Goal: Task Accomplishment & Management: Manage account settings

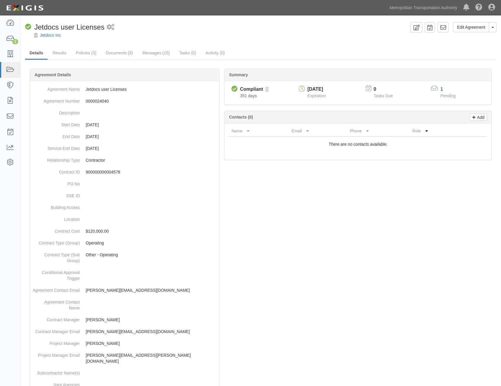
click at [354, 250] on div at bounding box center [261, 323] width 472 height 493
click at [423, 230] on div at bounding box center [261, 323] width 472 height 493
click at [12, 38] on icon at bounding box center [10, 38] width 8 height 7
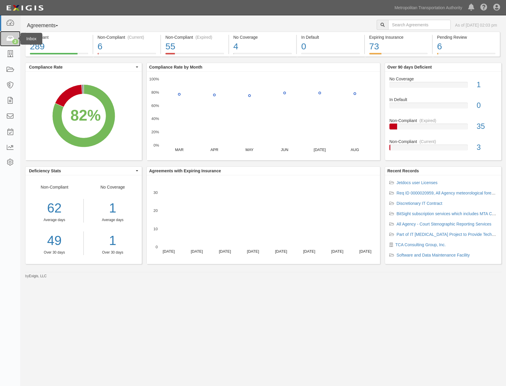
click at [13, 36] on icon at bounding box center [10, 38] width 8 height 7
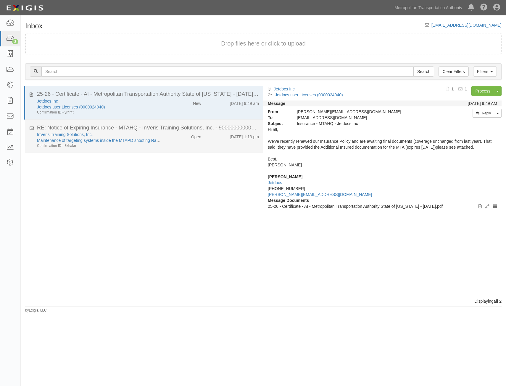
click at [205, 134] on div "9/17/25 1:13 pm" at bounding box center [234, 136] width 58 height 8
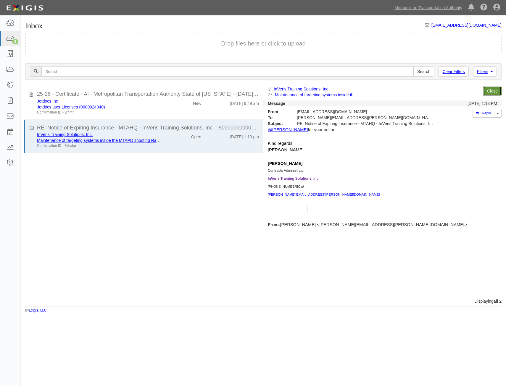
click at [491, 94] on link "Close" at bounding box center [492, 91] width 18 height 10
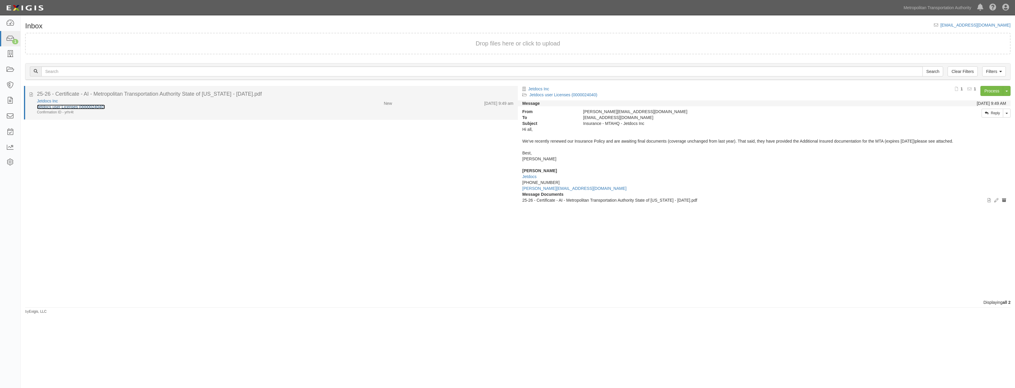
click at [84, 107] on link "Jetdocs user Licenses (0000024040)" at bounding box center [71, 107] width 68 height 5
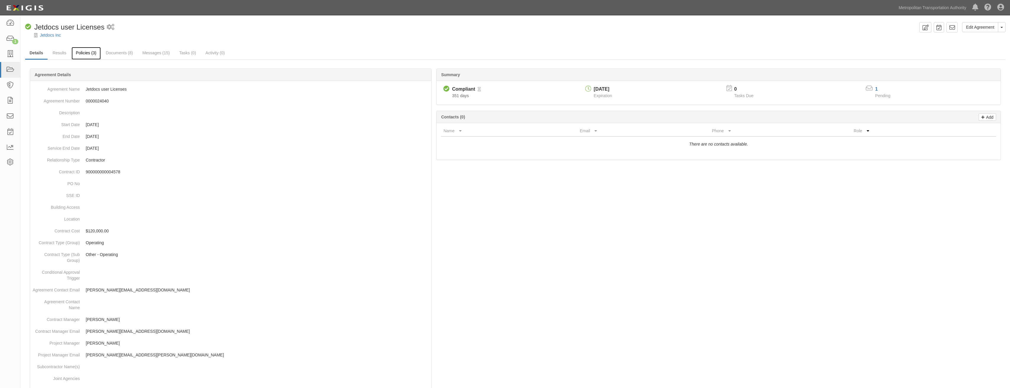
click at [91, 50] on link "Policies (3)" at bounding box center [86, 53] width 29 height 13
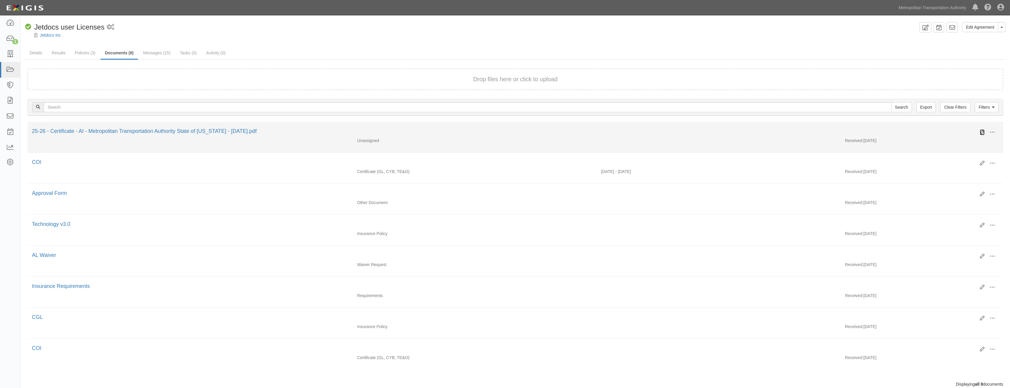
click at [982, 135] on link at bounding box center [982, 132] width 5 height 6
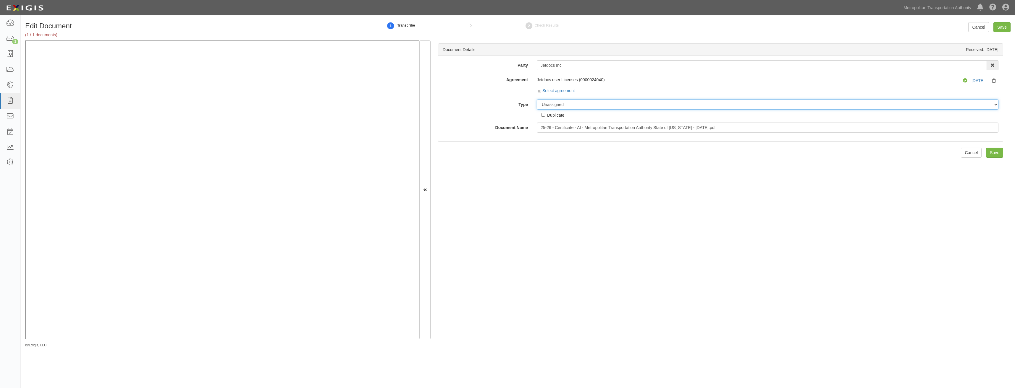
click at [602, 107] on select "Unassigned Binder Cancellation Notice Certificate Contract Endorsement Insuranc…" at bounding box center [767, 105] width 461 height 10
select select "CertificateDetail"
click at [537, 100] on select "Unassigned Binder Cancellation Notice Certificate Contract Endorsement Insuranc…" at bounding box center [767, 105] width 461 height 10
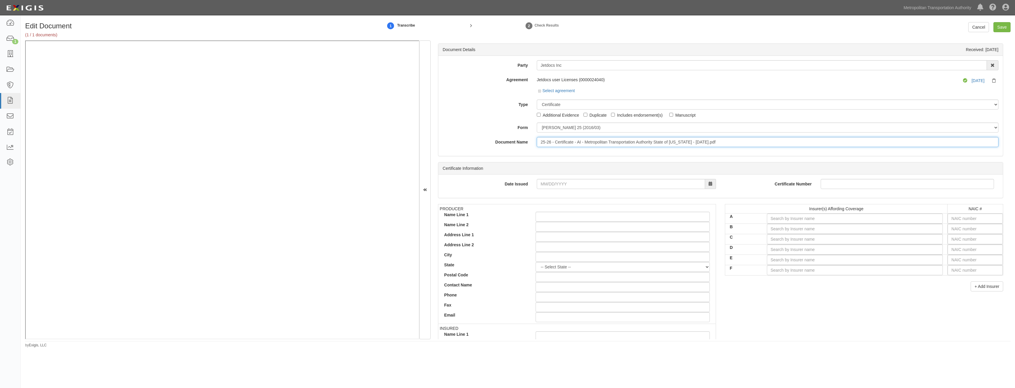
click at [726, 140] on input "25-26 - Certificate - AI - Metropolitan Transportation Authority State of New Y…" at bounding box center [767, 142] width 461 height 10
click at [726, 140] on input "25-26 - Certificate - AI - Metropolitan Transportation Authority State of [US_S…" at bounding box center [767, 142] width 461 height 10
type input "COI"
click at [895, 220] on input "A" at bounding box center [855, 219] width 176 height 10
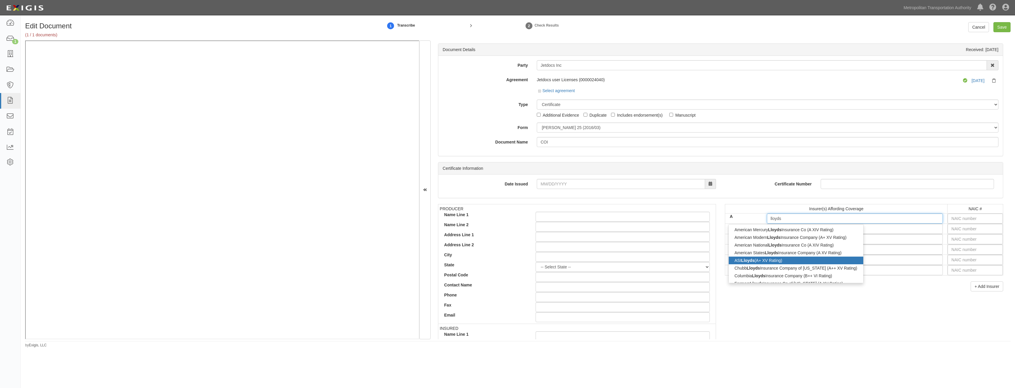
click at [817, 258] on div "ASI Lloyds (A+ XV Rating)" at bounding box center [795, 261] width 135 height 8
type input "ASI Lloyds (A+ XV Rating)"
type input "11059"
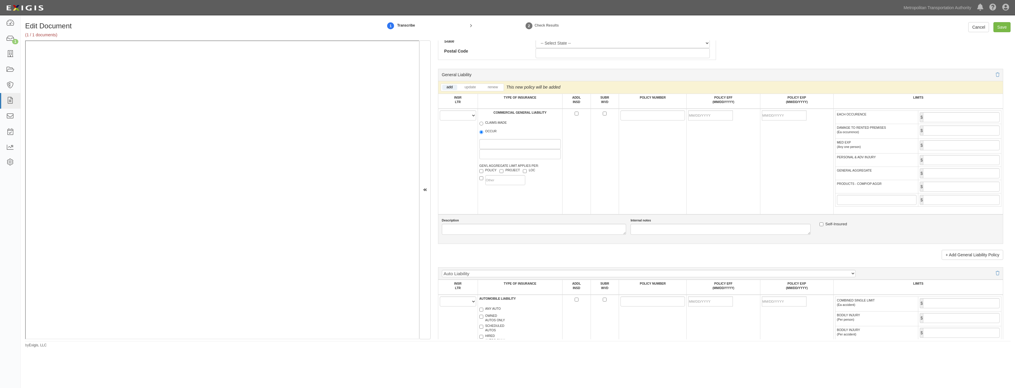
scroll to position [355, 0]
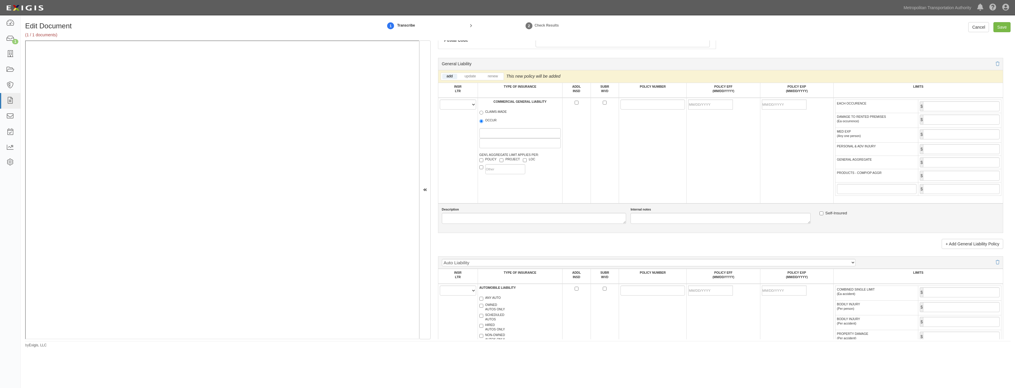
type input "ASI Lloyds (A+ XV Rating)"
click at [459, 105] on select "A B C D E F" at bounding box center [458, 105] width 36 height 10
select select "A"
click at [440, 100] on select "A B C D E F" at bounding box center [458, 105] width 36 height 10
click at [490, 121] on label "OCCUR" at bounding box center [487, 121] width 17 height 6
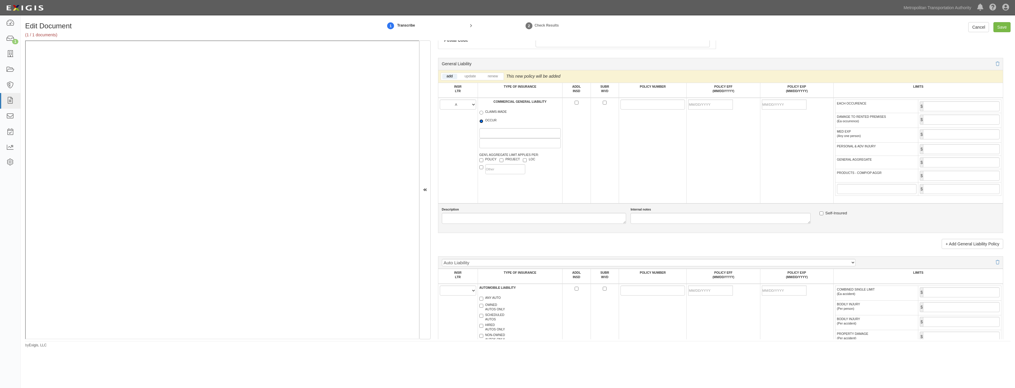
click at [483, 121] on input "OCCUR" at bounding box center [481, 121] width 4 height 4
radio input "true"
click at [495, 159] on label "POLICY" at bounding box center [487, 160] width 17 height 6
click at [483, 159] on input "POLICY" at bounding box center [481, 160] width 4 height 4
checkbox input "true"
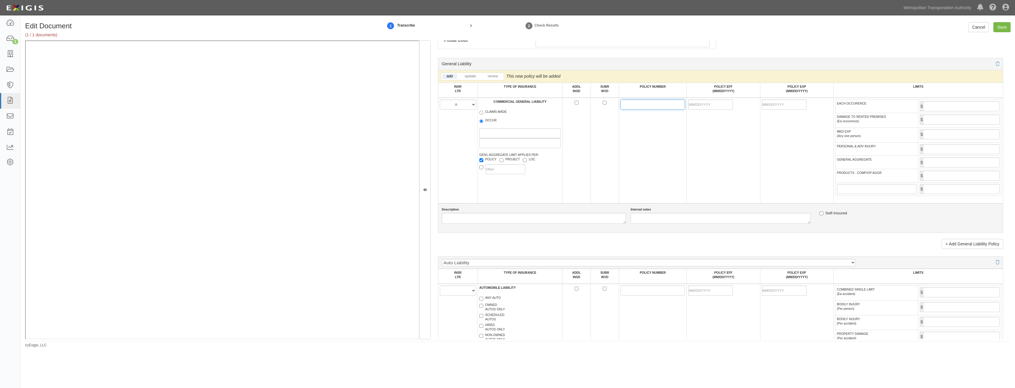
click at [629, 103] on input "POLICY NUMBER" at bounding box center [652, 105] width 64 height 10
paste input "ESN0240062835"
type input "ESN0240062835"
click at [666, 147] on td "ESN0240062835" at bounding box center [653, 151] width 68 height 106
drag, startPoint x: 698, startPoint y: 106, endPoint x: 680, endPoint y: 118, distance: 22.1
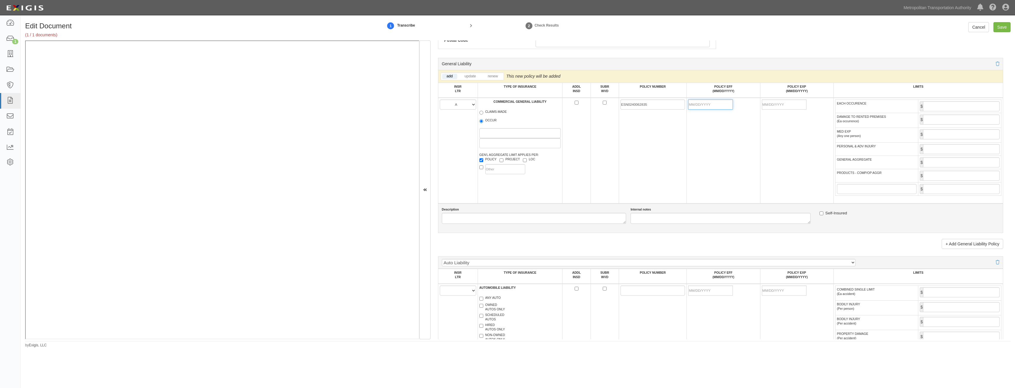
click at [698, 106] on input "POLICY EFF (MM/DD/YYYY)" at bounding box center [710, 105] width 45 height 10
type input "09/30/2025"
type input "[DATE]"
click at [707, 145] on td "09/30/2025" at bounding box center [722, 151] width 73 height 106
click at [950, 107] on input "EACH OCCURENCE" at bounding box center [961, 106] width 77 height 10
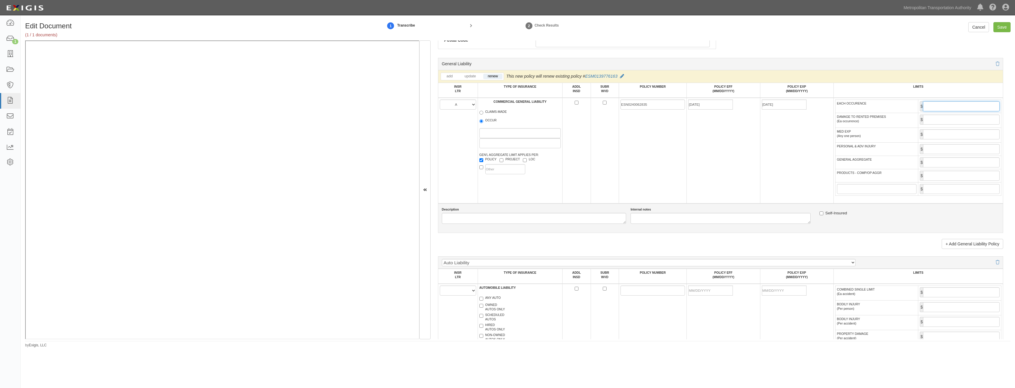
type input "2,000,000"
click at [932, 161] on input "GENERAL AGGREGATE" at bounding box center [961, 163] width 77 height 10
type input "2,000,000"
click at [944, 180] on input "PRODUCTS - COMP/OP AGGR" at bounding box center [961, 176] width 77 height 10
type input "2,000,000"
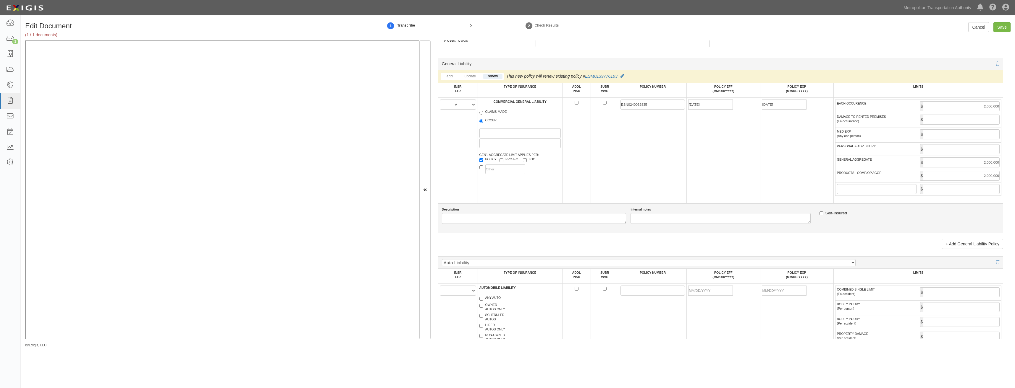
click at [754, 164] on td "09/30/2025" at bounding box center [722, 151] width 73 height 106
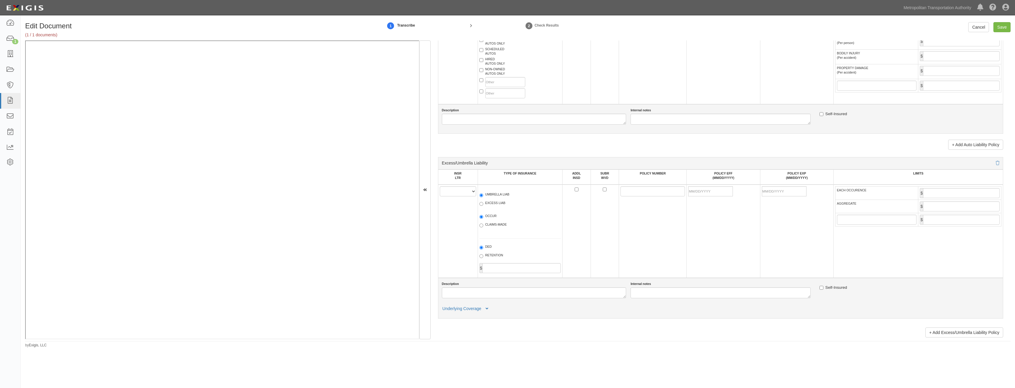
scroll to position [828, 0]
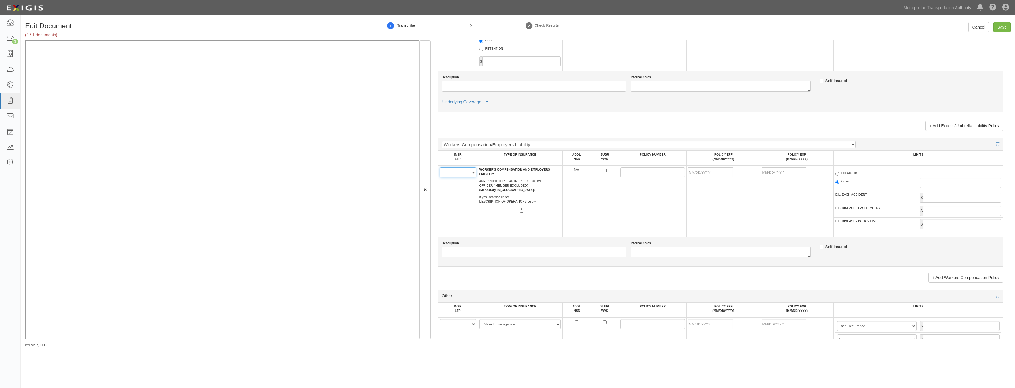
click at [458, 172] on select "A B C D E F" at bounding box center [458, 173] width 36 height 10
click at [995, 145] on div "Workers Compensation/Employers Liability Employers Liability Workers Compensati…" at bounding box center [720, 144] width 565 height 12
click at [995, 145] on icon at bounding box center [997, 144] width 4 height 4
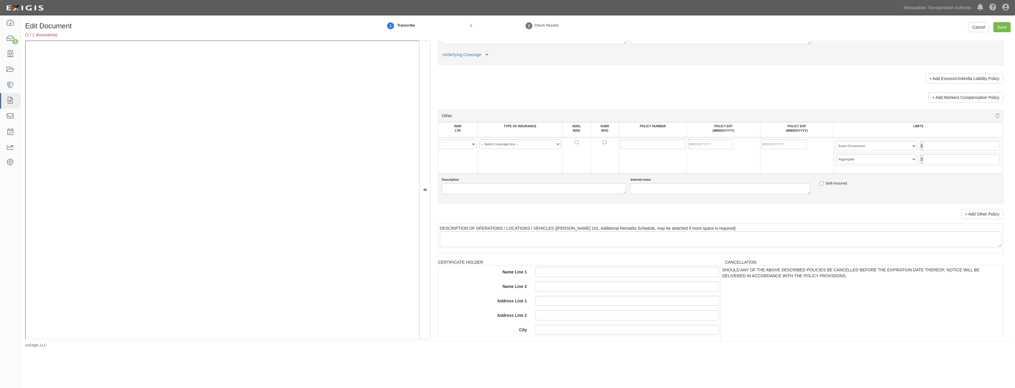
scroll to position [875, 0]
click at [988, 213] on link "+ Add Other Policy" at bounding box center [982, 215] width 42 height 10
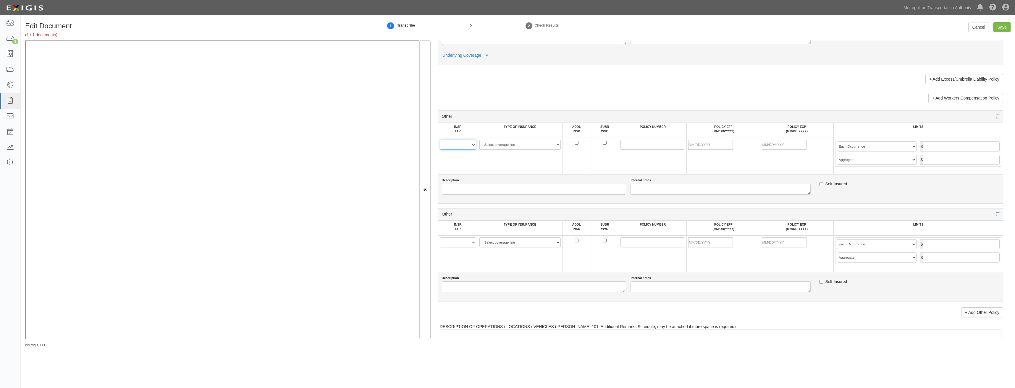
drag, startPoint x: 460, startPoint y: 144, endPoint x: 454, endPoint y: 151, distance: 9.0
click at [460, 144] on select "A B C D E F" at bounding box center [458, 145] width 36 height 10
select select "A"
click at [440, 140] on select "A B C D E F" at bounding box center [458, 145] width 36 height 10
click at [459, 242] on select "A B C D E F" at bounding box center [458, 243] width 36 height 10
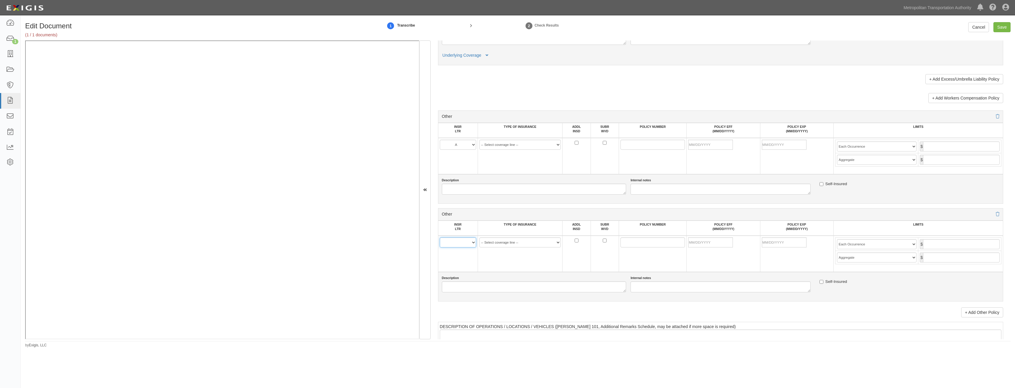
select select "A"
click at [440, 238] on select "A B C D E F" at bounding box center [458, 243] width 36 height 10
drag, startPoint x: 522, startPoint y: 147, endPoint x: 520, endPoint y: 149, distance: 3.0
click at [522, 147] on select "-- Select coverage line -- Asbestos Abatement Auto Physical Damage Aviation Lia…" at bounding box center [520, 145] width 82 height 10
select select "152"
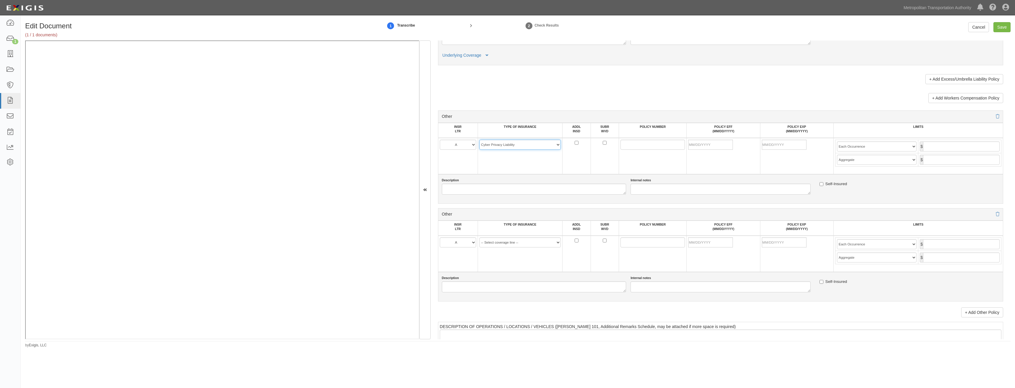
click at [479, 150] on select "-- Select coverage line -- Asbestos Abatement Auto Physical Damage Aviation Lia…" at bounding box center [520, 145] width 82 height 10
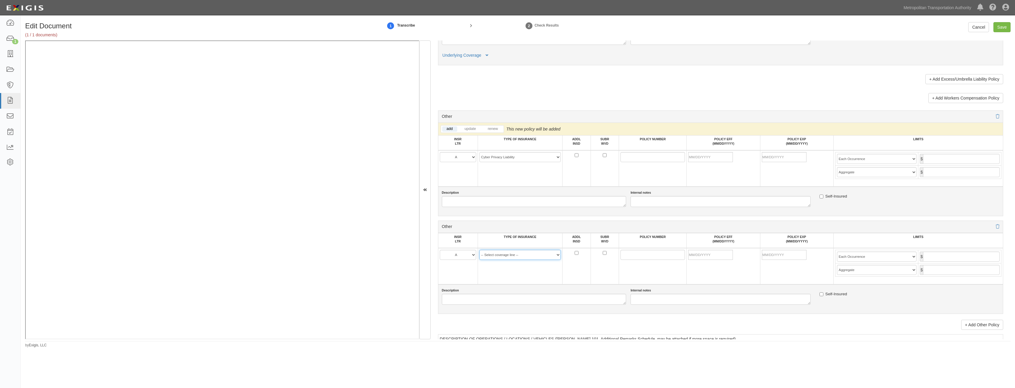
click at [518, 255] on select "-- Select coverage line -- Asbestos Abatement Auto Physical Damage Aviation Lia…" at bounding box center [520, 255] width 82 height 10
select select "91"
click at [479, 260] on select "-- Select coverage line -- Asbestos Abatement Auto Physical Damage Aviation Lia…" at bounding box center [520, 255] width 82 height 10
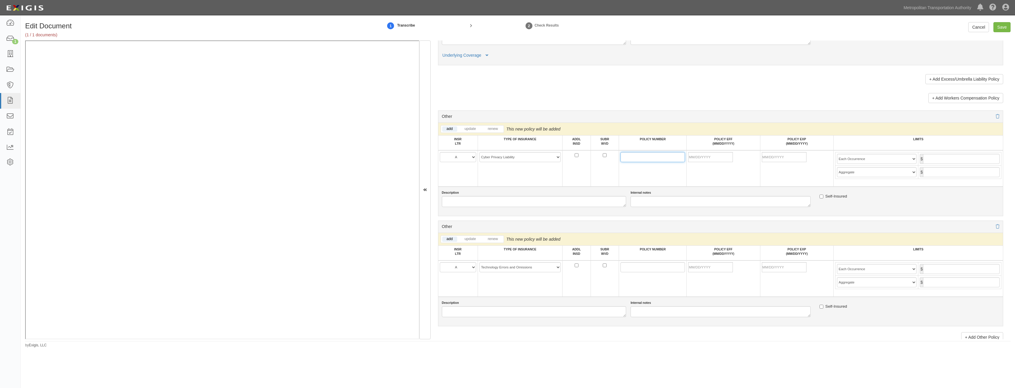
drag, startPoint x: 628, startPoint y: 155, endPoint x: 625, endPoint y: 157, distance: 3.8
click at [628, 155] on input "POLICY NUMBER" at bounding box center [652, 157] width 64 height 10
paste input "ESN0240062835"
type input "ESN0240062835"
click at [627, 268] on input "POLICY NUMBER" at bounding box center [652, 268] width 64 height 10
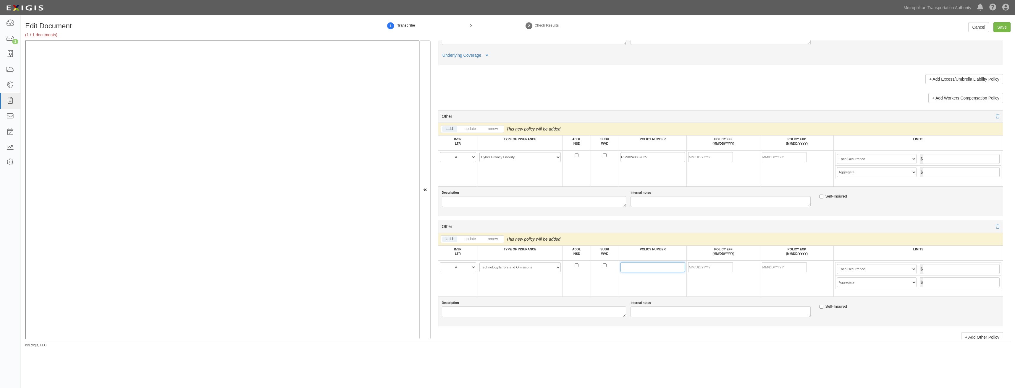
paste input "ESN0240062835"
type input "ESN0240062835"
drag, startPoint x: 712, startPoint y: 158, endPoint x: 638, endPoint y: 182, distance: 77.9
click at [712, 158] on input "POLICY EFF (MM/DD/YYYY)" at bounding box center [710, 157] width 45 height 10
type input "09/30/2025"
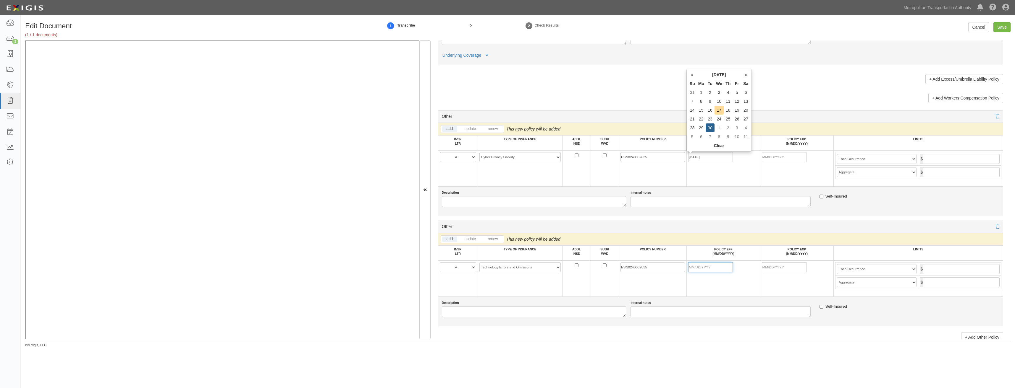
type input "09/30/2026"
click at [719, 268] on input "POLICY EFF (MM/DD/YYYY)" at bounding box center [710, 268] width 45 height 10
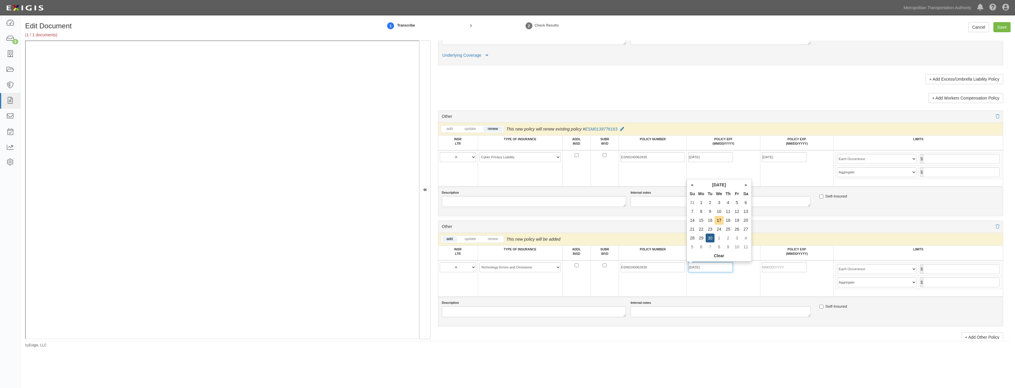
type input "09/30/2025"
type input "09/30/2026"
click at [758, 300] on div "Description Internal notes Self-Insured" at bounding box center [720, 312] width 565 height 30
click at [972, 159] on input "text" at bounding box center [961, 159] width 77 height 10
type input "3,000,000"
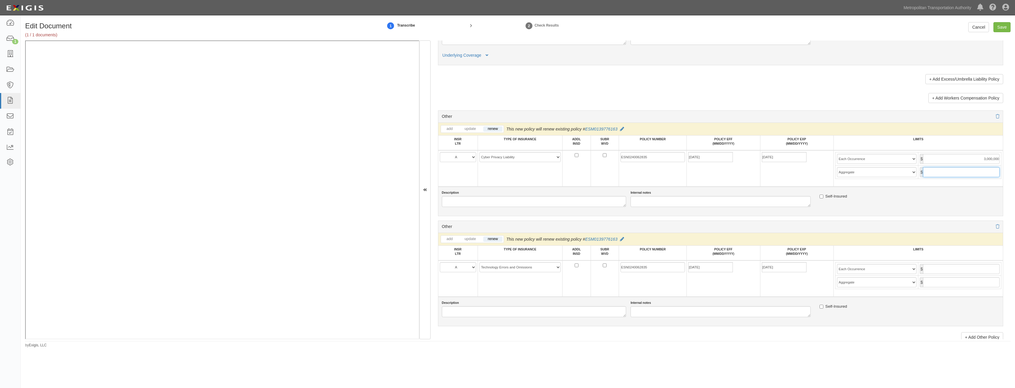
click at [963, 171] on input "text" at bounding box center [961, 172] width 77 height 10
type input "3,000,000"
click at [947, 273] on input "text" at bounding box center [961, 269] width 77 height 10
type input "3,000,000"
click at [967, 285] on input "text" at bounding box center [961, 283] width 77 height 10
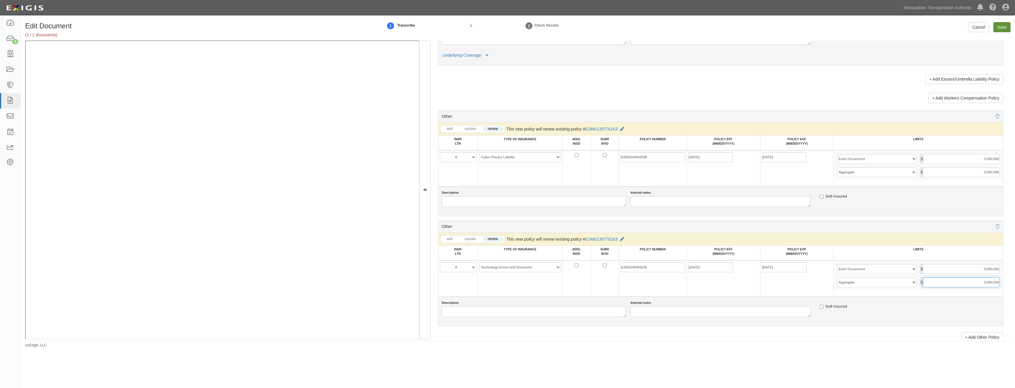
type input "3,000,000"
click at [1000, 29] on input "Save" at bounding box center [1001, 27] width 17 height 10
type input "2000000"
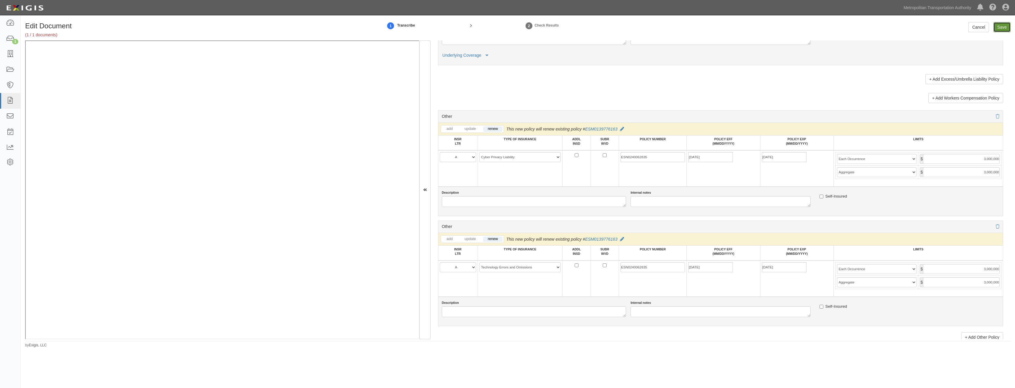
type input "3000000"
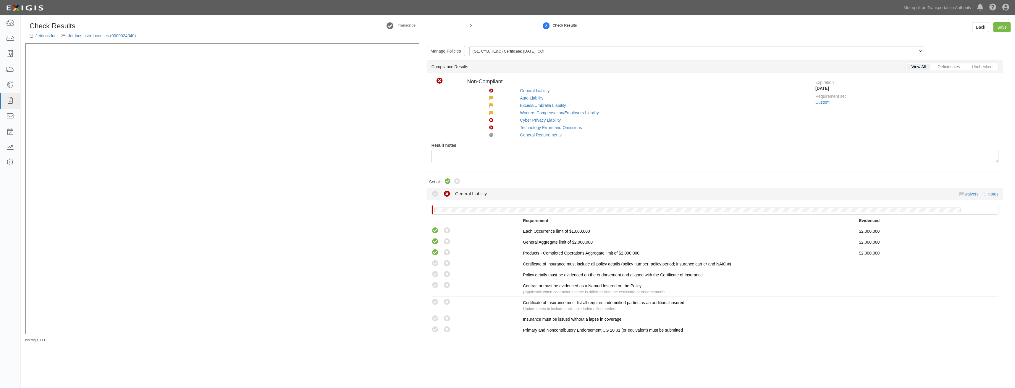
click at [449, 180] on icon at bounding box center [447, 181] width 7 height 7
radio input "true"
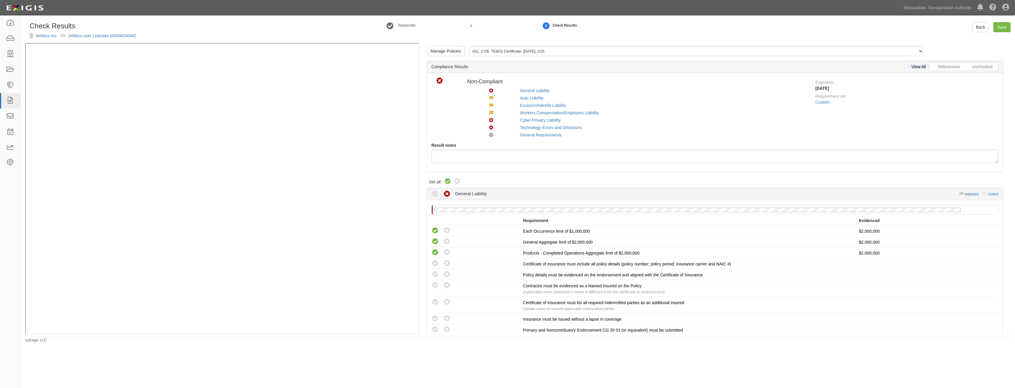
radio input "true"
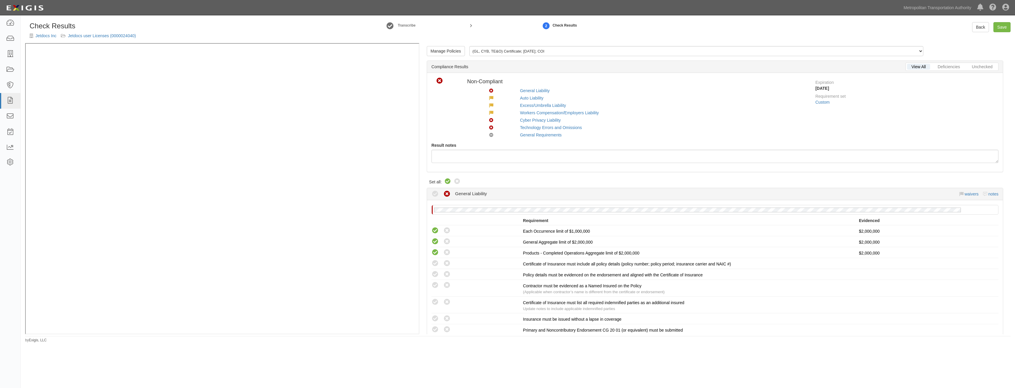
radio input "true"
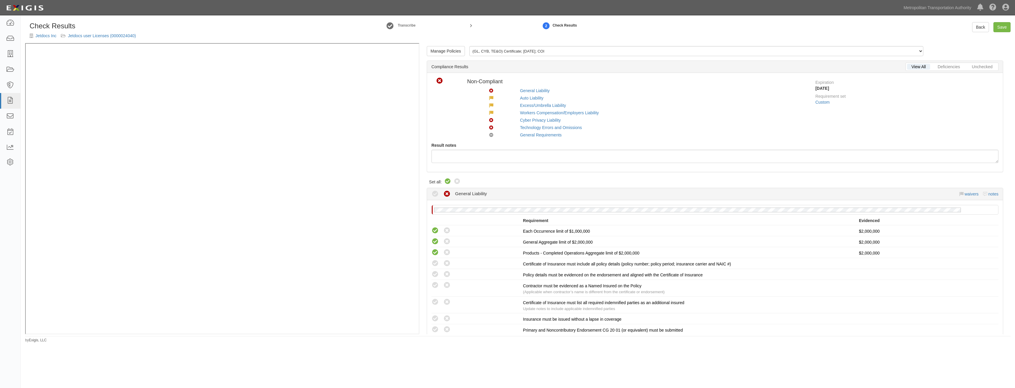
radio input "true"
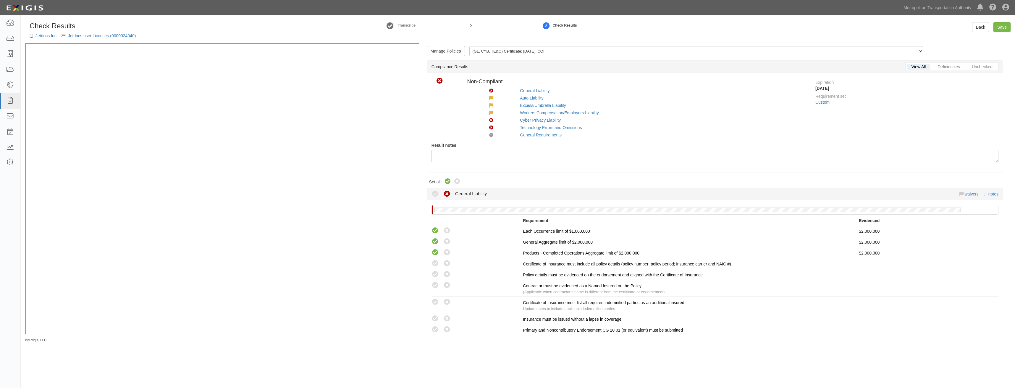
radio input "true"
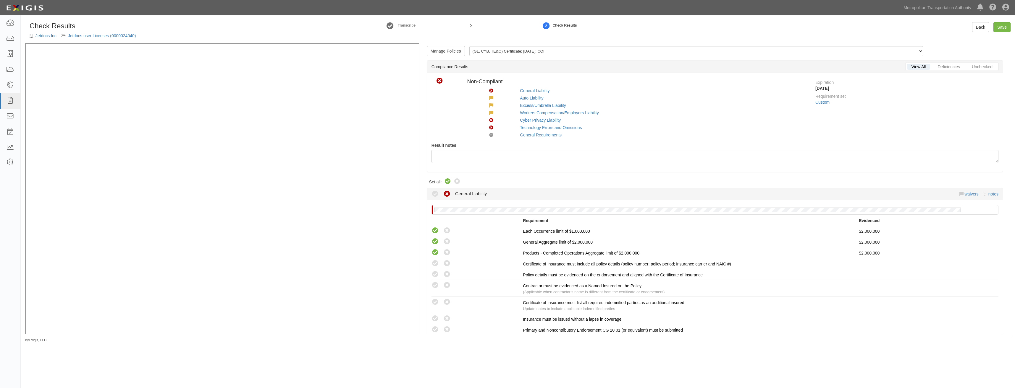
radio input "true"
radio input "false"
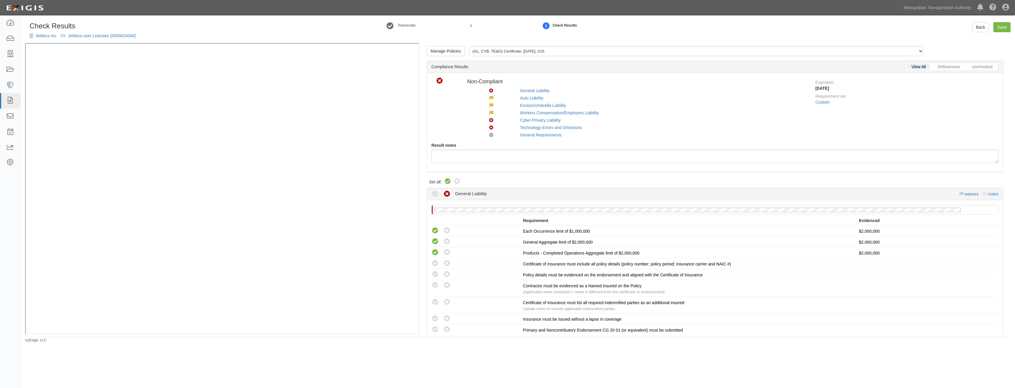
radio input "true"
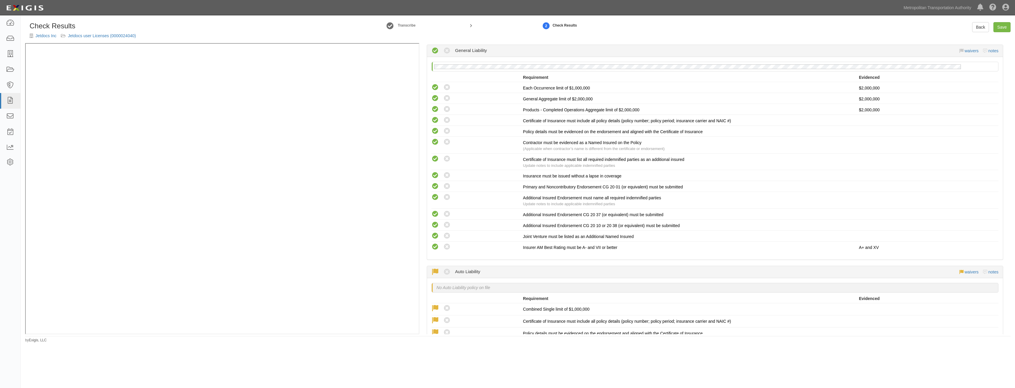
scroll to position [1082, 0]
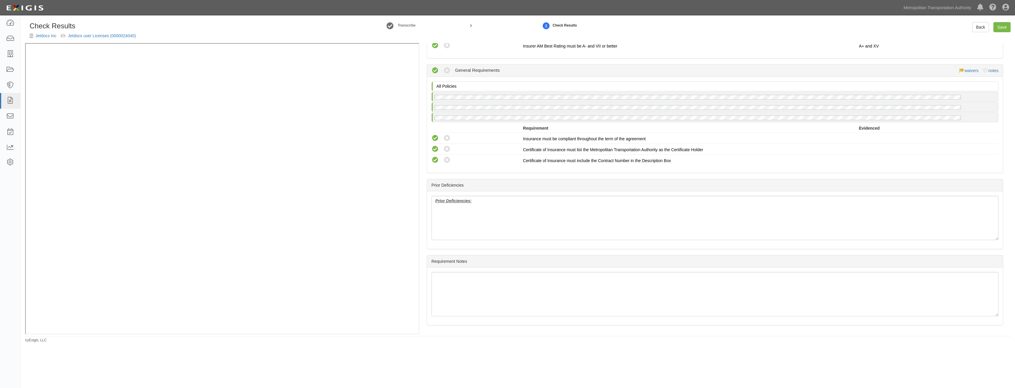
drag, startPoint x: 659, startPoint y: 124, endPoint x: 631, endPoint y: 268, distance: 146.2
click at [1000, 28] on link "Save" at bounding box center [1001, 27] width 17 height 10
radio input "true"
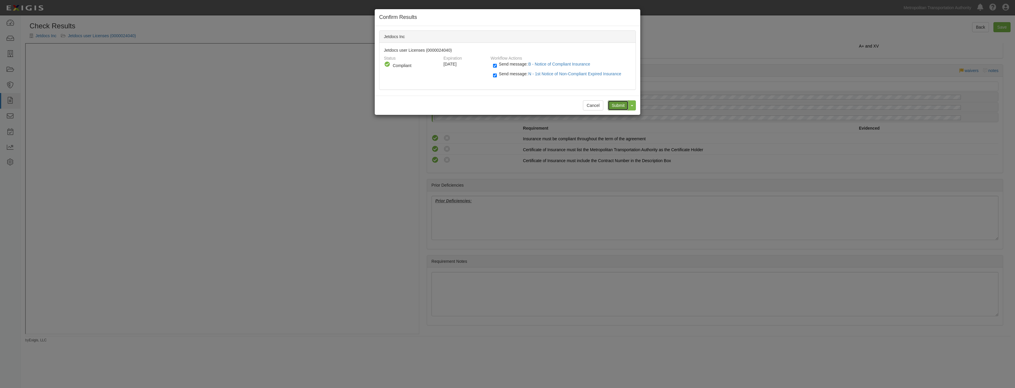
click at [620, 103] on input "Submit" at bounding box center [618, 106] width 21 height 10
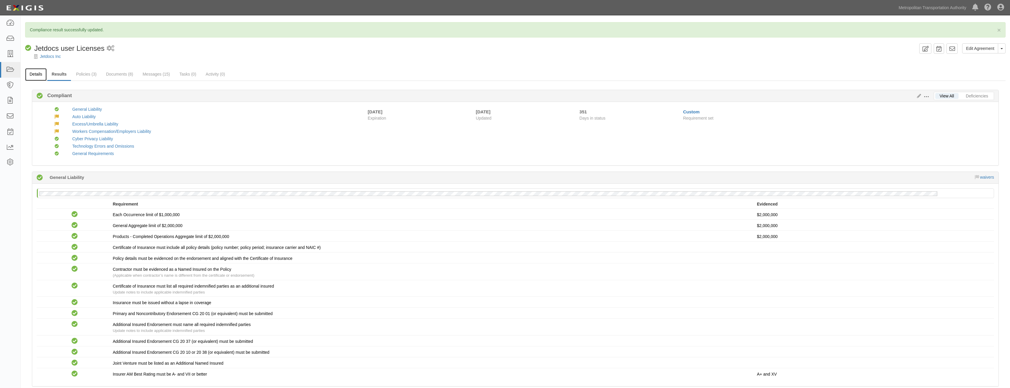
click at [43, 77] on link "Details" at bounding box center [36, 74] width 22 height 13
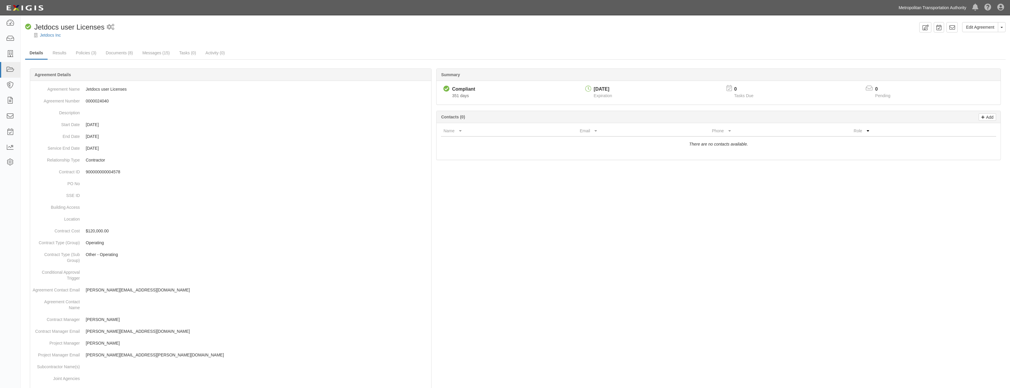
click at [913, 11] on link "Metropolitan Transportation Authority" at bounding box center [933, 8] width 74 height 12
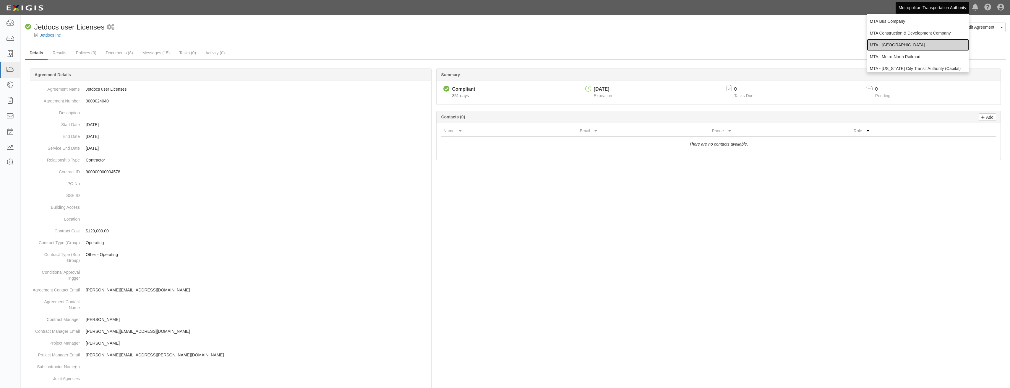
click at [903, 46] on link "MTA - [GEOGRAPHIC_DATA]" at bounding box center [918, 45] width 102 height 12
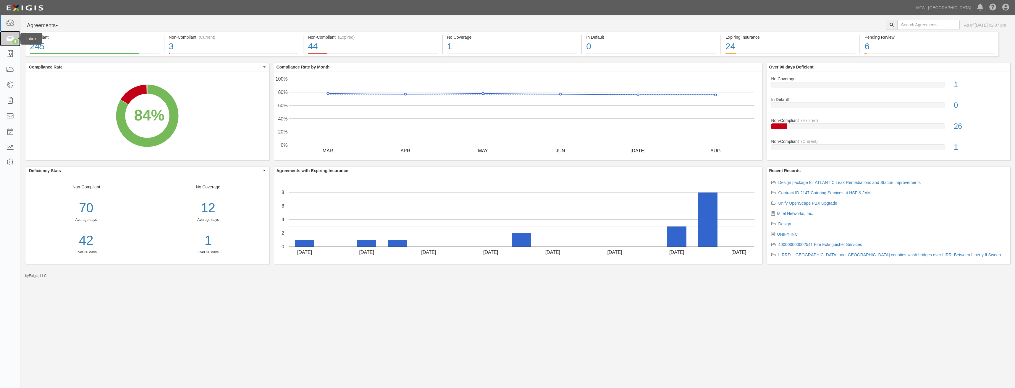
click at [5, 40] on link "6" at bounding box center [10, 39] width 20 height 16
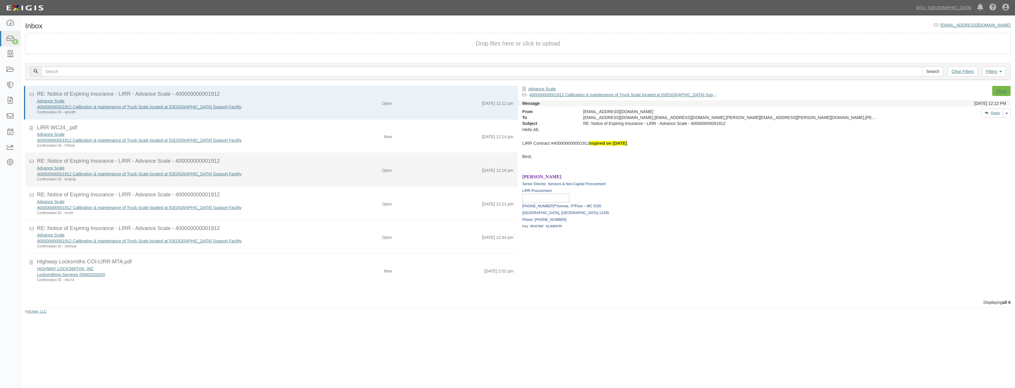
click at [383, 169] on div "Open" at bounding box center [387, 169] width 10 height 8
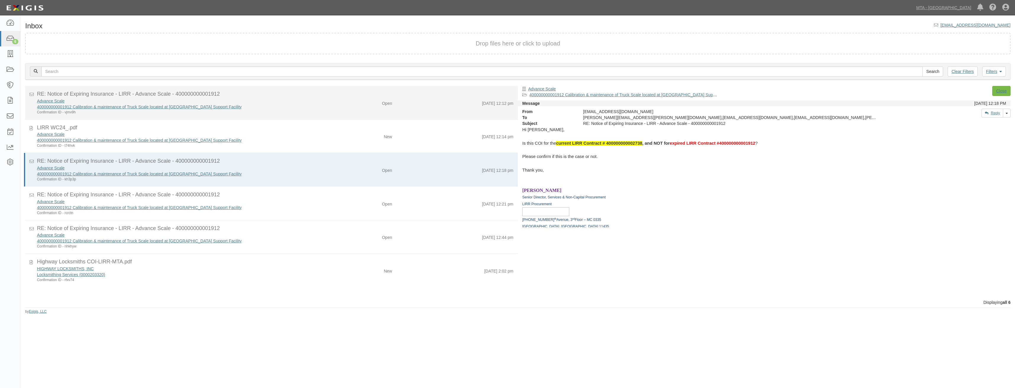
click at [394, 108] on div "Advance Scale 400000000001912 Calibration & maintenance of Truck Scale located …" at bounding box center [275, 106] width 485 height 17
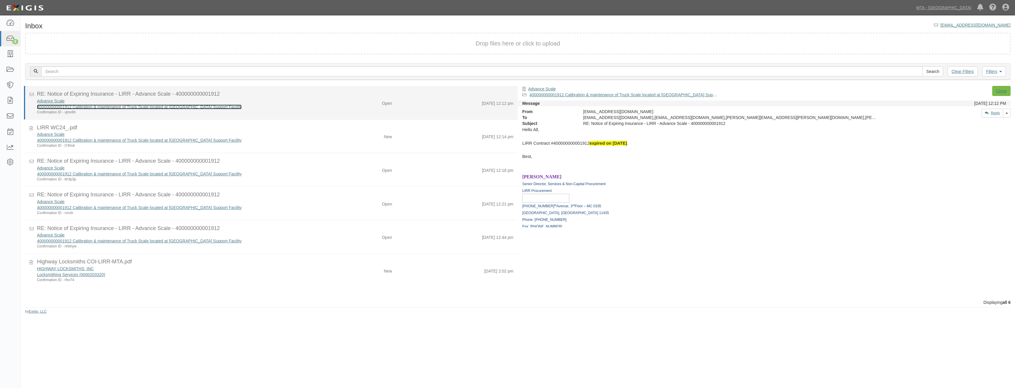
click at [180, 108] on link "400000000001912 Calibration & maintenance of Truck Scale located at [GEOGRAPHIC…" at bounding box center [139, 107] width 205 height 5
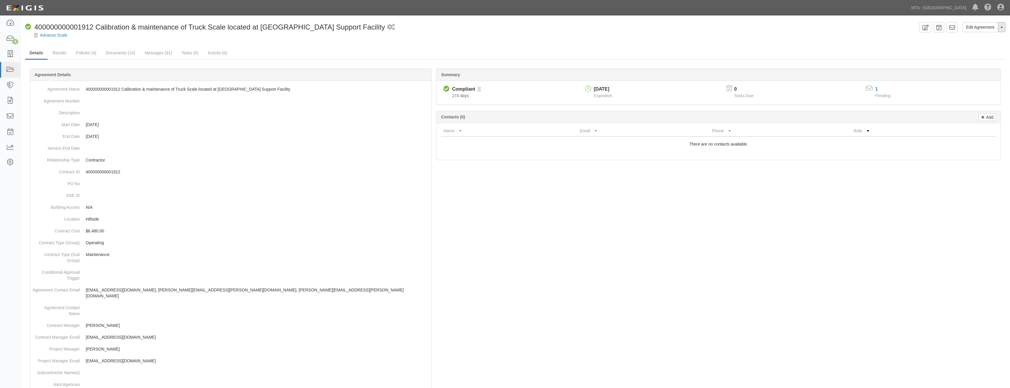
click at [1002, 30] on button "Toggle Agreement Dropdown" at bounding box center [1002, 27] width 8 height 10
click at [985, 44] on link "Archive Agreement" at bounding box center [982, 46] width 47 height 8
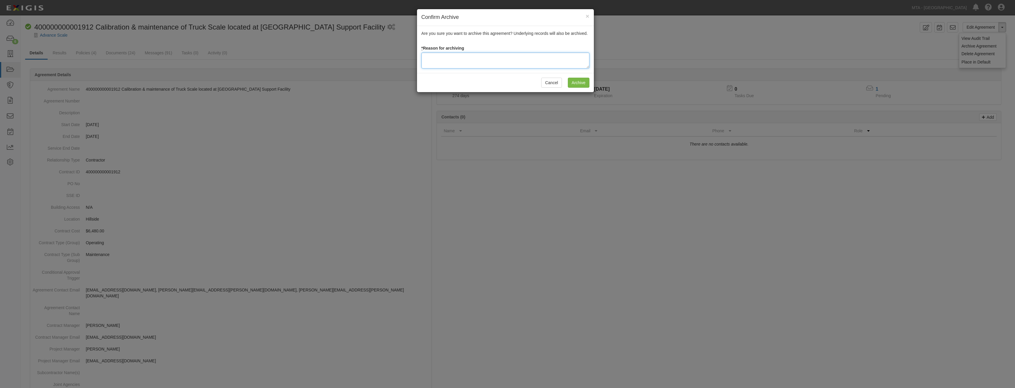
click at [436, 60] on textarea at bounding box center [505, 61] width 168 height 16
type textarea "Closed"
click at [577, 80] on input "Archive" at bounding box center [579, 83] width 22 height 10
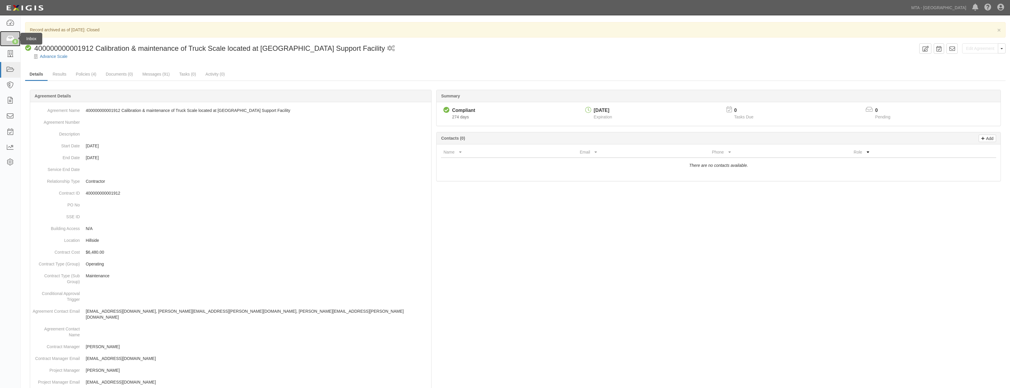
click at [9, 40] on icon at bounding box center [10, 38] width 8 height 7
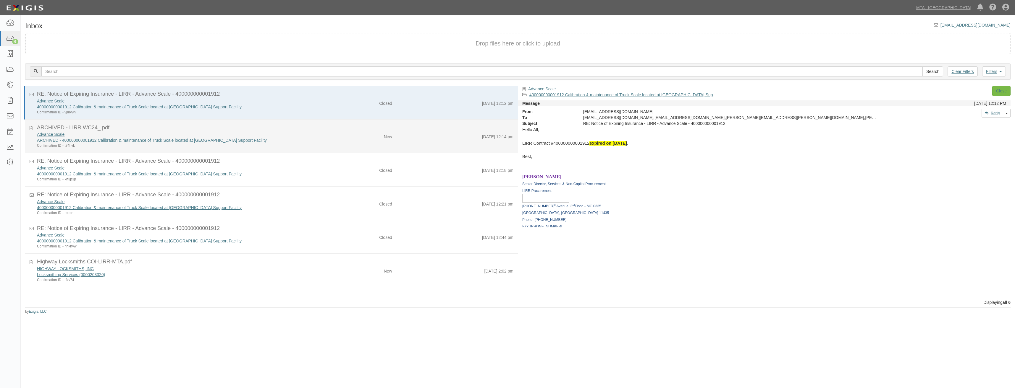
click at [343, 139] on div "New" at bounding box center [355, 136] width 81 height 8
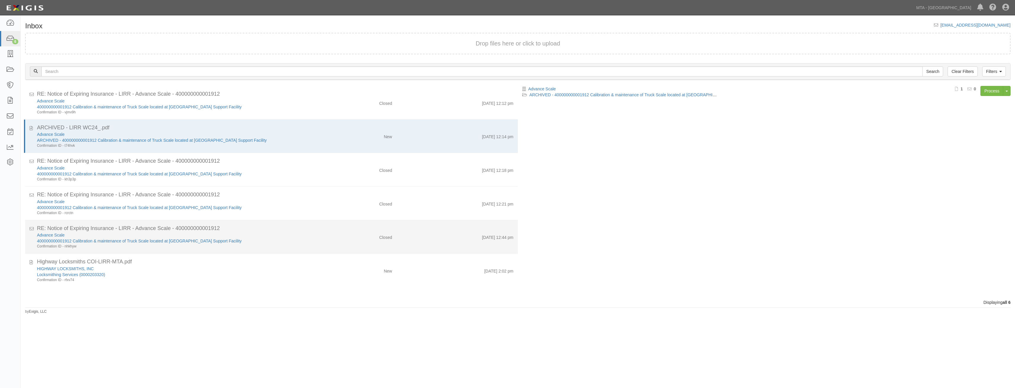
click at [353, 248] on div "Advance Scale 400000000001912 Calibration & maintenance of Truck Scale located …" at bounding box center [275, 240] width 485 height 17
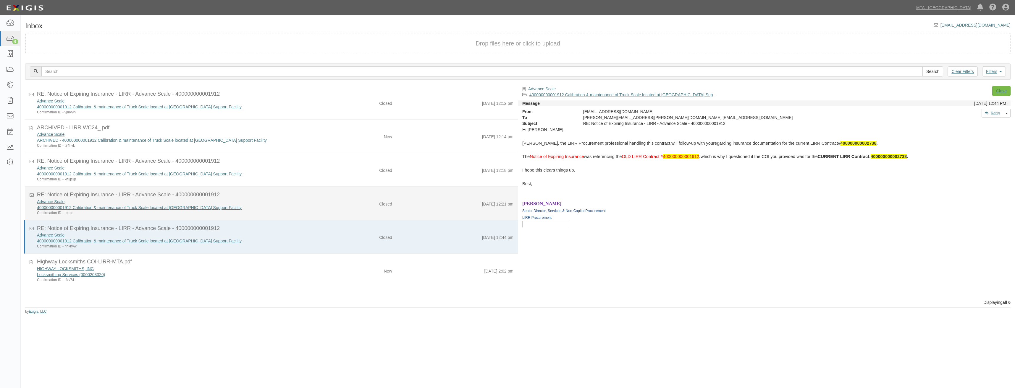
click at [350, 212] on div "Advance Scale 400000000001912 Calibration & maintenance of Truck Scale located …" at bounding box center [275, 207] width 485 height 17
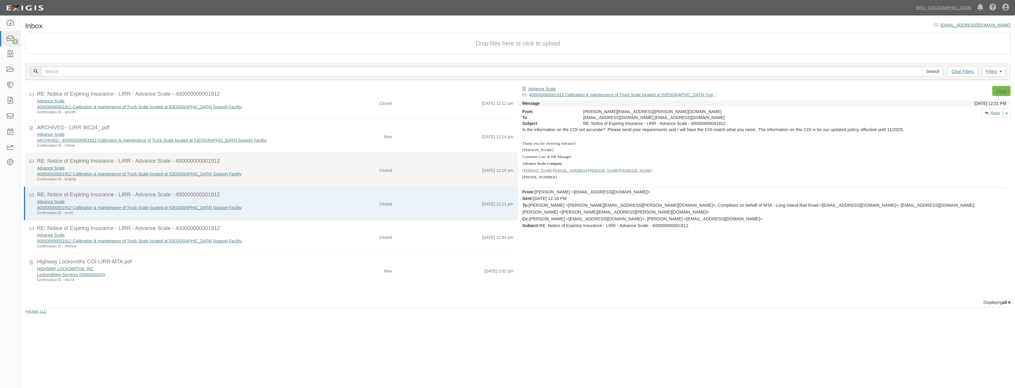
click at [350, 181] on div "Advance Scale 400000000001912 Calibration & maintenance of Truck Scale located …" at bounding box center [275, 173] width 485 height 17
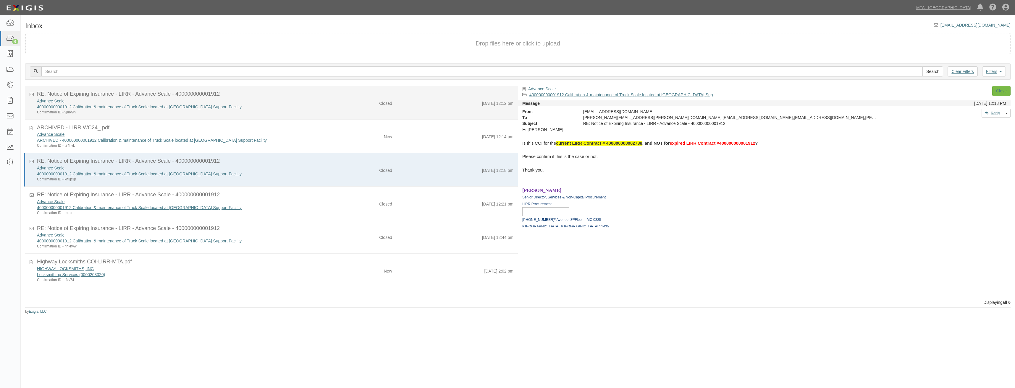
click at [367, 111] on div "Advance Scale 400000000001912 Calibration & maintenance of Truck Scale located …" at bounding box center [275, 106] width 485 height 17
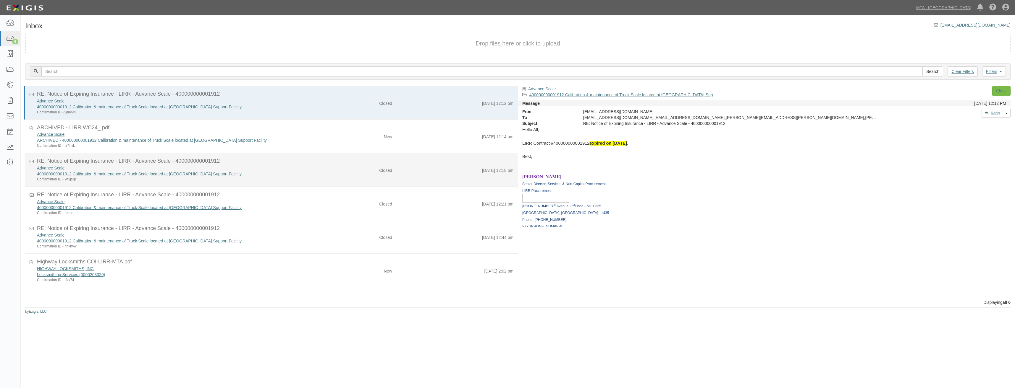
click at [349, 179] on div "Advance Scale 400000000001912 Calibration & maintenance of Truck Scale located …" at bounding box center [275, 173] width 485 height 17
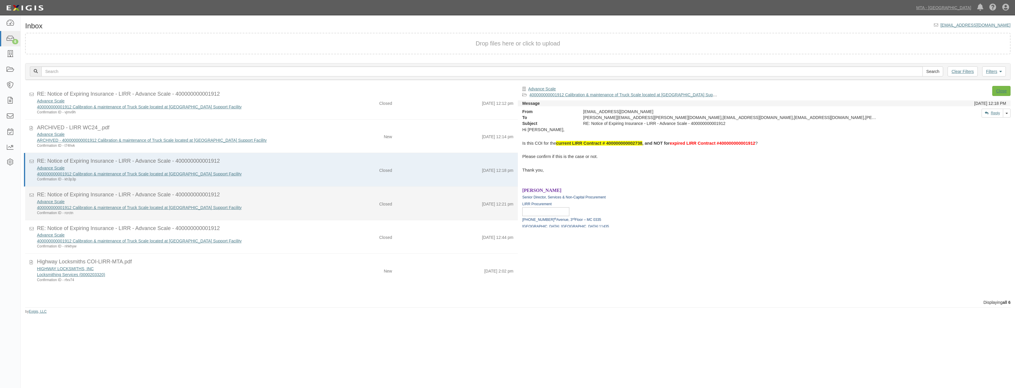
click at [348, 209] on div "Advance Scale 400000000001912 Calibration & maintenance of Truck Scale located …" at bounding box center [275, 207] width 485 height 17
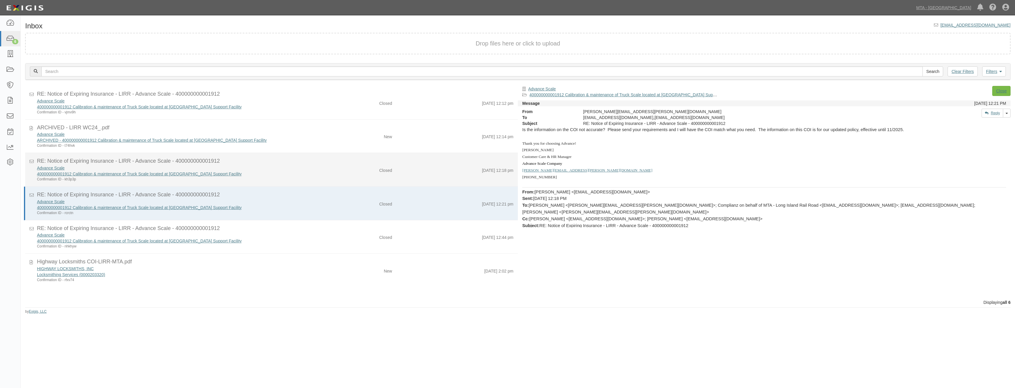
click at [354, 183] on li "RE: Notice of Expiring Insurance - LIRR - Advance Scale - 400000000001912 Advan…" at bounding box center [271, 170] width 493 height 34
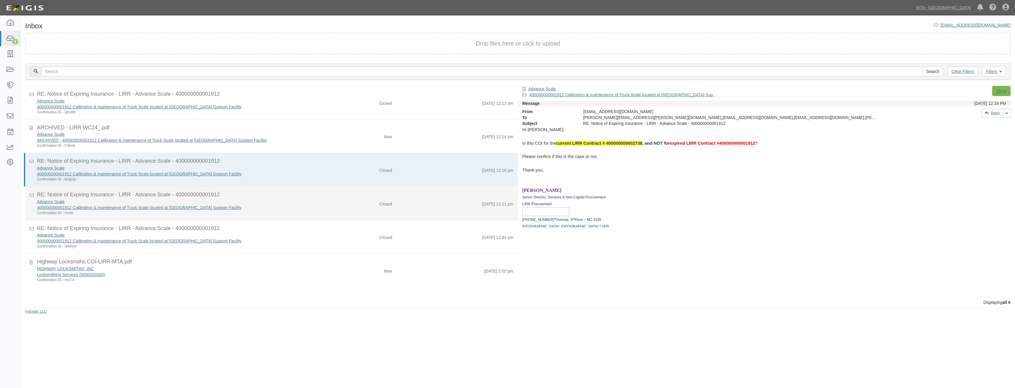
click at [342, 210] on div "Advance Scale 400000000001912 Calibration & maintenance of Truck Scale located …" at bounding box center [275, 207] width 485 height 17
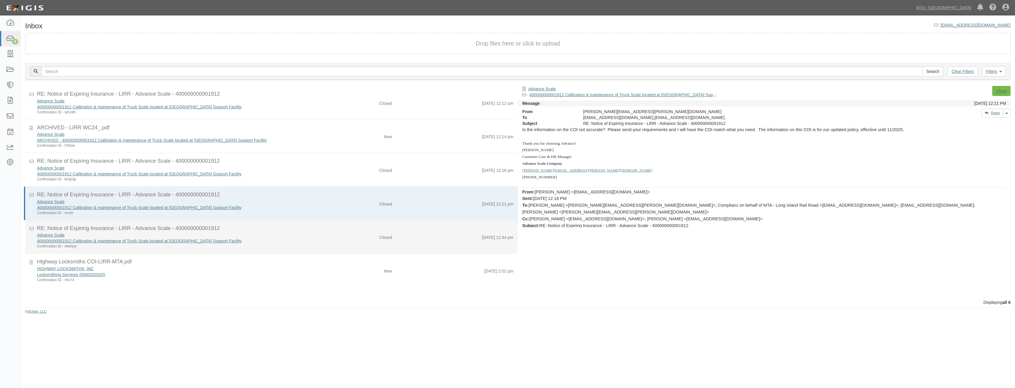
click at [328, 248] on div "Advance Scale 400000000001912 Calibration & maintenance of Truck Scale located …" at bounding box center [275, 240] width 485 height 17
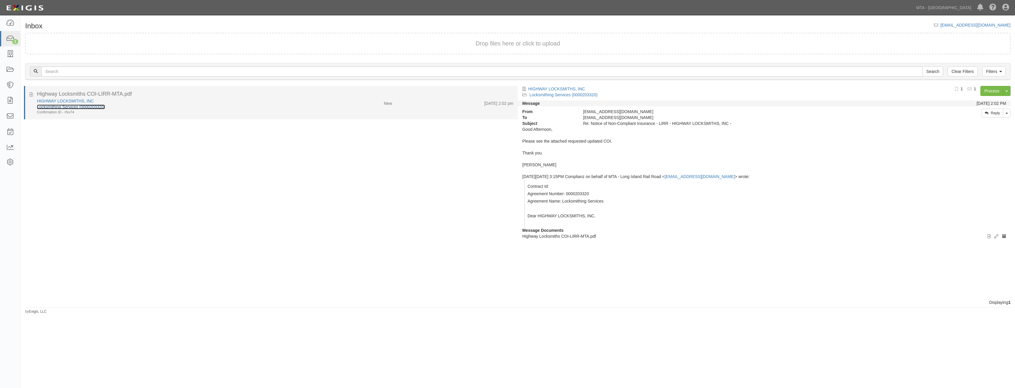
click at [97, 106] on link "Locksmithing Services (0000203320)" at bounding box center [71, 107] width 68 height 5
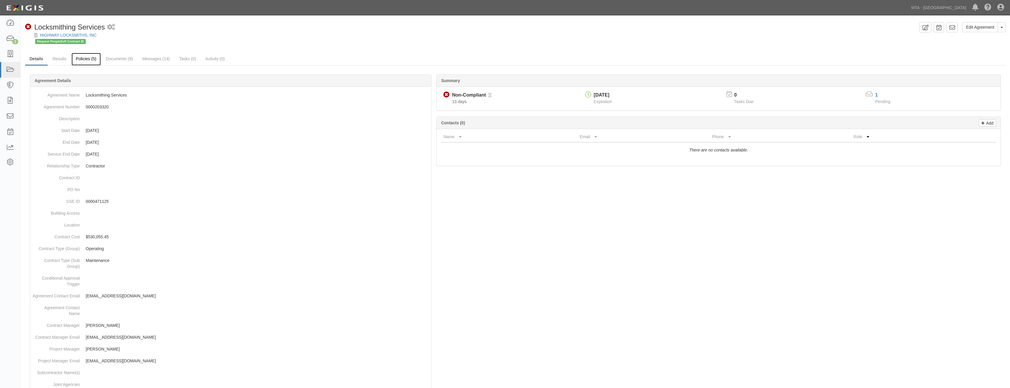
click at [94, 60] on link "Policies (5)" at bounding box center [86, 59] width 29 height 13
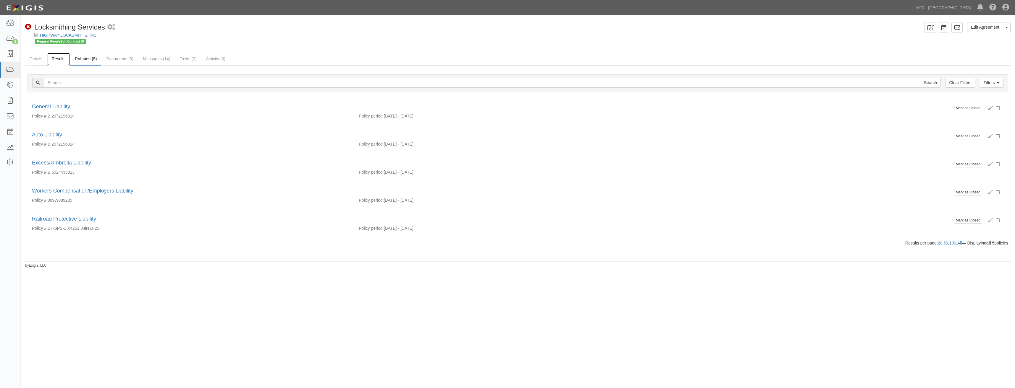
click at [61, 61] on link "Results" at bounding box center [58, 59] width 23 height 13
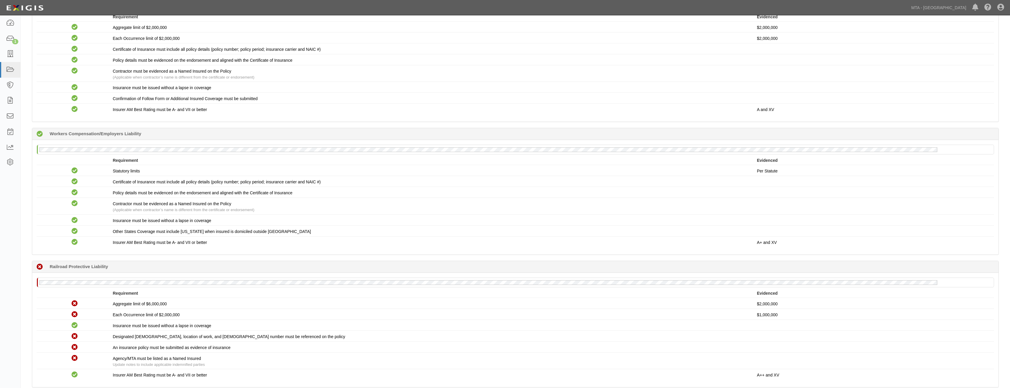
scroll to position [690, 0]
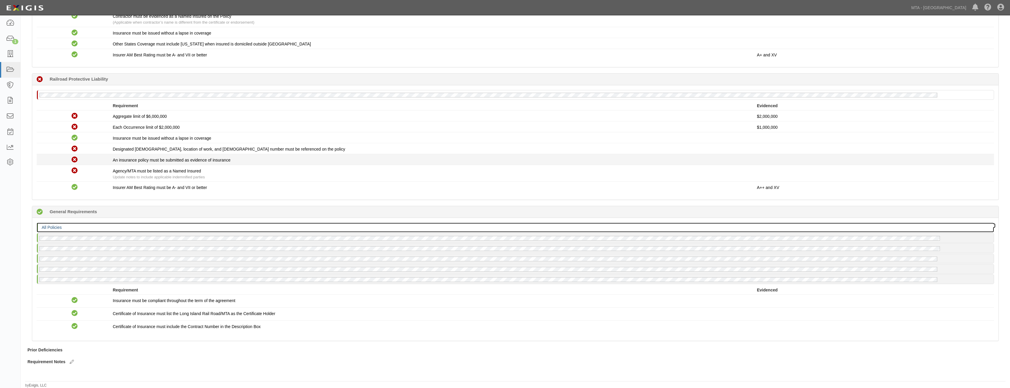
drag, startPoint x: 247, startPoint y: 232, endPoint x: 270, endPoint y: 158, distance: 77.4
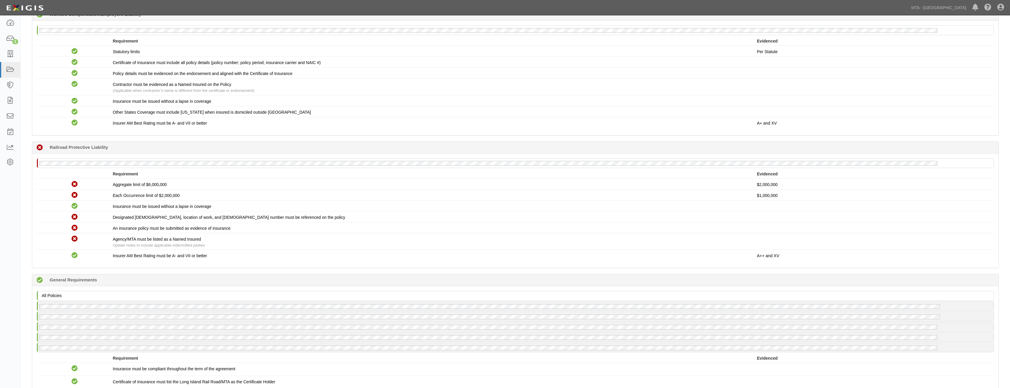
scroll to position [0, 0]
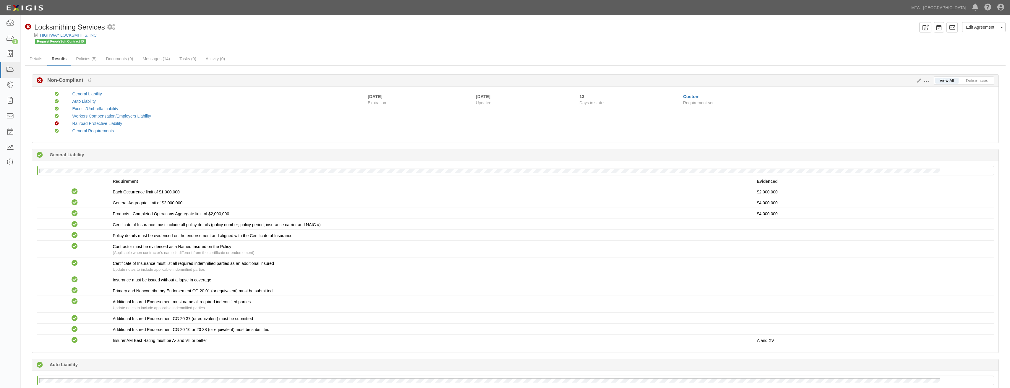
drag, startPoint x: 281, startPoint y: 200, endPoint x: 312, endPoint y: 26, distance: 176.9
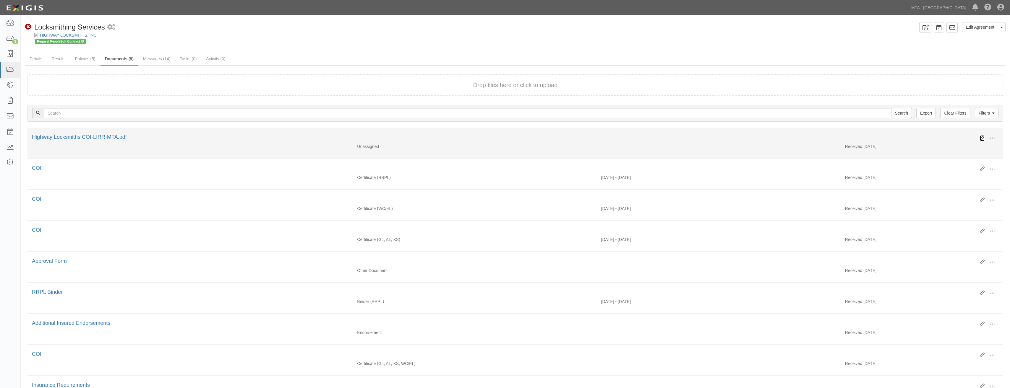
click at [984, 136] on icon at bounding box center [982, 138] width 5 height 5
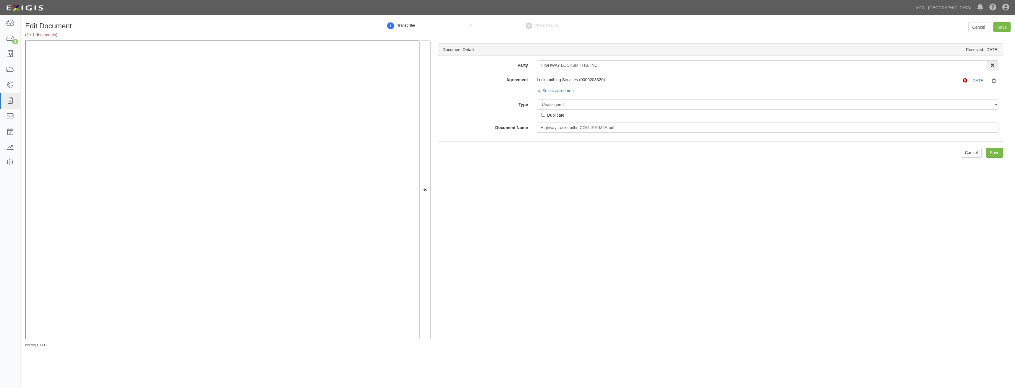
click at [594, 304] on div "Document Details Received: 09/17/2025 Party HIGHWAY LOCKSMITHS, INC 1065 Atlant…" at bounding box center [720, 190] width 580 height 299
drag, startPoint x: 544, startPoint y: 221, endPoint x: 528, endPoint y: 215, distance: 17.4
click at [544, 221] on div "Document Details Received: 09/17/2025 Party HIGHWAY LOCKSMITHS, INC 1065 Atlant…" at bounding box center [720, 190] width 580 height 299
drag, startPoint x: 602, startPoint y: 101, endPoint x: 602, endPoint y: 105, distance: 3.5
click at [602, 101] on select "Unassigned Binder Cancellation Notice Certificate Contract Endorsement Insuranc…" at bounding box center [767, 105] width 461 height 10
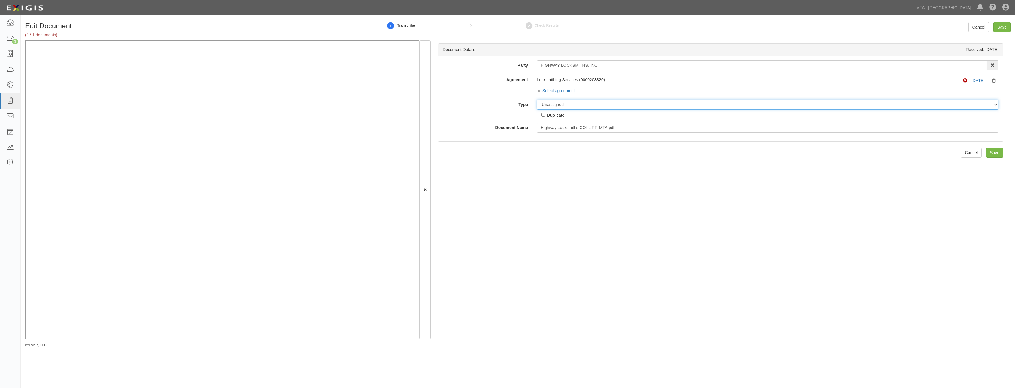
select select "CertificateDetail"
click at [537, 100] on select "Unassigned Binder Cancellation Notice Certificate Contract Endorsement Insuranc…" at bounding box center [767, 105] width 461 height 10
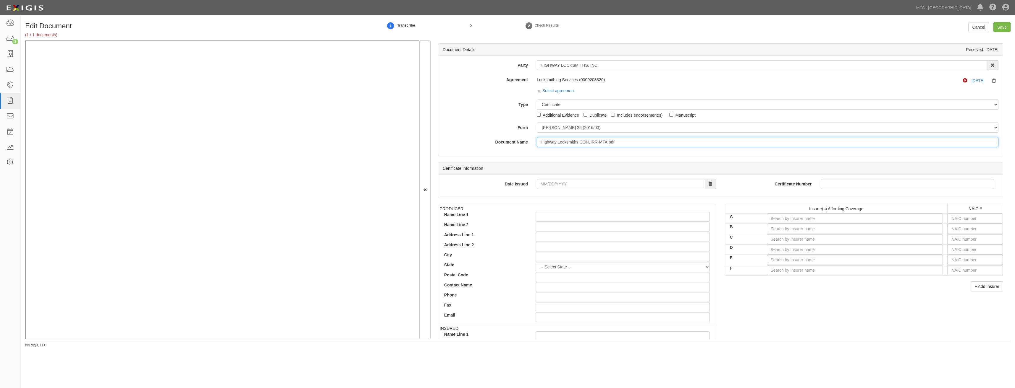
click at [607, 147] on input "Highway Locksmiths COI-LIRR-MTA.pdf" at bounding box center [767, 142] width 461 height 10
type input "COI"
click at [949, 239] on input "text" at bounding box center [974, 239] width 55 height 10
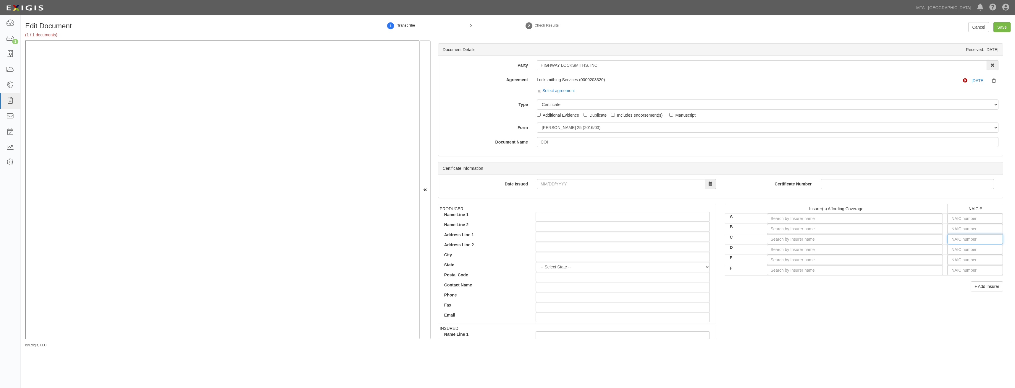
type input "25232"
type input "25"
type input "25615"
type input "256"
type input "25666"
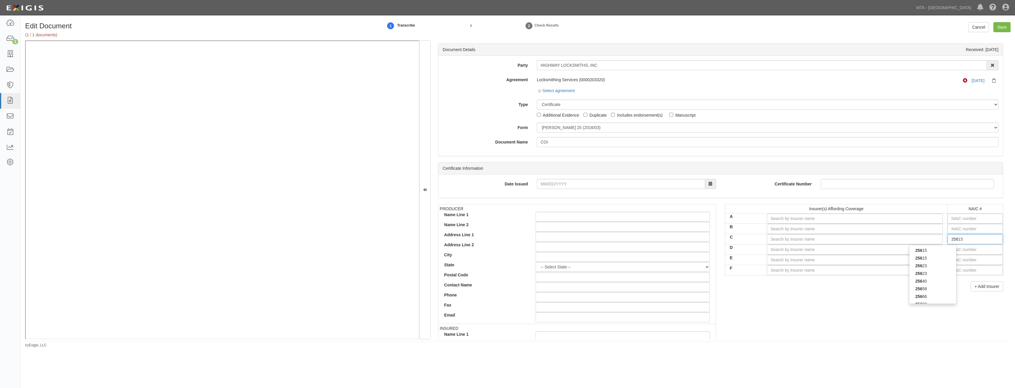
type input "2566"
type input "25666"
click at [926, 250] on div "25666" at bounding box center [932, 251] width 47 height 8
type input "Travelers Indemnity Co of America (A++ XV Rating)"
type input "25666"
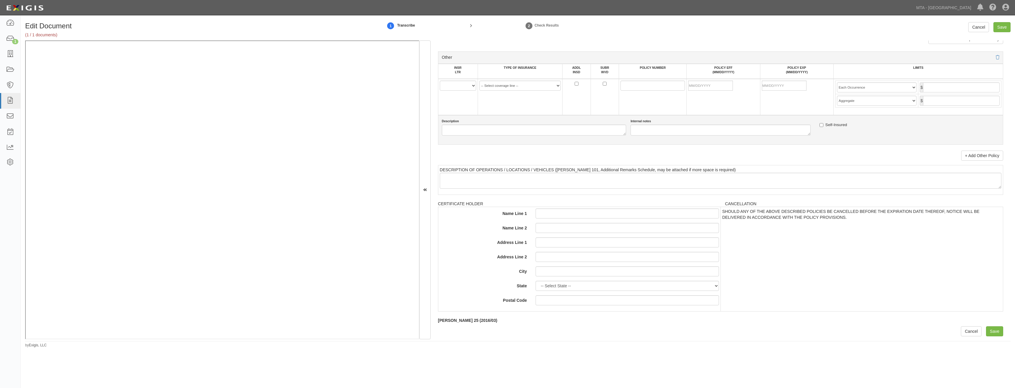
drag, startPoint x: 732, startPoint y: 173, endPoint x: 716, endPoint y: 277, distance: 105.2
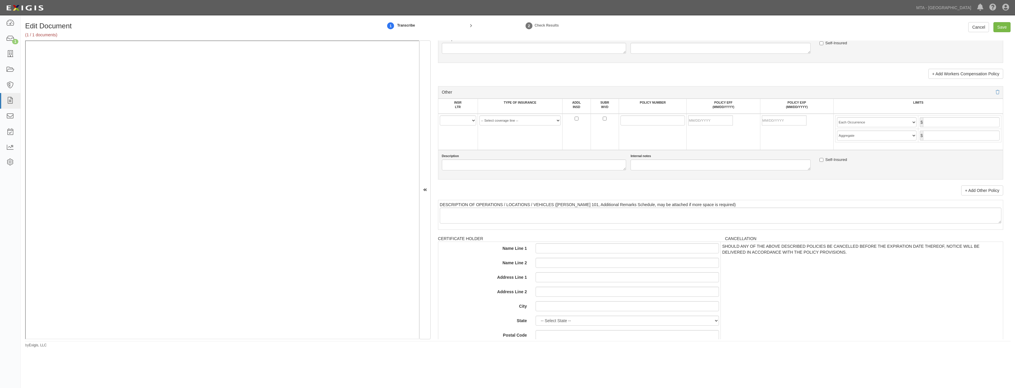
scroll to position [1015, 0]
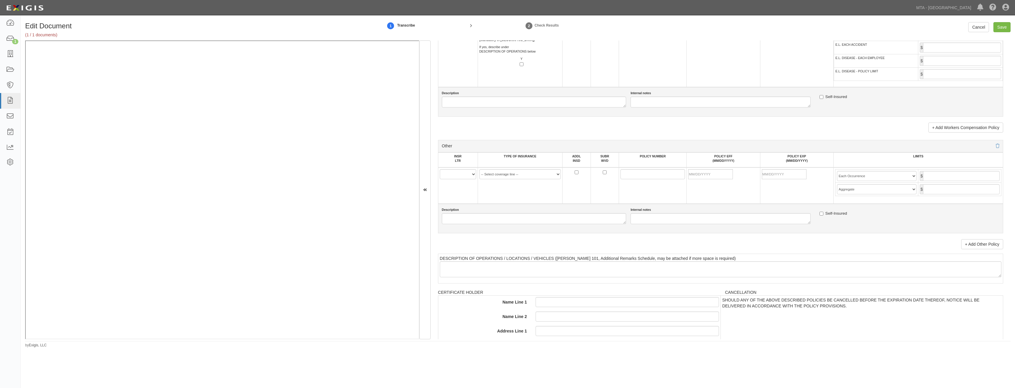
click at [451, 169] on td "A B C D E F" at bounding box center [458, 186] width 40 height 36
drag, startPoint x: 459, startPoint y: 174, endPoint x: 459, endPoint y: 178, distance: 4.4
click at [459, 174] on select "A B C D E F" at bounding box center [458, 174] width 36 height 10
select select "C"
click at [440, 169] on select "A B C D E F" at bounding box center [458, 174] width 36 height 10
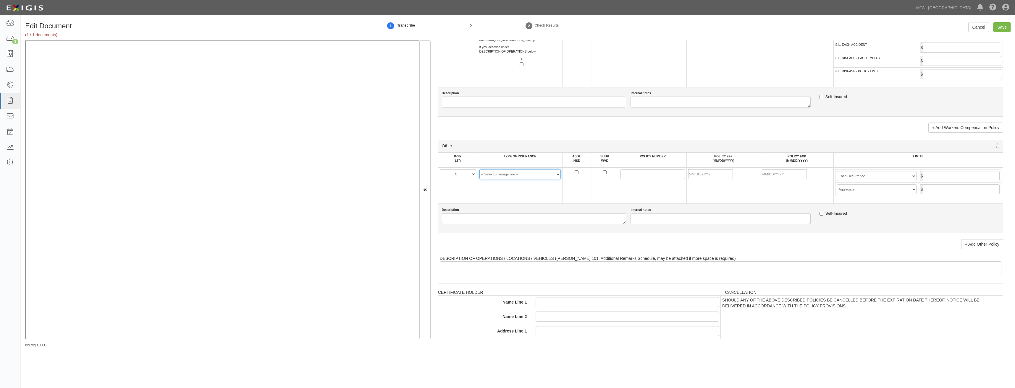
click at [515, 176] on select "-- Select coverage line -- Asbestos Abatement Auto Physical Damage Aviation Lia…" at bounding box center [520, 174] width 82 height 10
select select "47"
click at [479, 179] on select "-- Select coverage line -- Asbestos Abatement Auto Physical Damage Aviation Lia…" at bounding box center [520, 174] width 82 height 10
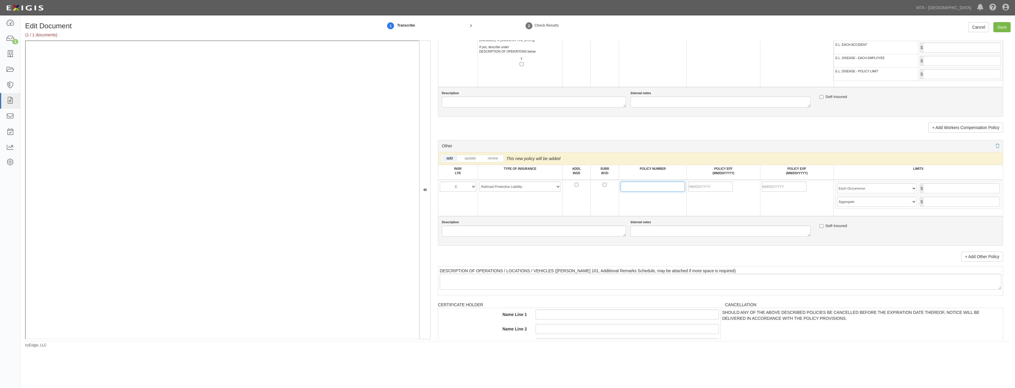
click at [626, 187] on input "POLICY NUMBER" at bounding box center [652, 187] width 64 height 10
paste input "DT-SPS-1X425104-IND-25"
type input "DT-SPS-1X425104-IND-25"
drag, startPoint x: 718, startPoint y: 182, endPoint x: 709, endPoint y: 190, distance: 11.7
click at [718, 182] on input "POLICY EFF (MM/DD/YYYY)" at bounding box center [710, 187] width 45 height 10
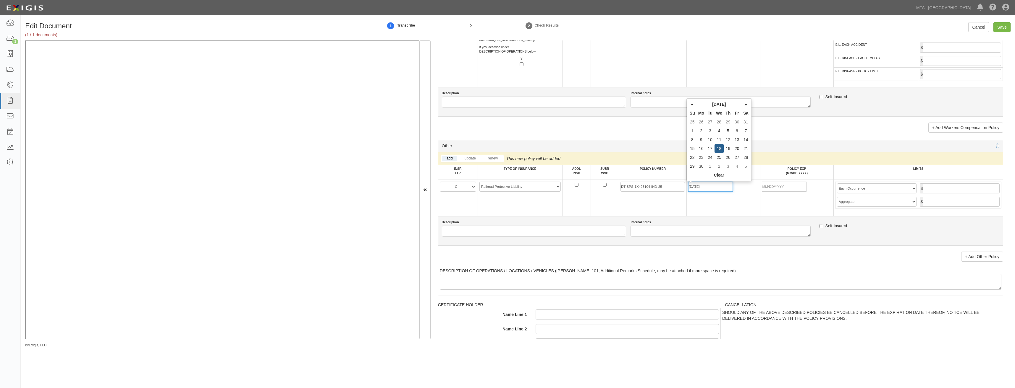
type input "06/18/2025"
type input "06/18/2026"
click at [649, 210] on td "DT-SPS-1X425104-IND-25" at bounding box center [653, 198] width 68 height 36
click at [972, 189] on input "text" at bounding box center [961, 189] width 77 height 10
type input "2,000,000"
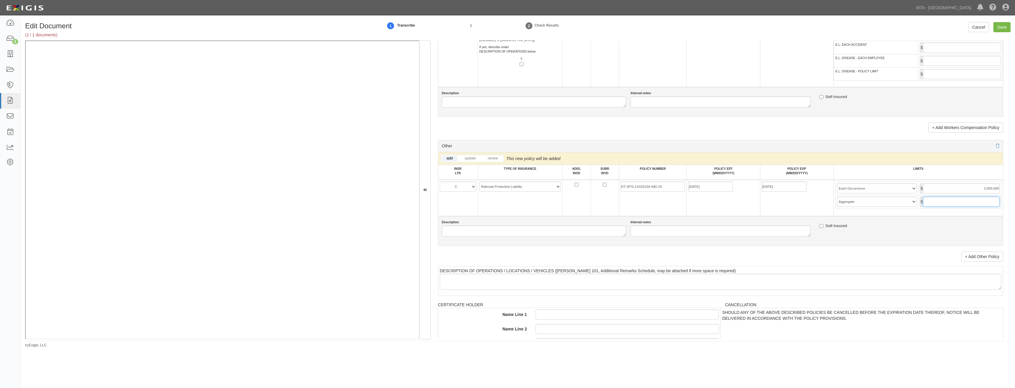
click at [970, 206] on input "text" at bounding box center [961, 202] width 77 height 10
type input "6,000,000"
click at [818, 200] on td "06/18/2026" at bounding box center [796, 198] width 73 height 36
click at [1004, 29] on input "Save" at bounding box center [1001, 27] width 17 height 10
type input "2000000"
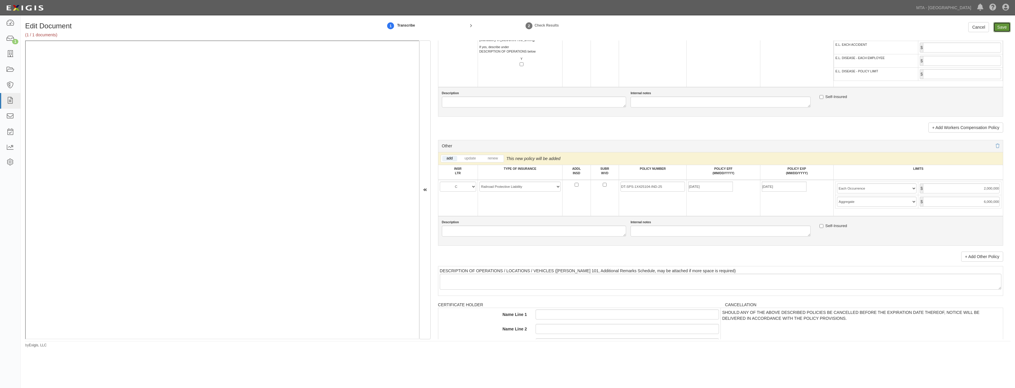
type input "6000000"
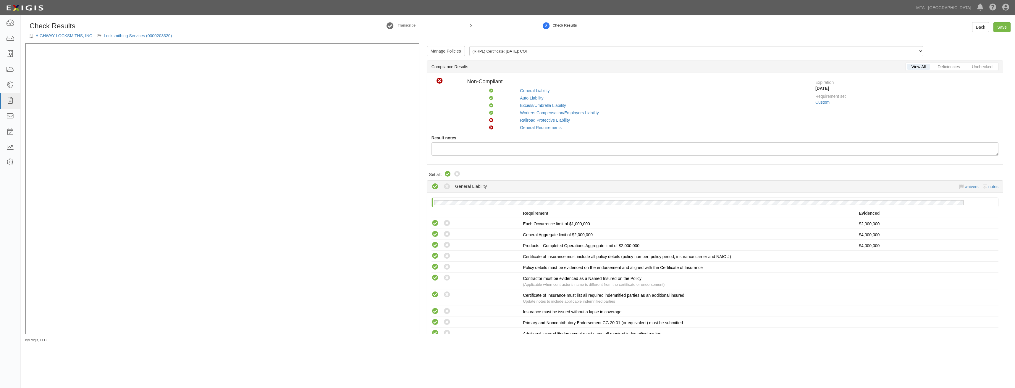
click at [451, 176] on icon at bounding box center [447, 174] width 7 height 7
radio input "true"
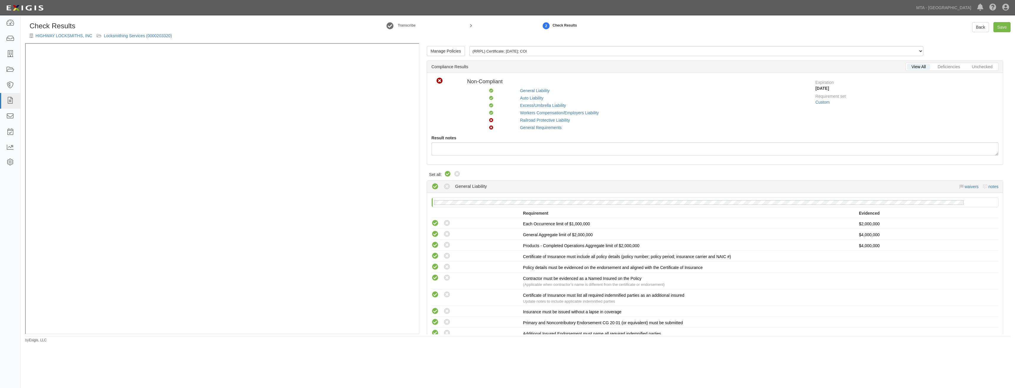
radio input "true"
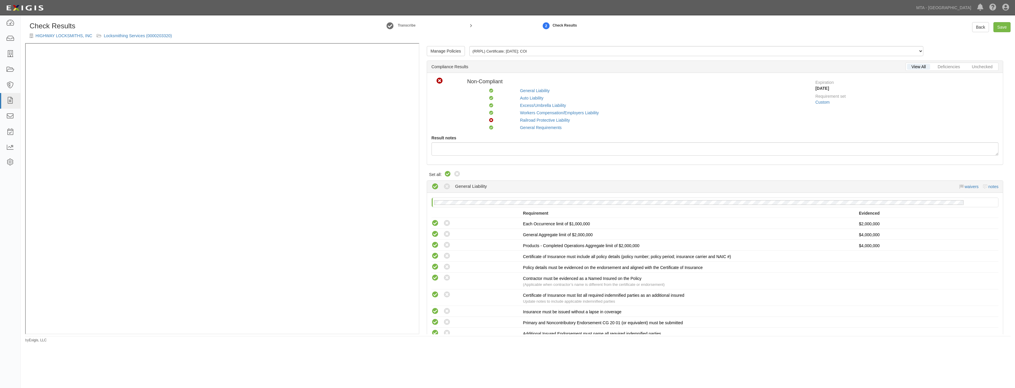
click at [447, 176] on icon at bounding box center [447, 174] width 7 height 7
radio input "true"
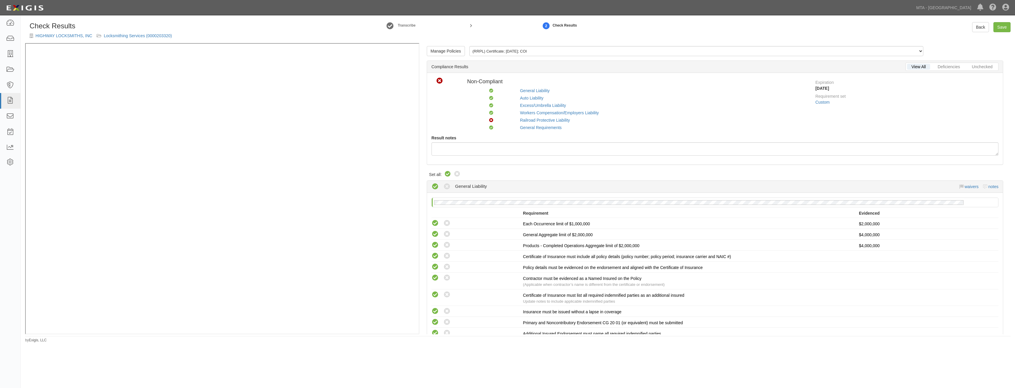
radio input "false"
click at [449, 174] on icon at bounding box center [447, 174] width 7 height 7
radio input "true"
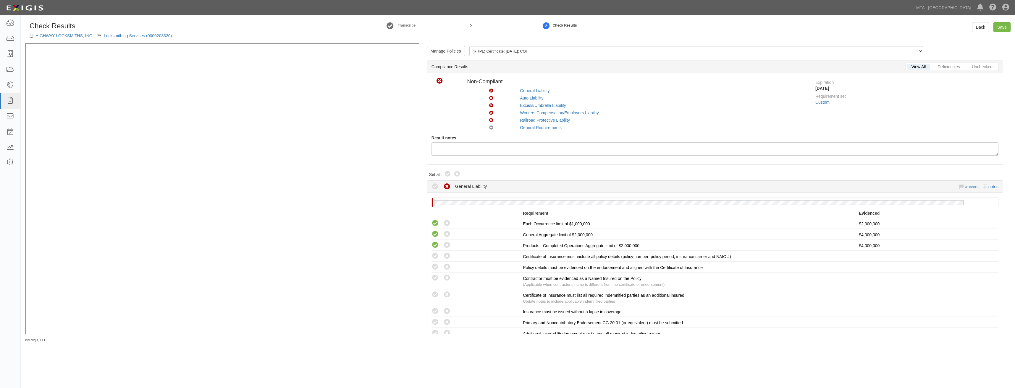
radio input "true"
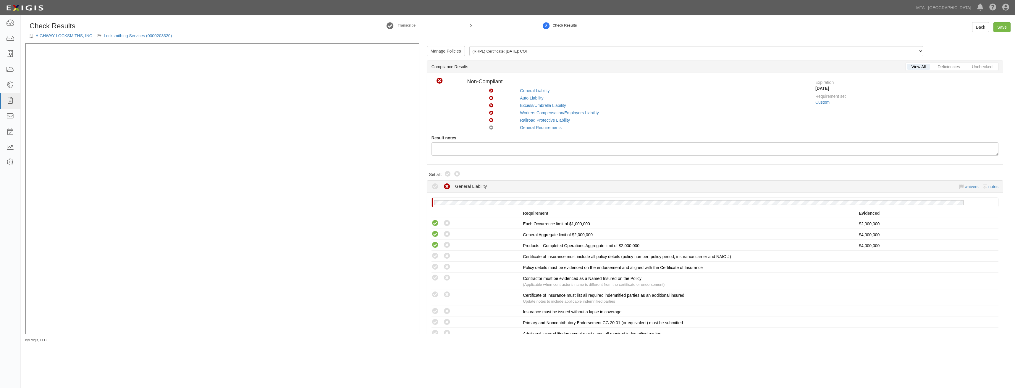
radio input "true"
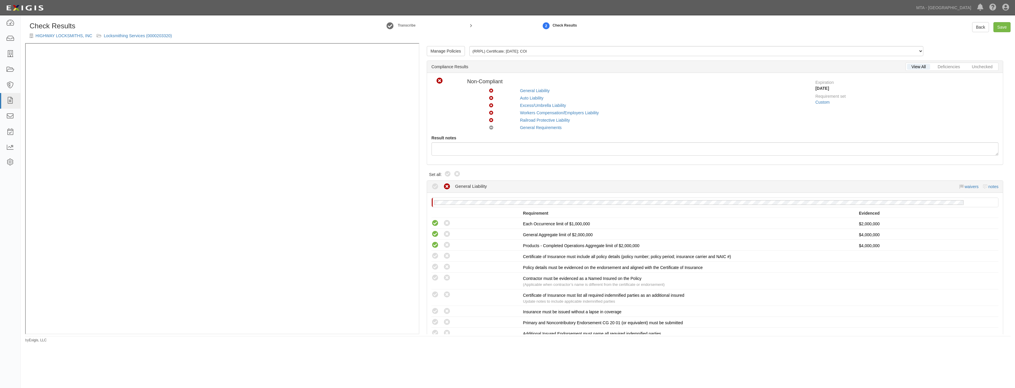
radio input "true"
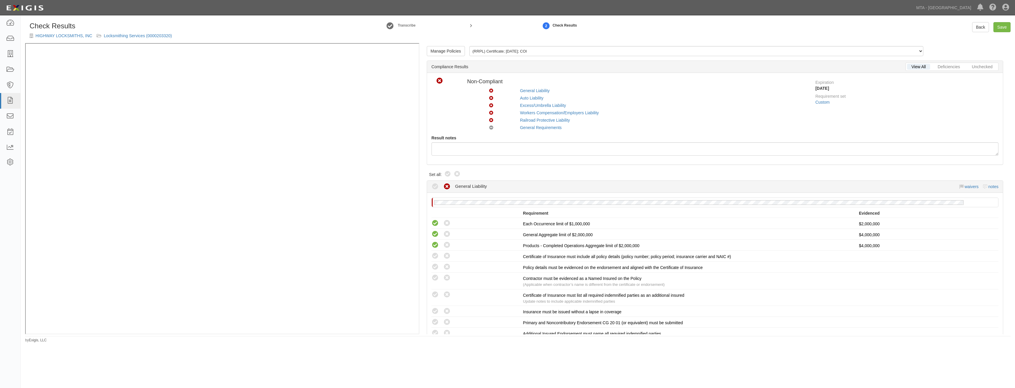
radio input "true"
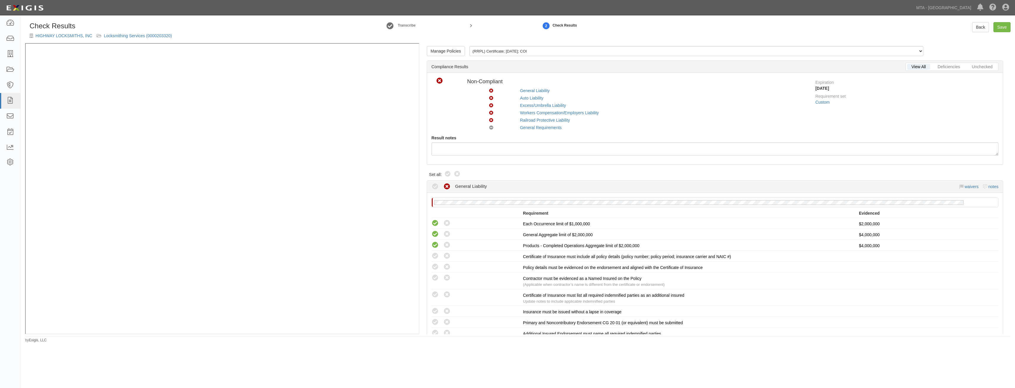
radio input "true"
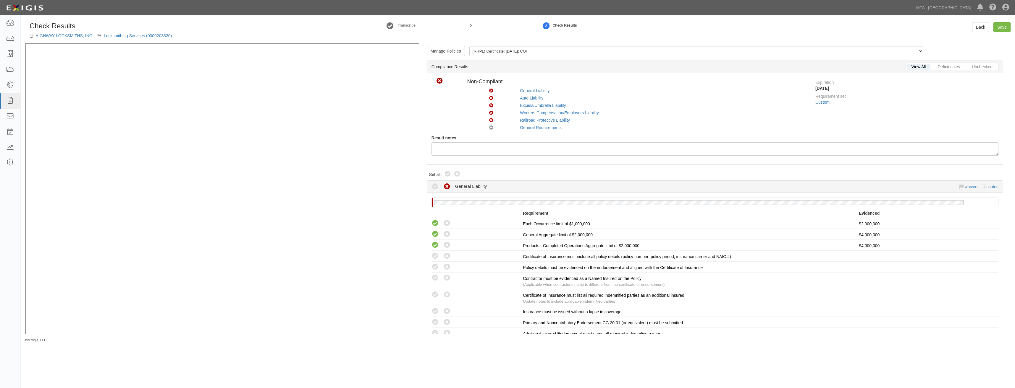
radio input "true"
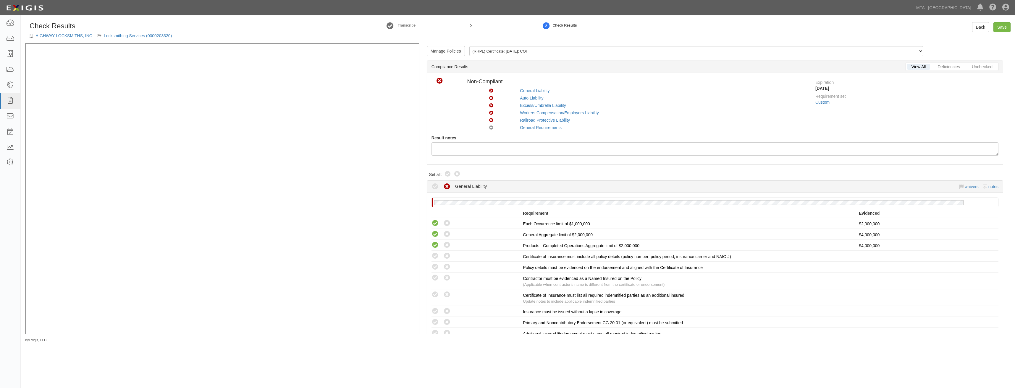
radio input "false"
radio input "true"
drag, startPoint x: 687, startPoint y: 249, endPoint x: 680, endPoint y: 98, distance: 150.9
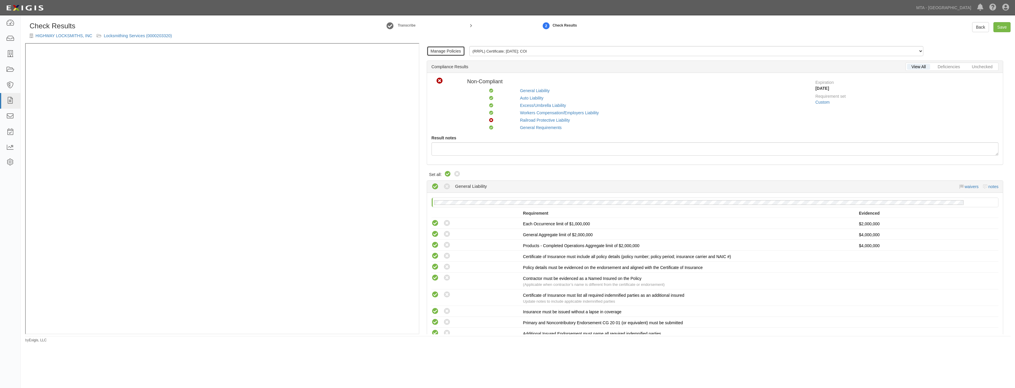
click at [447, 54] on link "Manage Policies" at bounding box center [446, 51] width 38 height 10
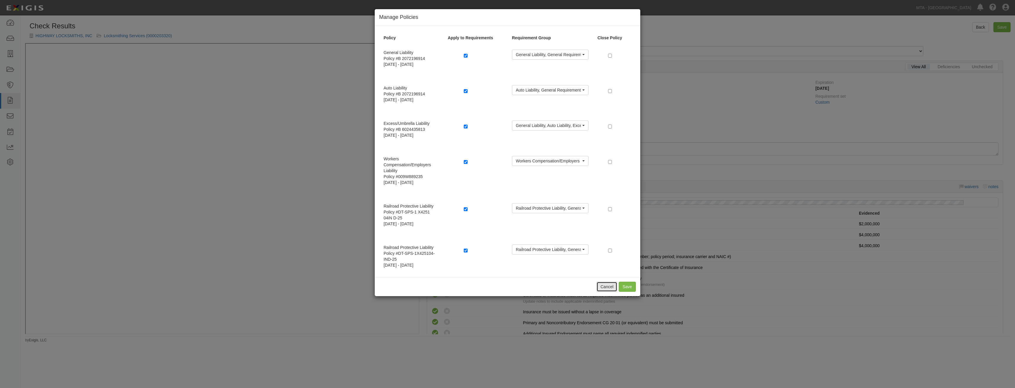
click at [599, 286] on button "Cancel" at bounding box center [606, 287] width 21 height 10
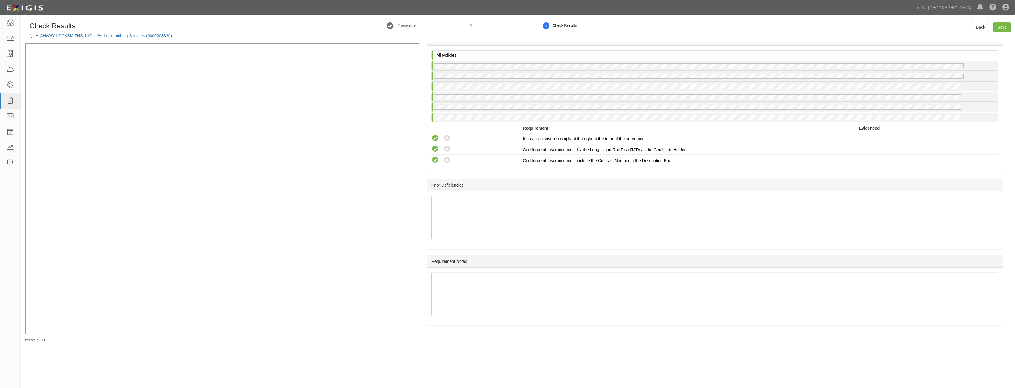
drag, startPoint x: 658, startPoint y: 187, endPoint x: 641, endPoint y: 357, distance: 170.5
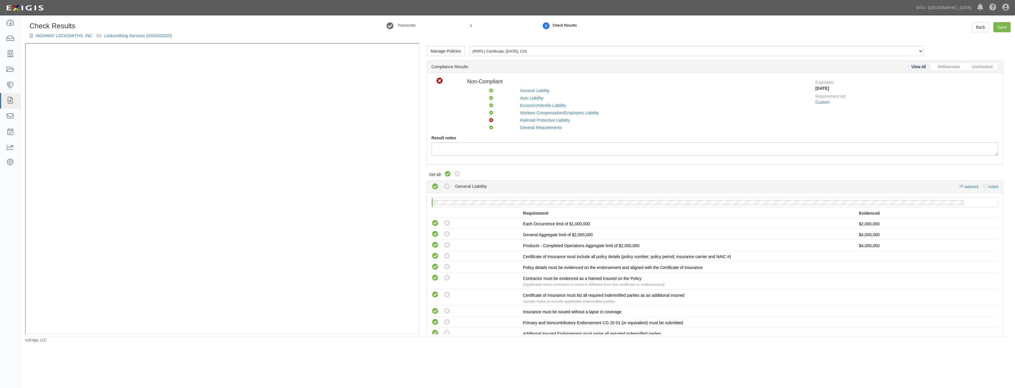
drag, startPoint x: 642, startPoint y: 284, endPoint x: 664, endPoint y: 119, distance: 166.1
click at [461, 53] on link "Manage Policies" at bounding box center [446, 51] width 38 height 10
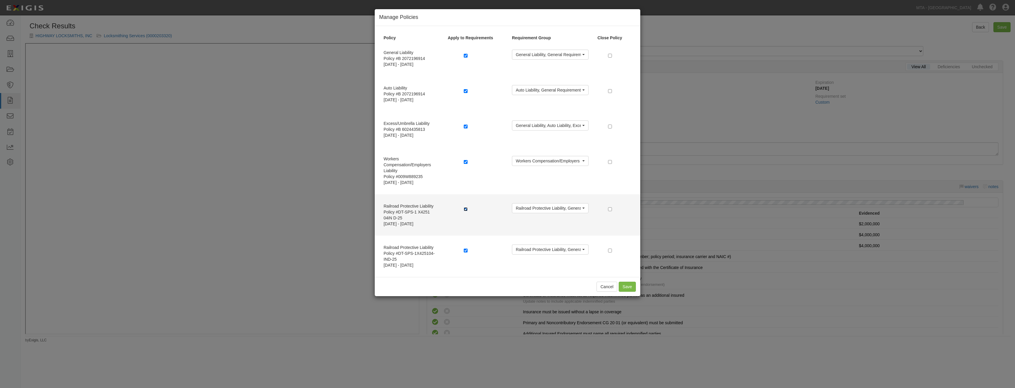
click at [467, 210] on input "checkbox" at bounding box center [466, 210] width 4 height 4
checkbox input "false"
click at [609, 208] on input "checkbox" at bounding box center [610, 210] width 4 height 4
checkbox input "true"
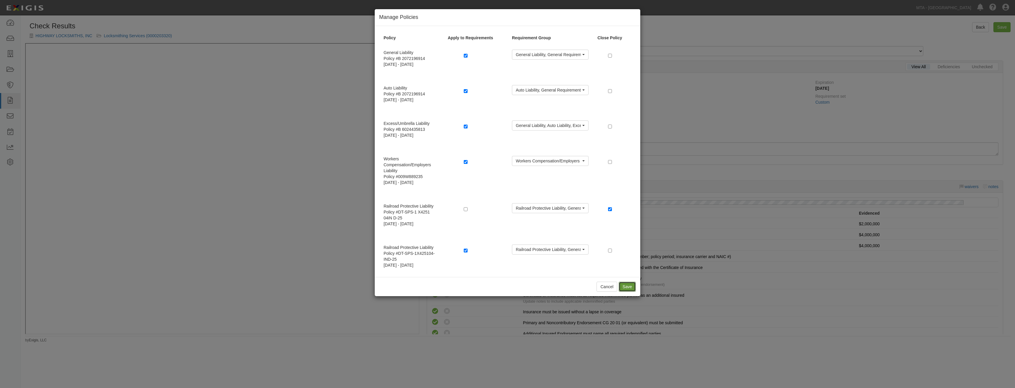
click at [625, 289] on button "Save" at bounding box center [626, 287] width 17 height 10
radio input "true"
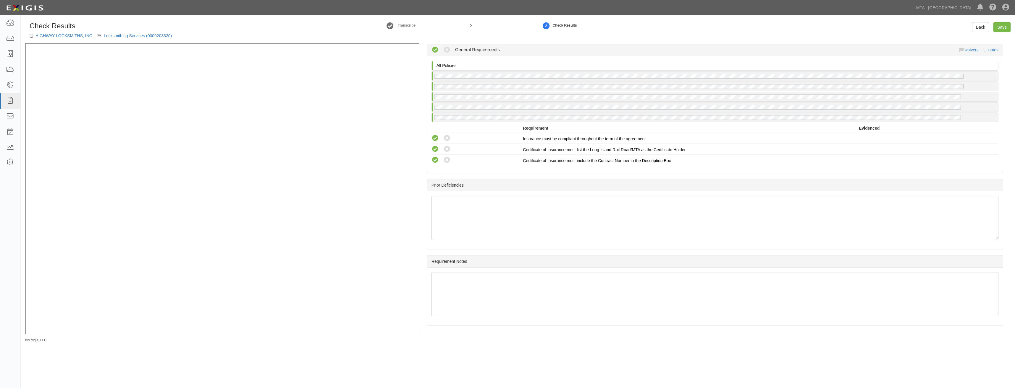
drag, startPoint x: 694, startPoint y: 135, endPoint x: 680, endPoint y: 377, distance: 242.5
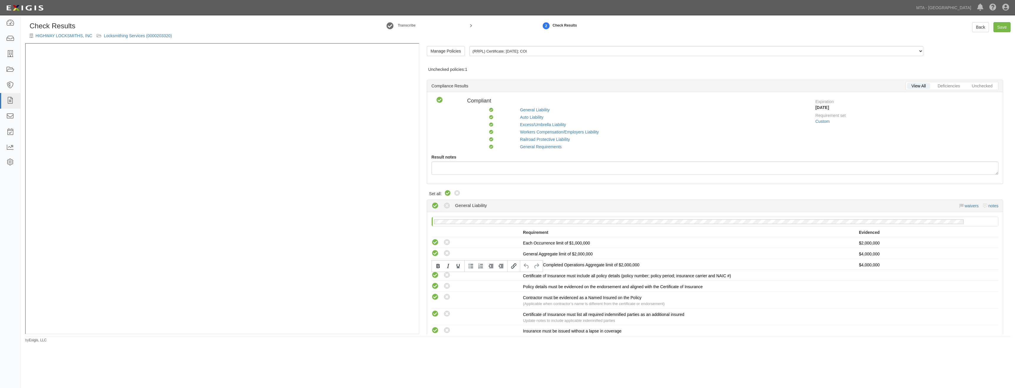
drag, startPoint x: 787, startPoint y: 313, endPoint x: 945, endPoint y: 119, distance: 250.0
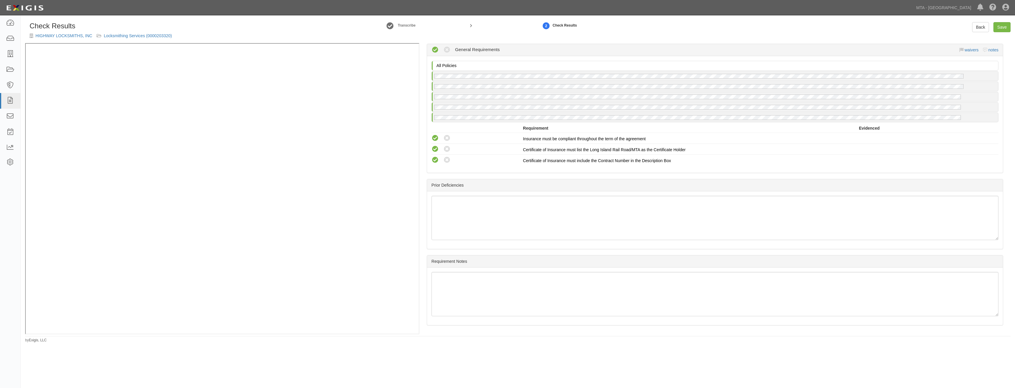
drag, startPoint x: 569, startPoint y: 214, endPoint x: 536, endPoint y: 384, distance: 173.2
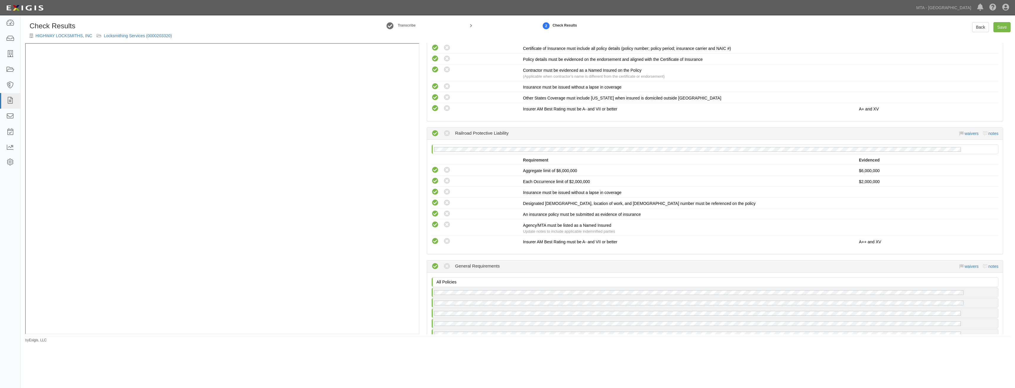
scroll to position [668, 0]
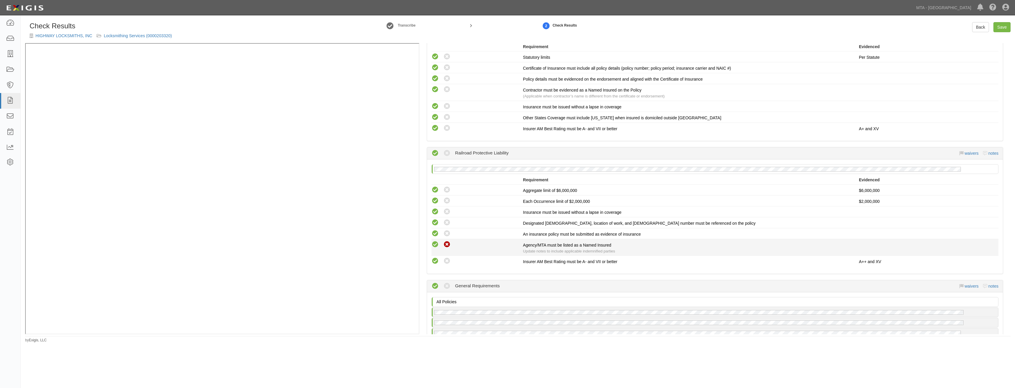
click at [447, 245] on icon at bounding box center [446, 244] width 7 height 7
radio input "true"
radio input "false"
radio input "true"
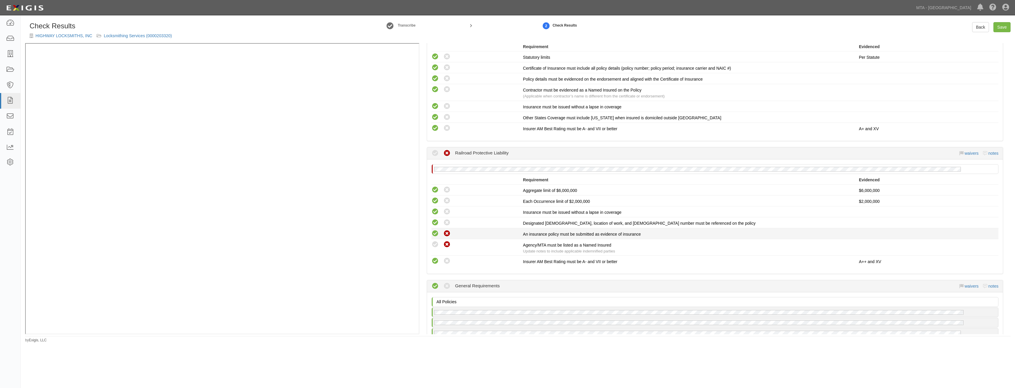
click at [447, 234] on icon at bounding box center [446, 233] width 7 height 7
radio input "false"
radio input "true"
click at [446, 224] on icon at bounding box center [446, 222] width 7 height 7
radio input "false"
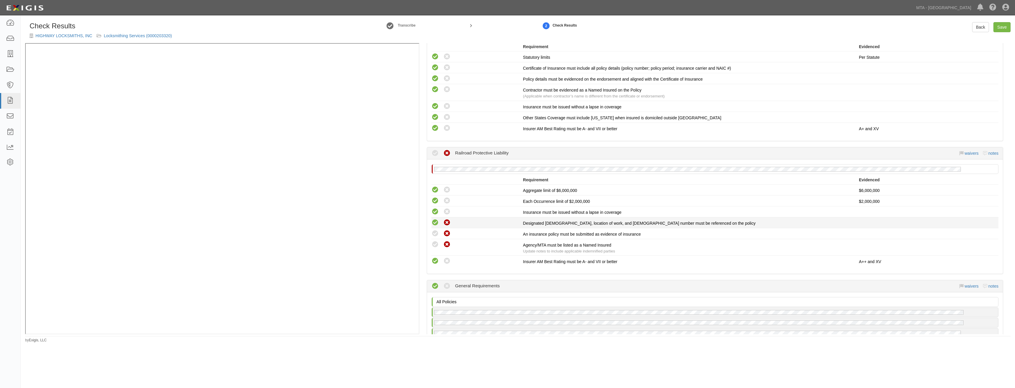
radio input "true"
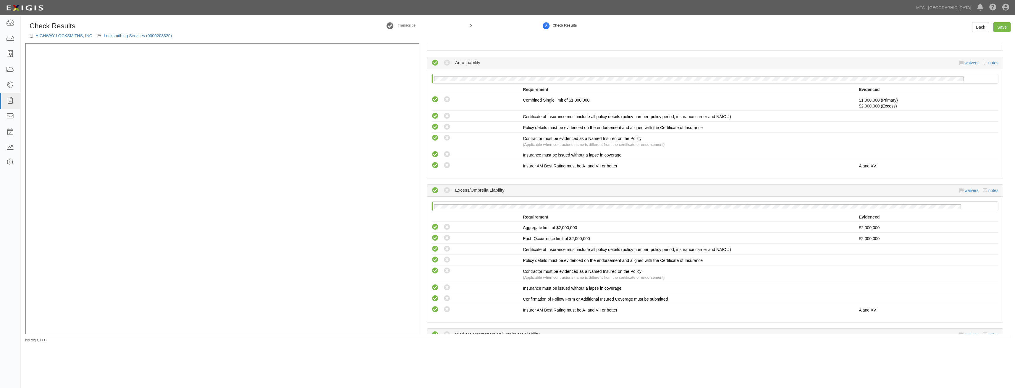
scroll to position [0, 0]
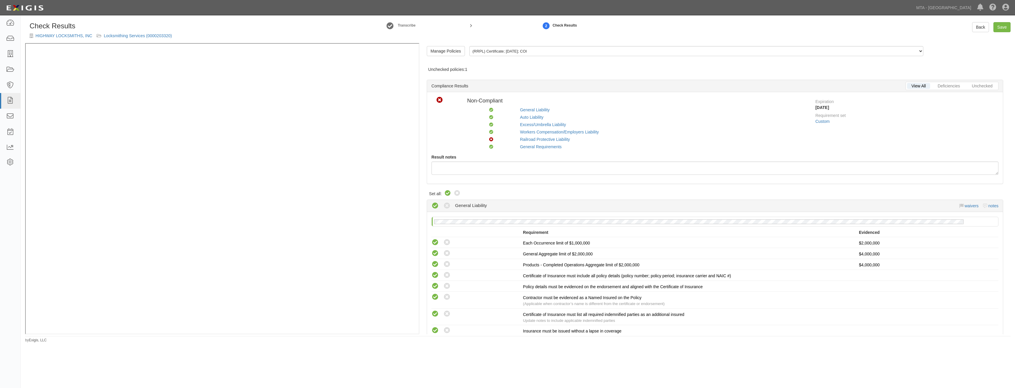
drag, startPoint x: 731, startPoint y: 286, endPoint x: 963, endPoint y: -22, distance: 385.9
click at [999, 26] on link "Save" at bounding box center [1001, 27] width 17 height 10
radio input "true"
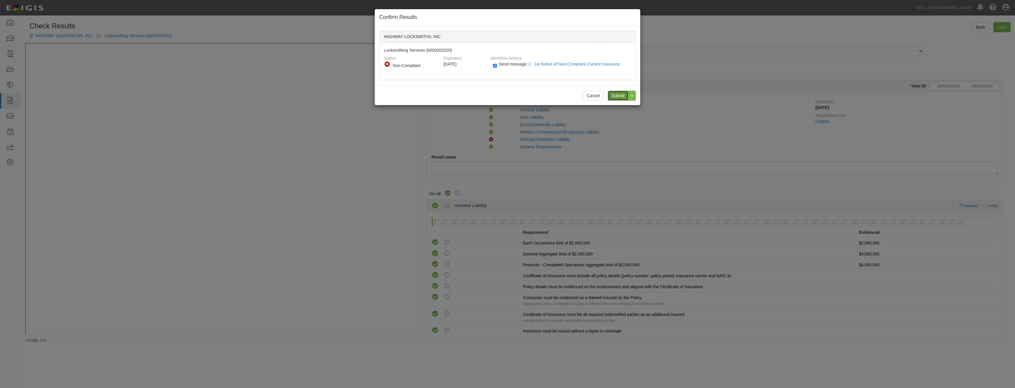
click at [619, 97] on input "Submit" at bounding box center [618, 96] width 21 height 10
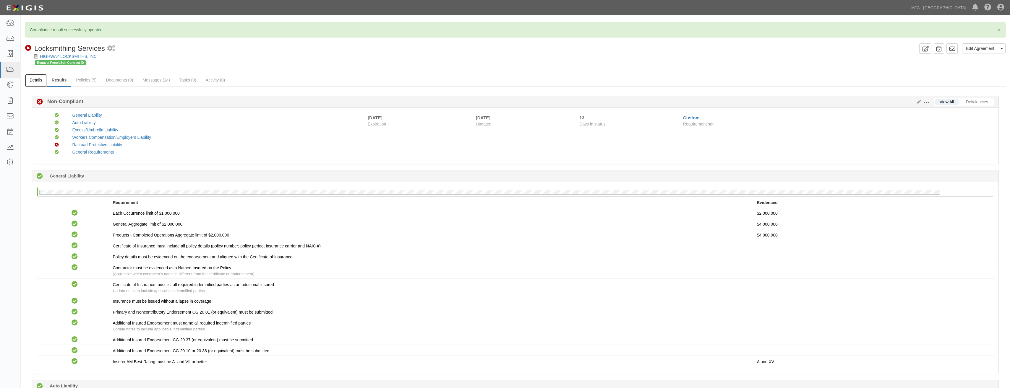
click at [39, 82] on link "Details" at bounding box center [36, 80] width 22 height 13
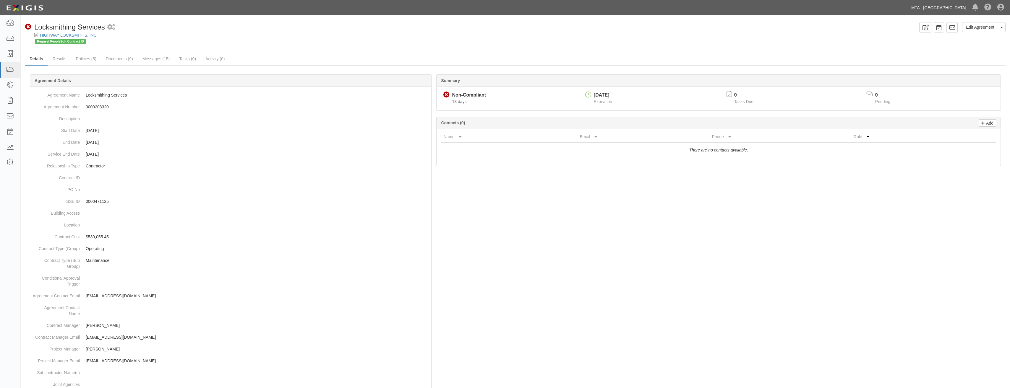
click at [939, 5] on link "MTA - [GEOGRAPHIC_DATA]" at bounding box center [939, 8] width 61 height 12
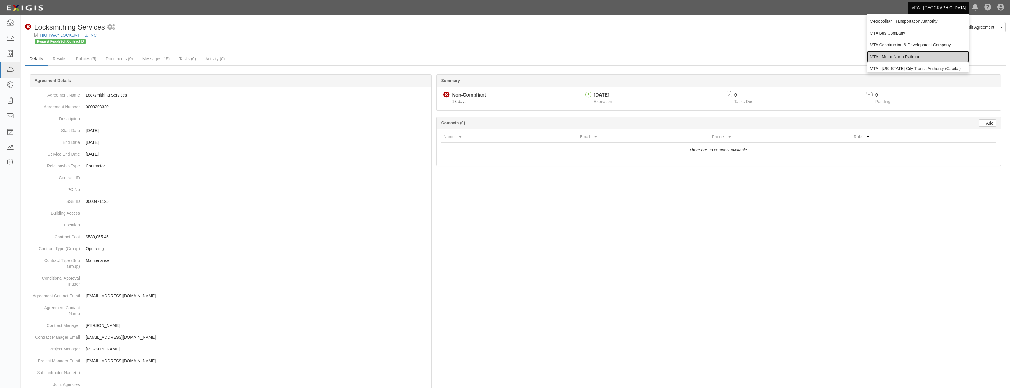
click at [927, 57] on link "MTA - Metro-North Railroad" at bounding box center [918, 57] width 102 height 12
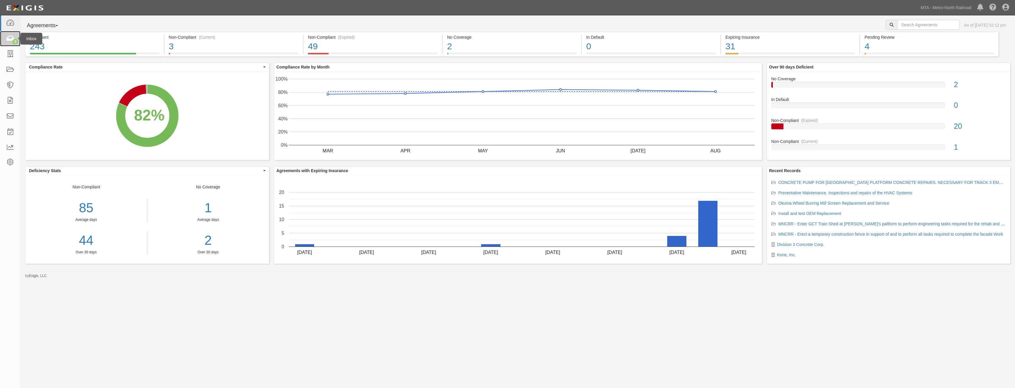
click at [14, 39] on div "3" at bounding box center [15, 41] width 6 height 5
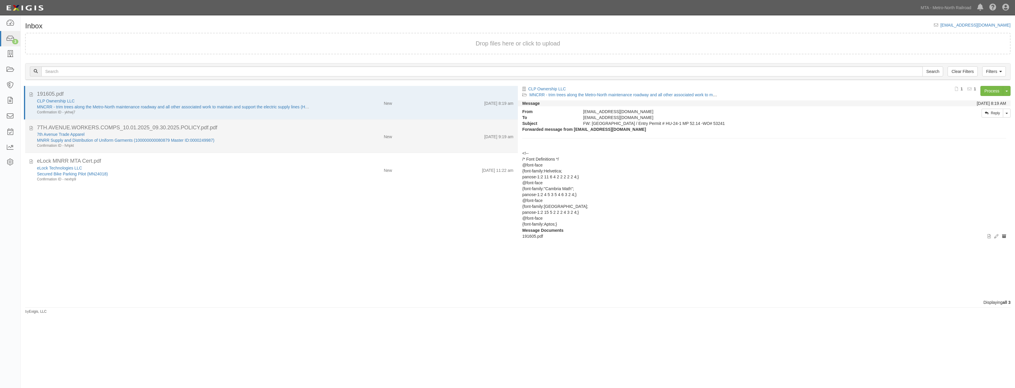
click at [351, 145] on div "7th Avenue Trade Apparel MNRR Supply and Distribution of Uniform Garments (1000…" at bounding box center [275, 140] width 485 height 17
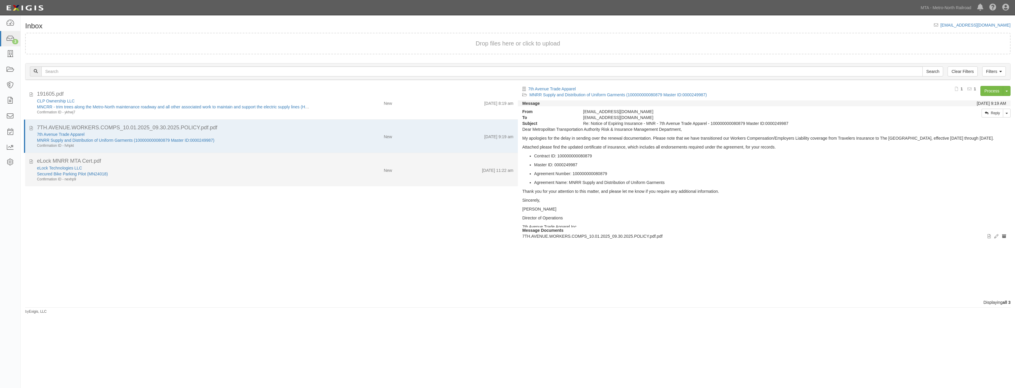
click at [340, 167] on div "New" at bounding box center [355, 169] width 81 height 8
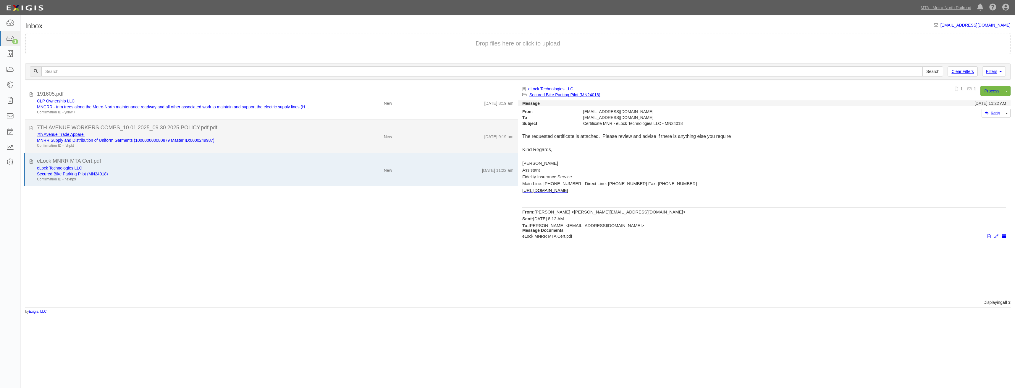
click at [353, 137] on div "New" at bounding box center [355, 136] width 81 height 8
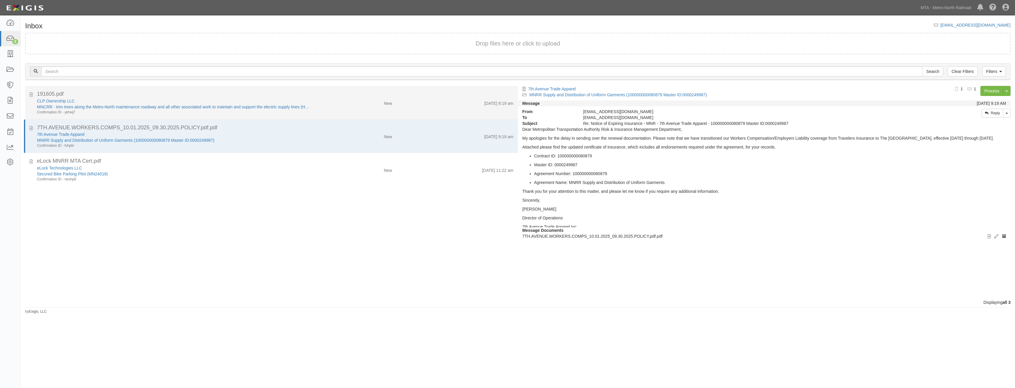
click at [361, 109] on div "CLP Ownership LLC MNCRR - trim trees along the Metro-North maintenance roadway …" at bounding box center [275, 106] width 485 height 17
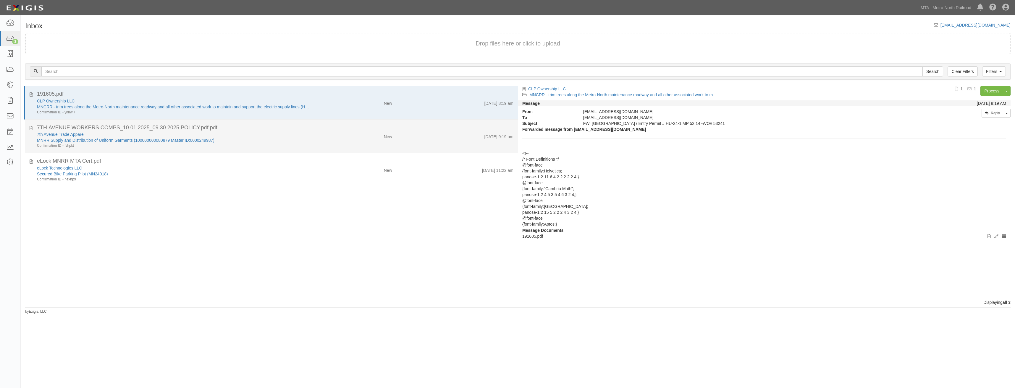
click at [354, 134] on div "New" at bounding box center [355, 136] width 81 height 8
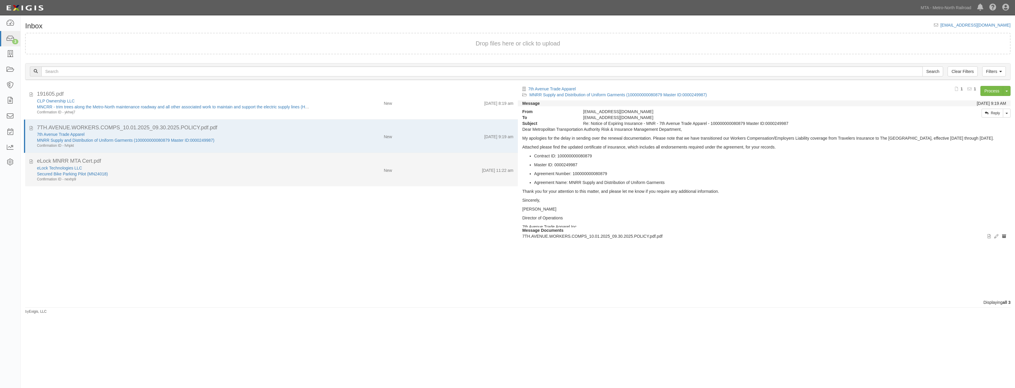
click at [348, 161] on div "eLock MNRR MTA Cert.pdf" at bounding box center [275, 162] width 476 height 8
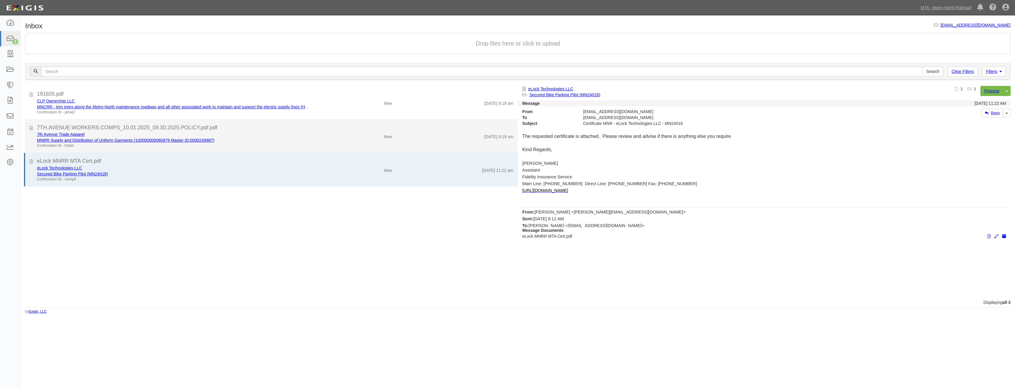
click at [346, 128] on div "7TH.AVENUE.WORKERS.COMPS_10.01.2025_09.30.2025.POLICY.pdf.pdf" at bounding box center [275, 128] width 476 height 8
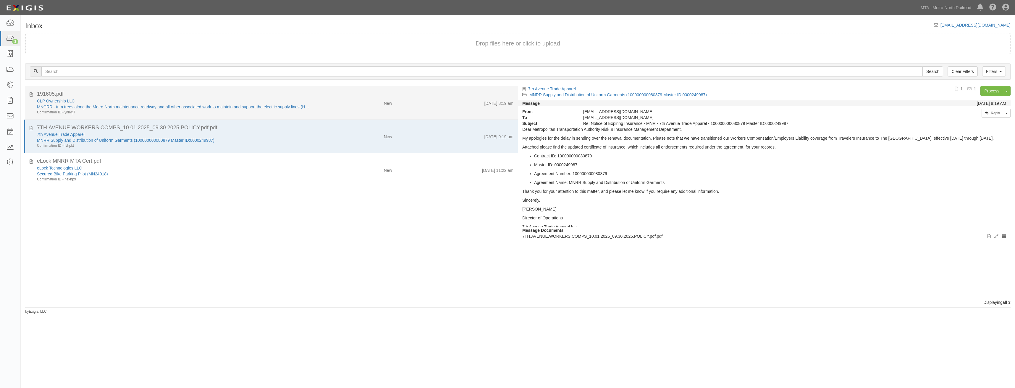
click at [351, 102] on div "New" at bounding box center [355, 102] width 81 height 8
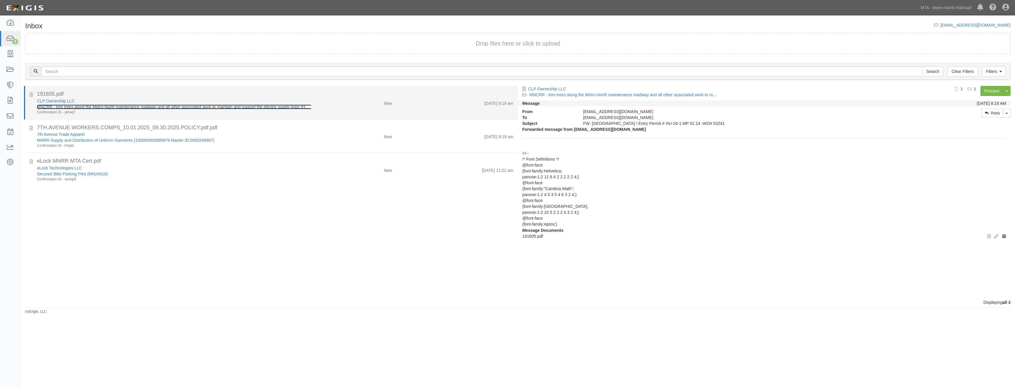
click at [287, 107] on link "MNCRR - trim trees along the Metro-North maintenance roadway and all other asso…" at bounding box center [187, 107] width 301 height 5
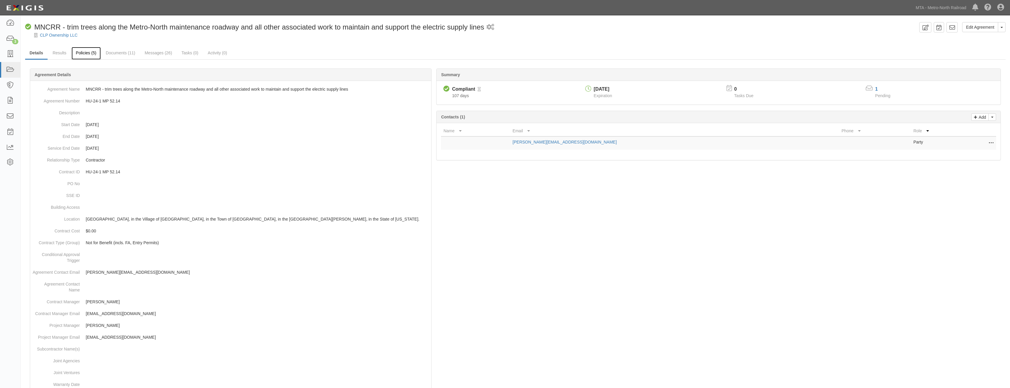
click at [90, 56] on link "Policies (5)" at bounding box center [86, 53] width 29 height 13
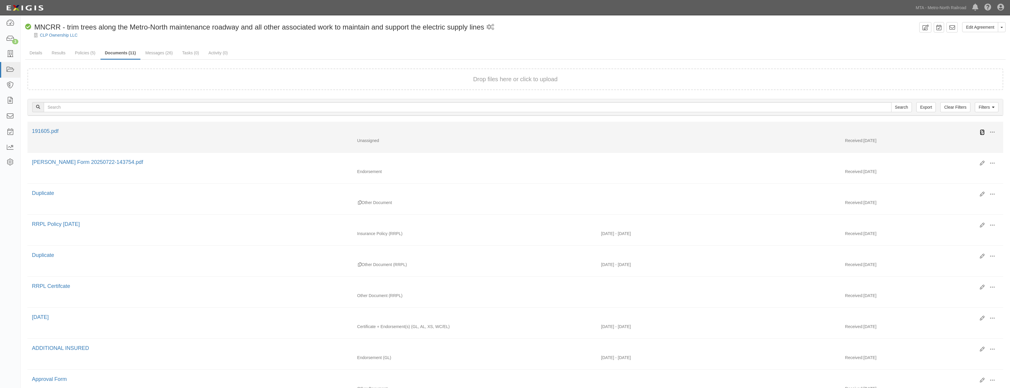
click at [984, 133] on icon at bounding box center [982, 132] width 5 height 5
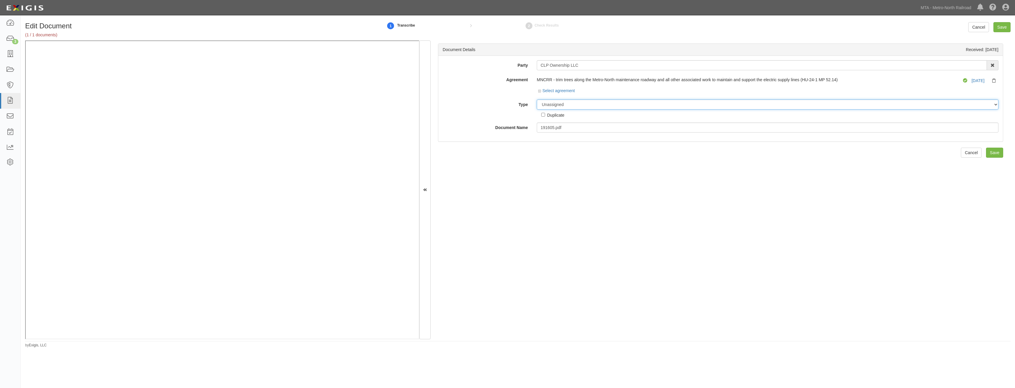
click at [555, 100] on select "Unassigned Binder Cancellation Notice Certificate Contract Endorsement Insuranc…" at bounding box center [767, 105] width 461 height 10
select select "JunkDetail"
click at [537, 100] on select "Unassigned Binder Cancellation Notice Certificate Contract Endorsement Insuranc…" at bounding box center [767, 105] width 461 height 10
click at [561, 112] on div "Duplicate" at bounding box center [555, 115] width 17 height 7
click at [545, 113] on input "Duplicate" at bounding box center [543, 115] width 4 height 4
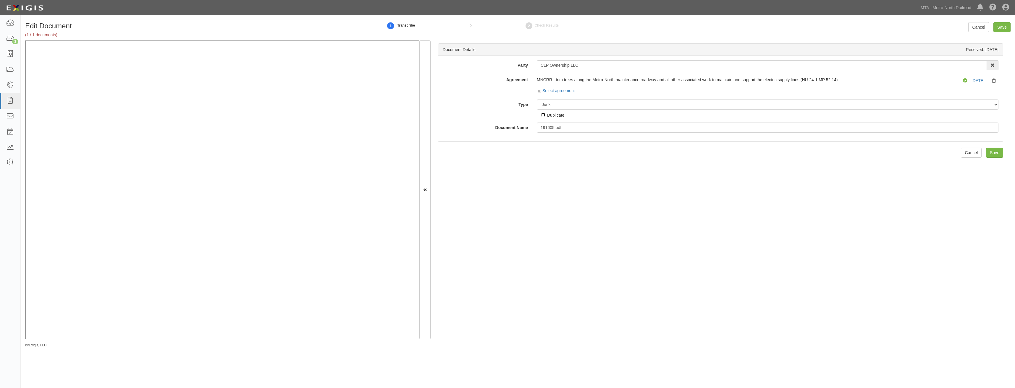
checkbox input "true"
click at [992, 155] on input "Save" at bounding box center [994, 153] width 17 height 10
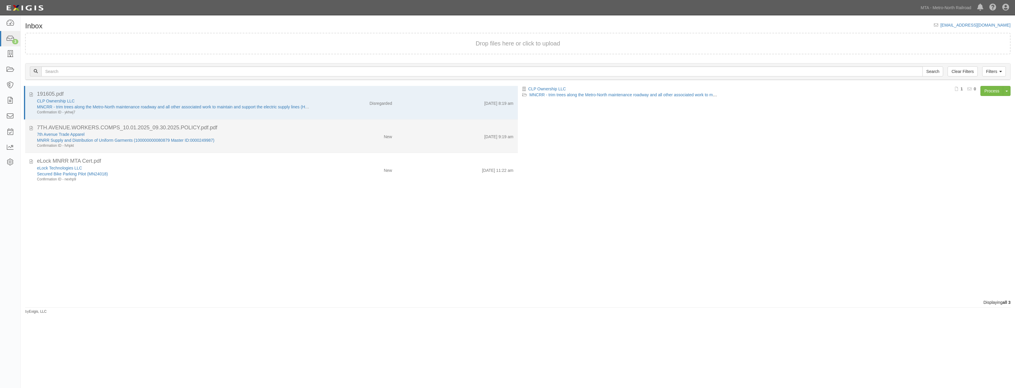
drag, startPoint x: 336, startPoint y: 132, endPoint x: 332, endPoint y: 133, distance: 4.9
click at [336, 132] on div "New" at bounding box center [355, 136] width 81 height 8
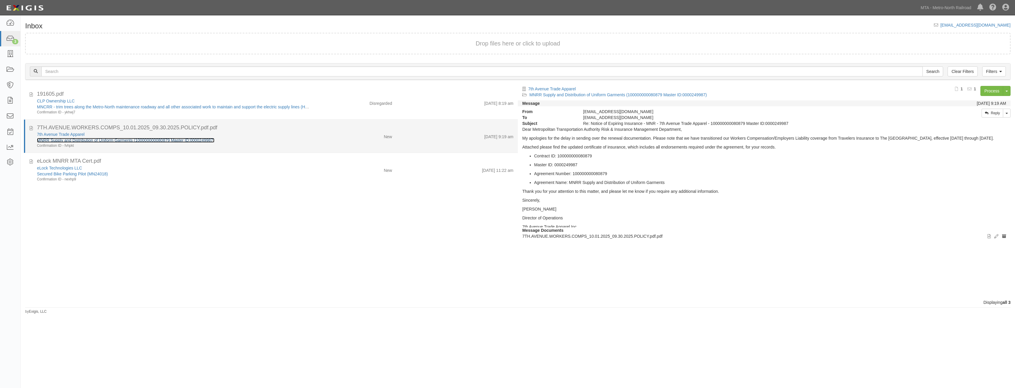
click at [205, 140] on link "MNRR Supply and Distribution of Uniform Garments (100000000080879 Master ID:000…" at bounding box center [125, 140] width 177 height 5
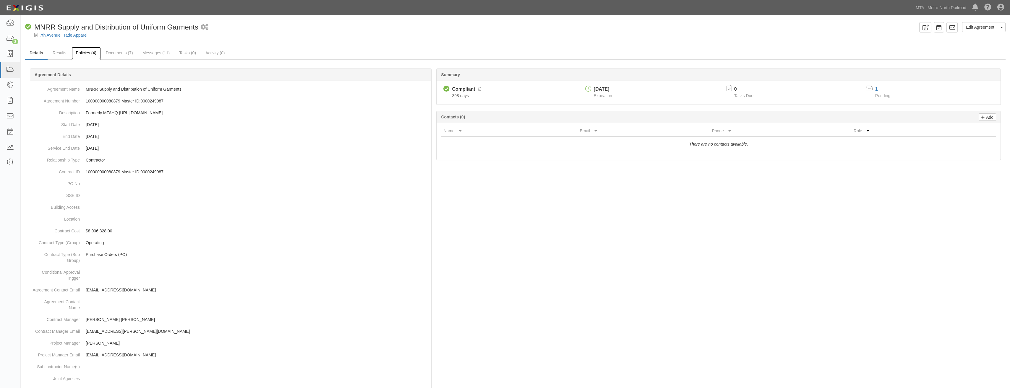
click at [81, 53] on link "Policies (4)" at bounding box center [86, 53] width 29 height 13
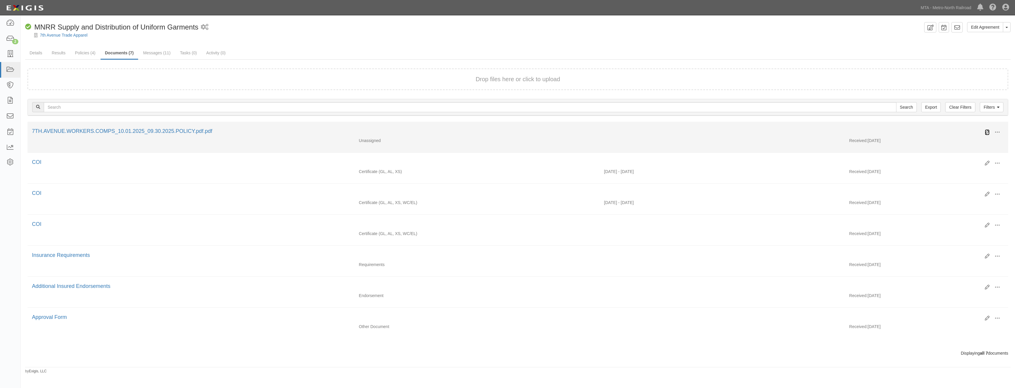
click at [984, 131] on icon at bounding box center [986, 132] width 5 height 5
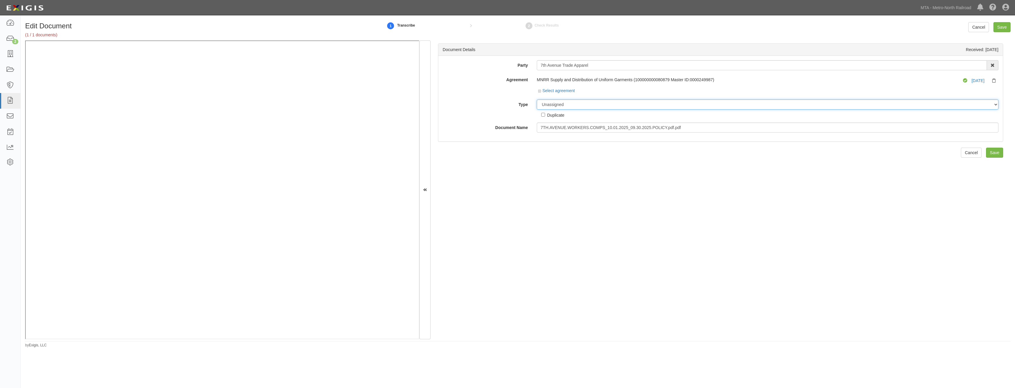
click at [620, 102] on select "Unassigned Binder Cancellation Notice Certificate Contract Endorsement Insuranc…" at bounding box center [767, 105] width 461 height 10
select select "CertificateDetail"
click at [537, 100] on select "Unassigned Binder Cancellation Notice Certificate Contract Endorsement Insuranc…" at bounding box center [767, 105] width 461 height 10
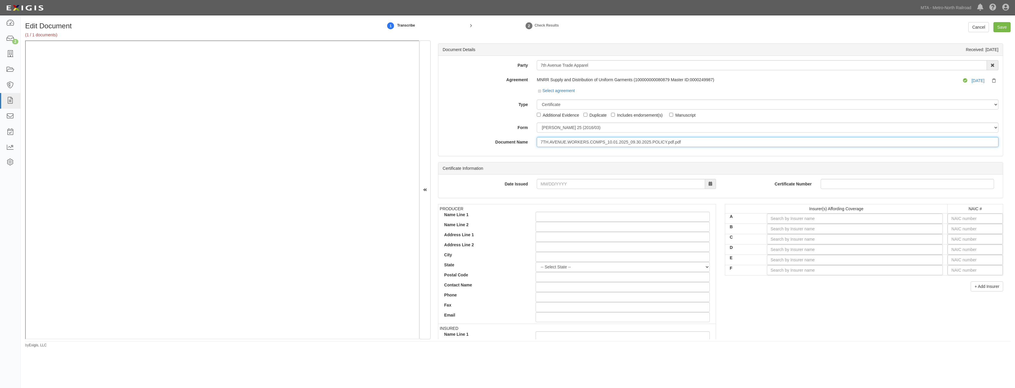
click at [617, 143] on input "7TH.AVENUE.WORKERS.COMPS_10.01.2025_09.30.2025.POLICY.pdf.pdf" at bounding box center [767, 142] width 461 height 10
type input "COI"
click at [854, 215] on input "A" at bounding box center [855, 219] width 176 height 10
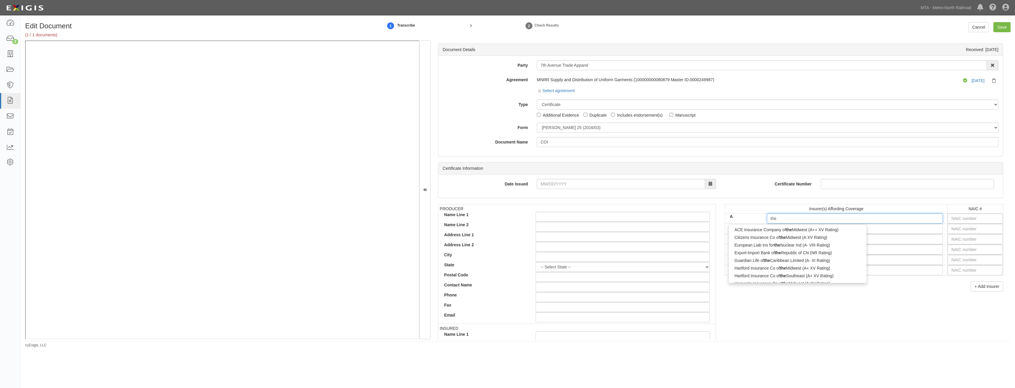
type input "the h"
type input "the hanover Insurance Company (A XV Rating)"
type input "the ha"
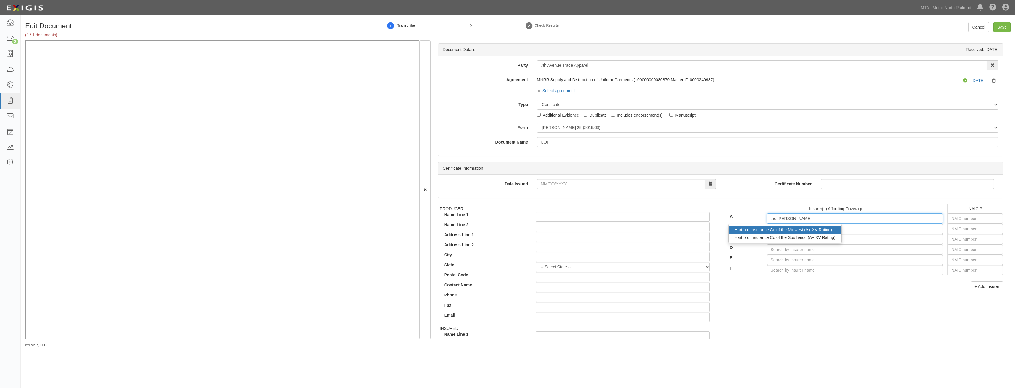
click at [788, 228] on div "Hartford Insurance Co of the Midwest (A+ XV Rating)" at bounding box center [784, 230] width 113 height 8
type input "Hartford Insurance Co of the Midwest (A+ XV Rating)"
type input "37478"
type input "Hartford Insurance Co of the Midwest (A+ XV Rating)"
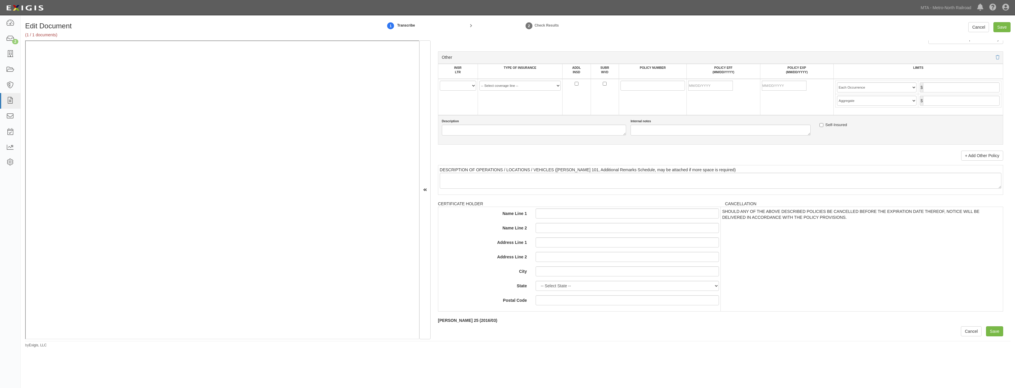
drag, startPoint x: 738, startPoint y: 186, endPoint x: 710, endPoint y: 362, distance: 178.8
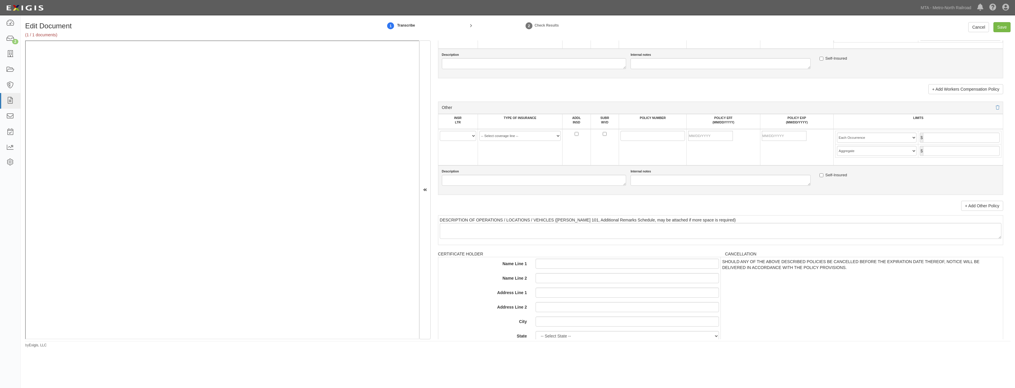
scroll to position [1015, 0]
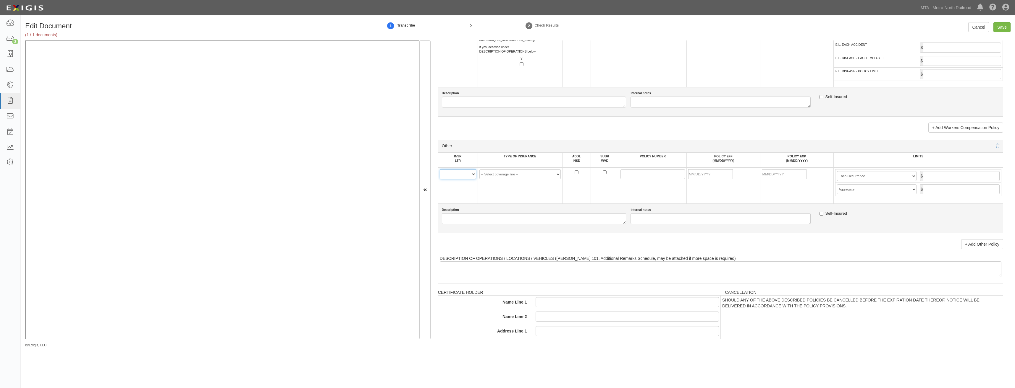
click at [458, 176] on select "A B C D E F" at bounding box center [458, 174] width 36 height 10
click at [532, 150] on div "Other" at bounding box center [720, 146] width 565 height 12
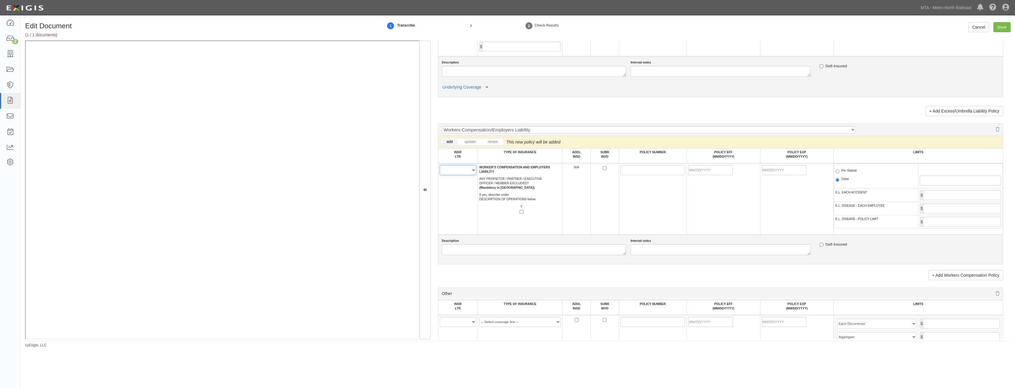
drag, startPoint x: 458, startPoint y: 172, endPoint x: 458, endPoint y: 175, distance: 3.0
click at [458, 172] on select "A B C D E F" at bounding box center [458, 170] width 36 height 10
select select "A"
click at [440, 165] on select "A B C D E F" at bounding box center [458, 170] width 36 height 10
click at [629, 170] on input "POLICY NUMBER" at bounding box center [652, 170] width 64 height 10
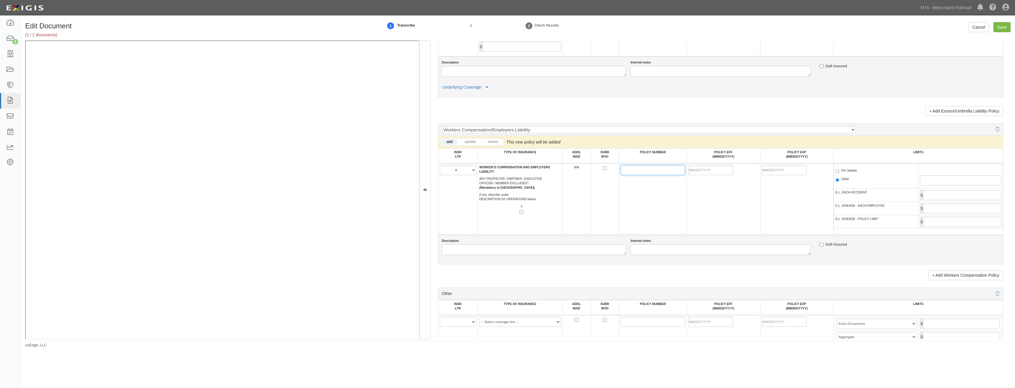
paste input "76 WEG BU3BGW"
type input "76 WEG BU3BGW"
click at [621, 216] on td "76 WEG BU3BGW" at bounding box center [653, 199] width 68 height 72
click at [715, 169] on input "POLICY EFF (MM/DD/YYYY)" at bounding box center [710, 170] width 45 height 10
type input "[DATE]"
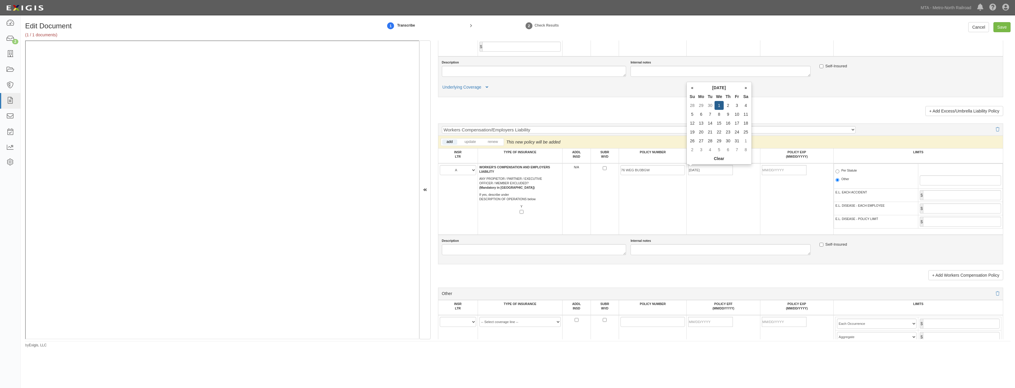
type input "[DATE]"
click at [668, 195] on td "76 WEG BU3BGW" at bounding box center [653, 199] width 68 height 72
click at [852, 172] on label "Per Statute" at bounding box center [846, 172] width 22 height 6
click at [839, 172] on input "Per Statute" at bounding box center [837, 172] width 4 height 4
radio input "true"
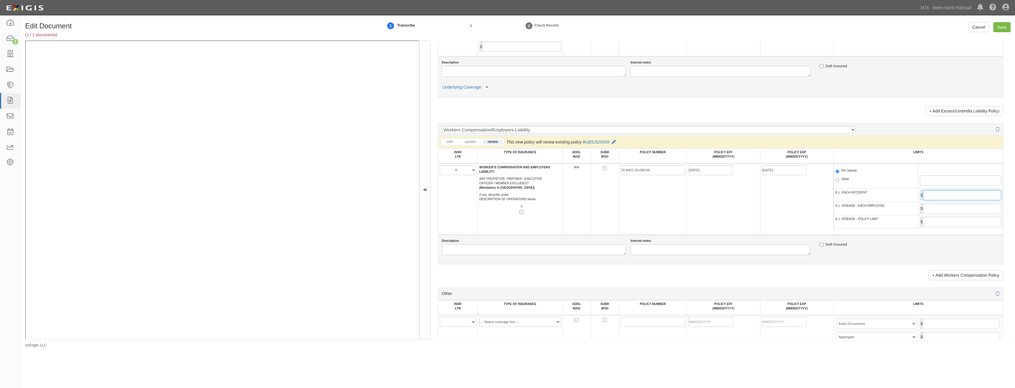
click at [948, 196] on input "E.L. EACH ACCIDENT" at bounding box center [962, 195] width 78 height 10
type input "1,000,000"
click at [966, 212] on input "E.L. DISEASE - EACH EMPLOYEE" at bounding box center [962, 209] width 78 height 10
type input "1,000,000"
click at [966, 223] on input "E.L. DISEASE - POLICY LIMIT" at bounding box center [962, 222] width 78 height 10
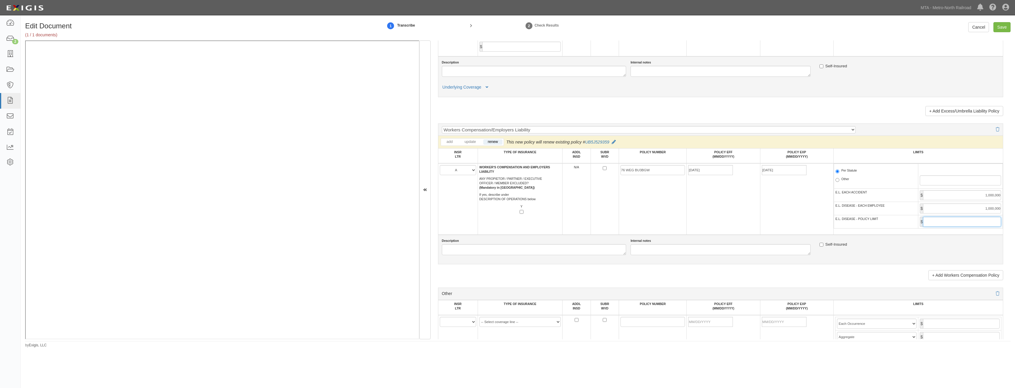
type input "1,000,000"
click at [847, 241] on div "Self-Insured" at bounding box center [909, 246] width 189 height 14
click at [1002, 30] on input "Save" at bounding box center [1001, 27] width 17 height 10
type input "1000000"
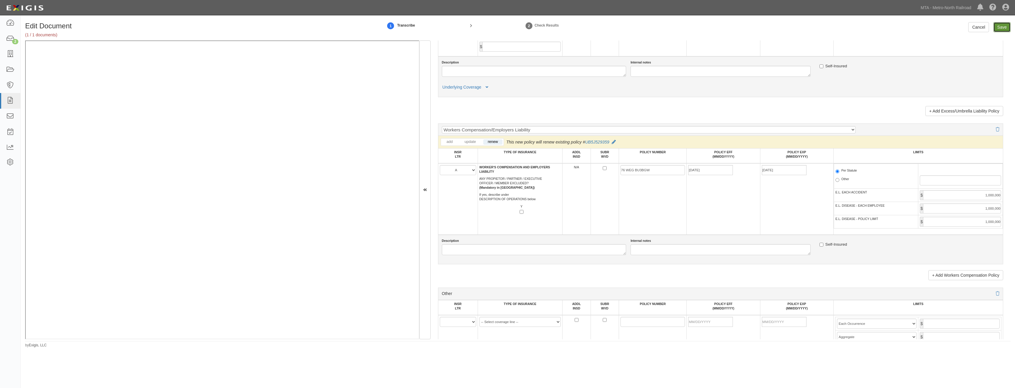
type input "1000000"
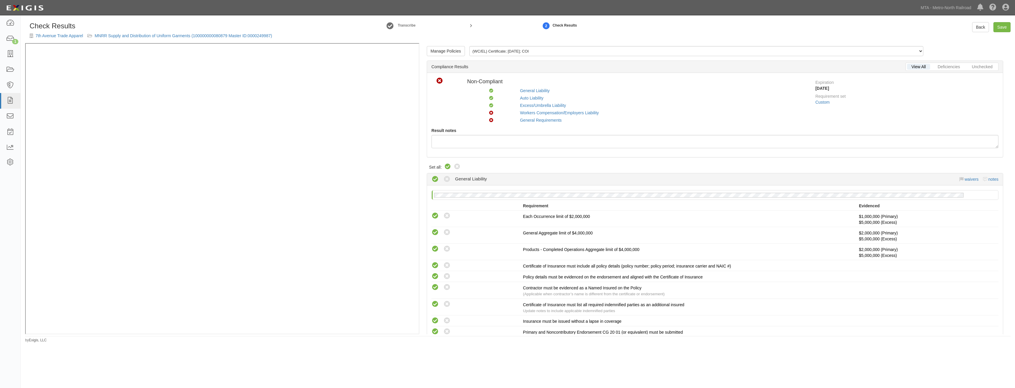
click at [448, 169] on icon at bounding box center [447, 166] width 7 height 7
radio input "true"
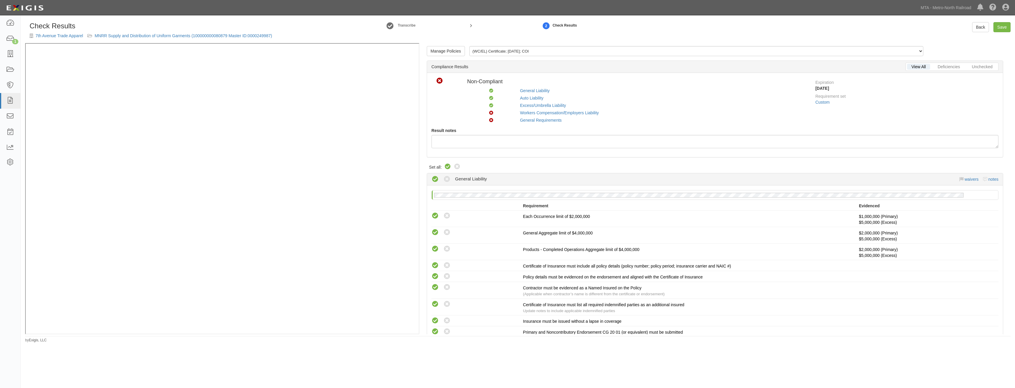
radio input "true"
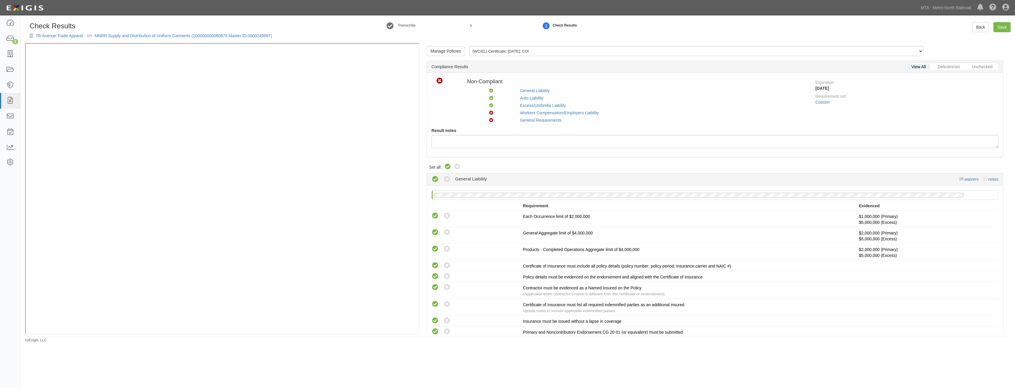
radio input "true"
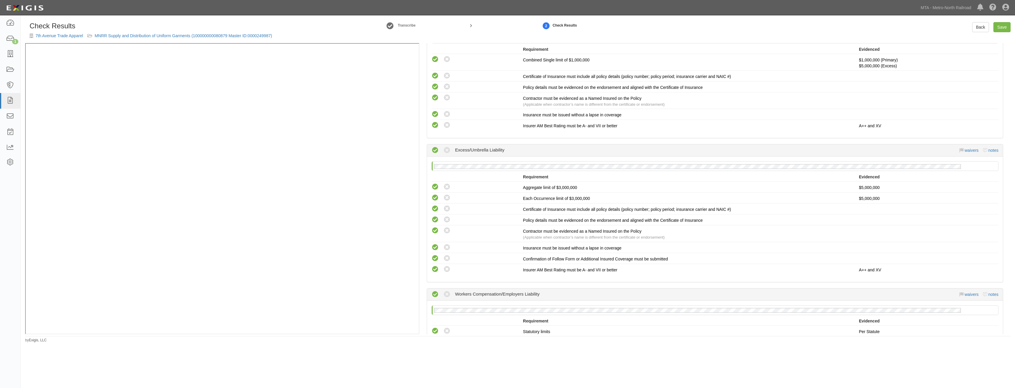
scroll to position [752, 0]
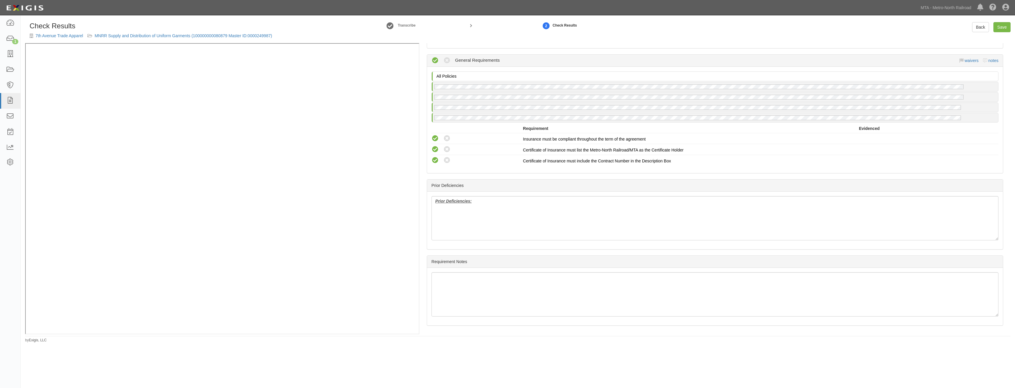
drag, startPoint x: 693, startPoint y: 106, endPoint x: 694, endPoint y: 227, distance: 120.9
click at [1002, 31] on link "Save" at bounding box center [1001, 27] width 17 height 10
radio input "true"
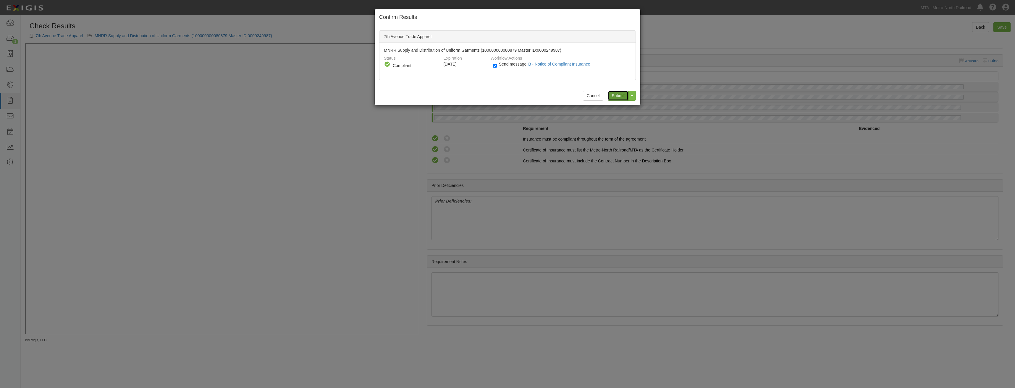
click at [614, 95] on input "Submit" at bounding box center [618, 96] width 21 height 10
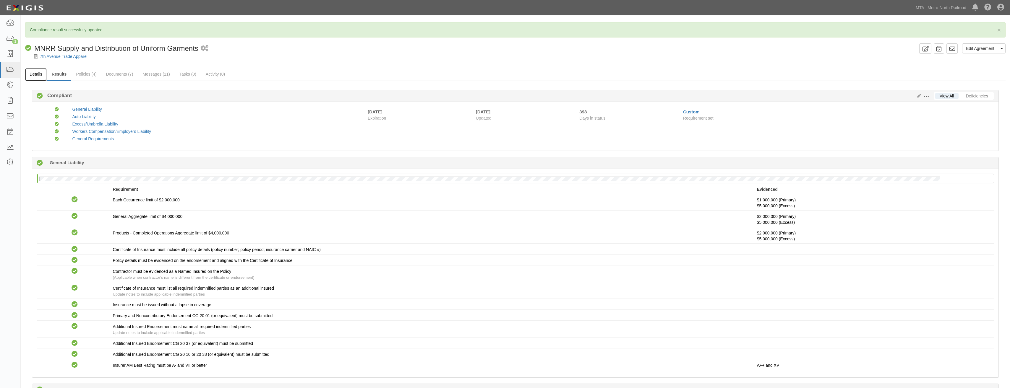
click at [31, 73] on link "Details" at bounding box center [36, 74] width 22 height 13
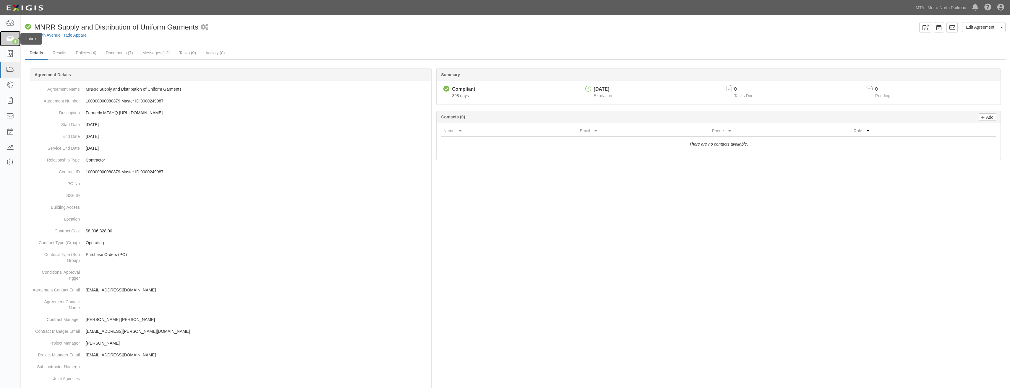
click at [12, 41] on icon at bounding box center [10, 38] width 8 height 7
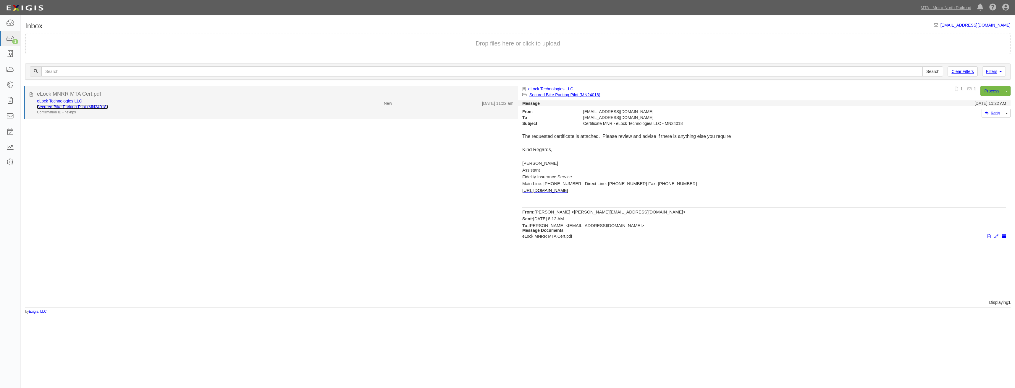
click at [84, 108] on link "Secured Bike Parking Pilot (MN24018)" at bounding box center [72, 107] width 71 height 5
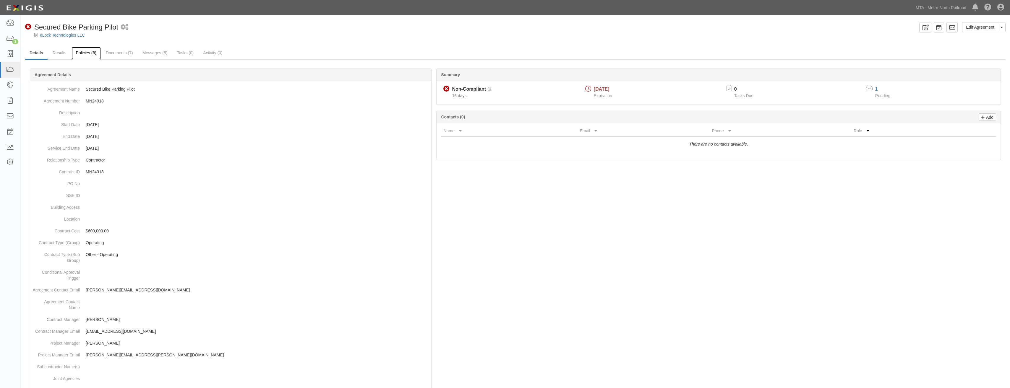
click at [89, 55] on link "Policies (8)" at bounding box center [86, 53] width 29 height 13
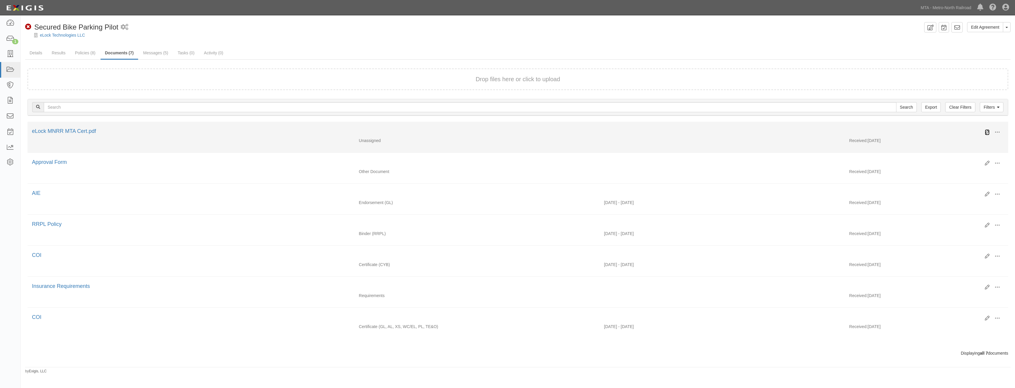
click at [987, 132] on icon at bounding box center [986, 132] width 5 height 5
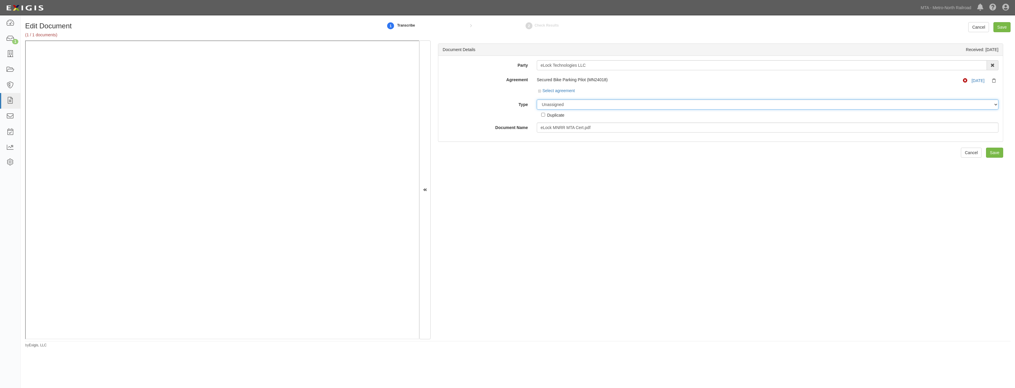
click at [608, 106] on select "Unassigned Binder Cancellation Notice Certificate Contract Endorsement Insuranc…" at bounding box center [767, 105] width 461 height 10
select select "CertificateDetail"
click at [537, 100] on select "Unassigned Binder Cancellation Notice Certificate Contract Endorsement Insuranc…" at bounding box center [767, 105] width 461 height 10
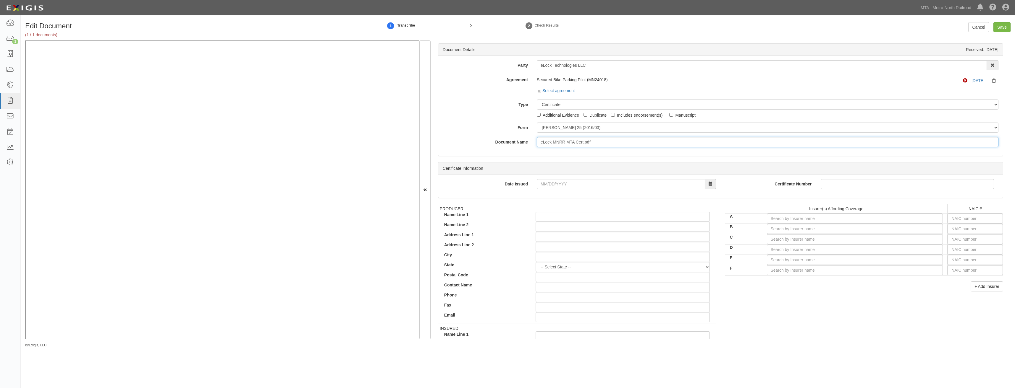
click at [602, 141] on input "eLock MNRR MTA Cert.pdf" at bounding box center [767, 142] width 461 height 10
type input "COI"
click at [978, 250] on input "text" at bounding box center [974, 250] width 55 height 10
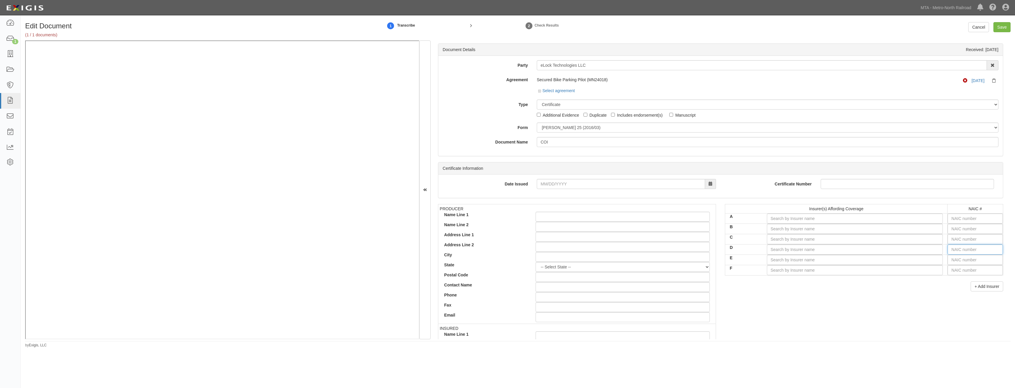
type input "0"
click at [917, 263] on div "0" at bounding box center [932, 261] width 47 height 8
type input "State Compensation Insurance Fund (A++ XV Rating)"
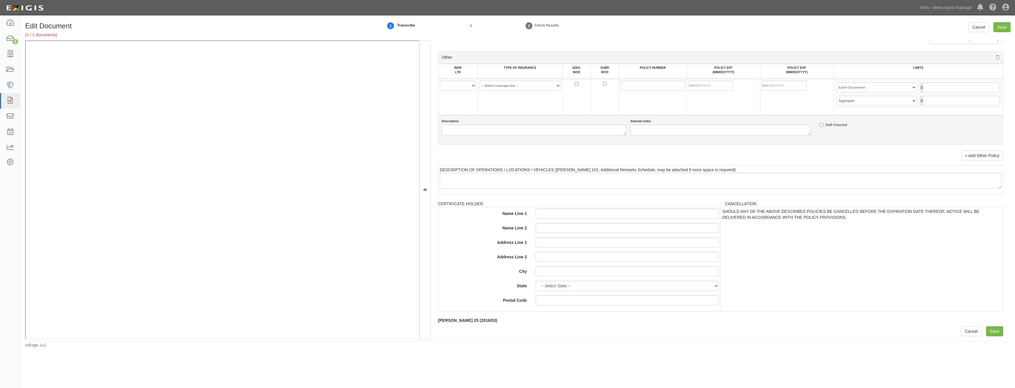
drag, startPoint x: 715, startPoint y: 184, endPoint x: 683, endPoint y: 281, distance: 102.2
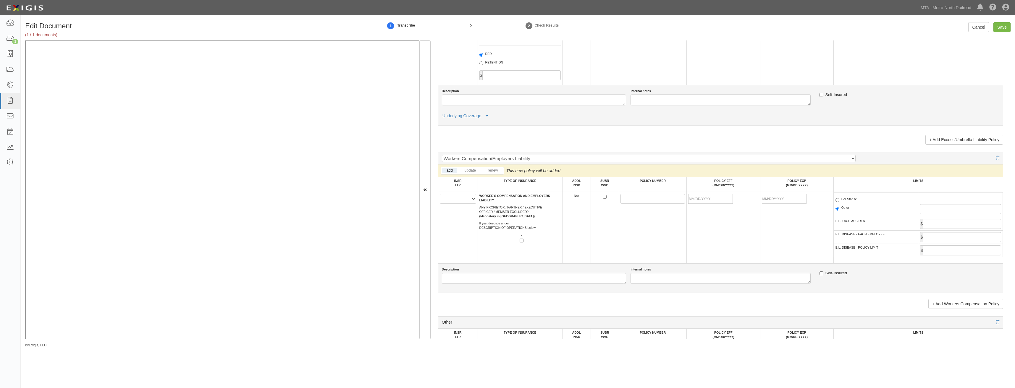
scroll to position [838, 0]
click at [467, 203] on select "A B C D E F" at bounding box center [458, 200] width 36 height 10
select select "D"
click at [440, 195] on select "A B C D E F" at bounding box center [458, 200] width 36 height 10
click at [603, 198] on input "SUBR WVD" at bounding box center [605, 198] width 4 height 4
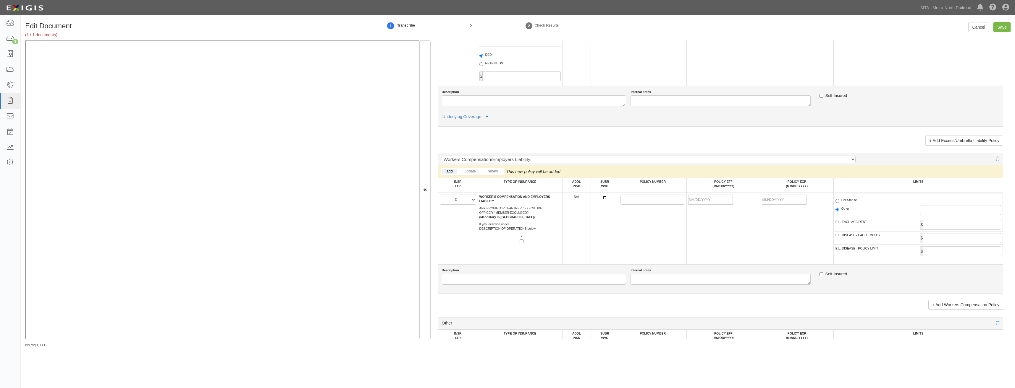
checkbox input "true"
click at [520, 244] on input "Y" at bounding box center [521, 242] width 4 height 4
checkbox input "true"
click at [623, 200] on input "POLICY NUMBER" at bounding box center [652, 200] width 64 height 10
paste input "9070157-25"
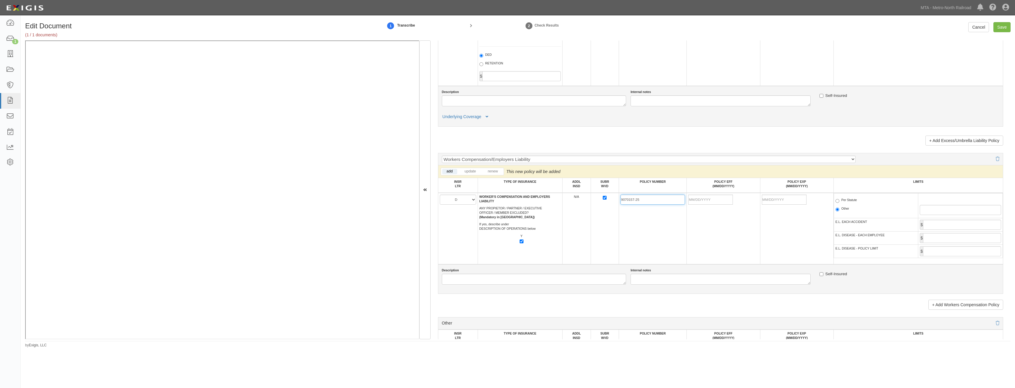
type input "9070157-25"
click at [674, 243] on td "9070157-25" at bounding box center [653, 229] width 68 height 72
click at [723, 198] on input "POLICY EFF (MM/DD/YYYY)" at bounding box center [710, 200] width 45 height 10
type input "09/01/2025"
type input "09/01/2026"
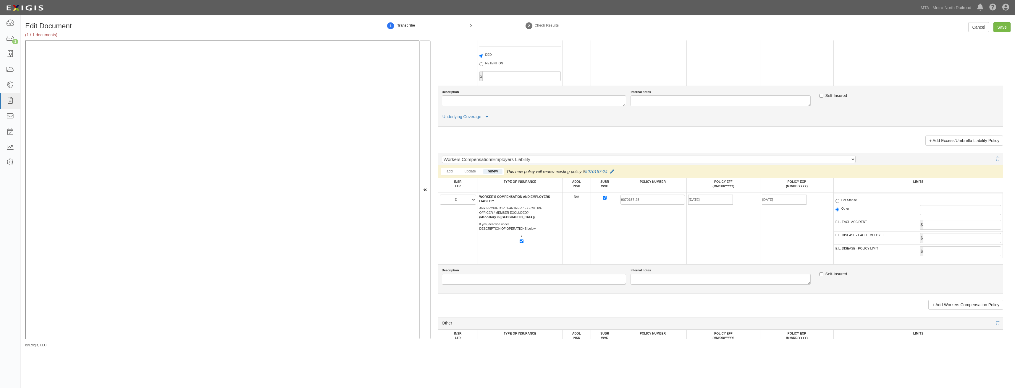
click at [671, 234] on td "9070157-25" at bounding box center [653, 229] width 68 height 72
click at [852, 203] on label "Per Statute" at bounding box center [846, 201] width 22 height 6
click at [839, 203] on input "Per Statute" at bounding box center [837, 201] width 4 height 4
radio input "true"
click at [945, 226] on input "E.L. EACH ACCIDENT" at bounding box center [962, 225] width 78 height 10
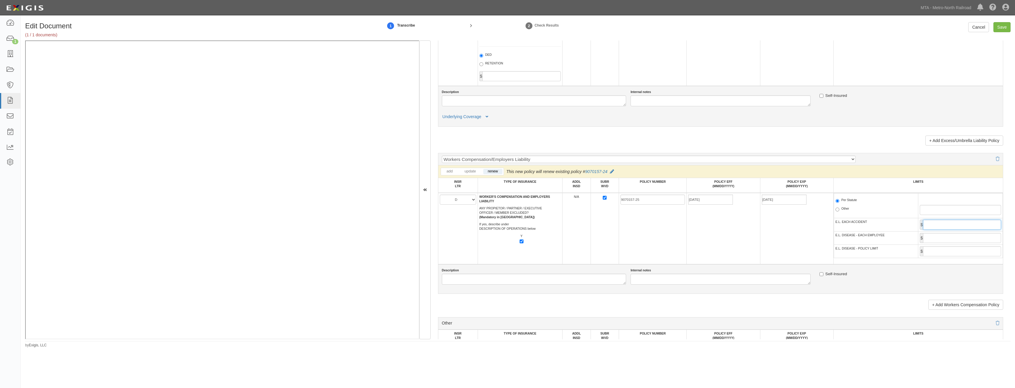
type input "1,000,000"
click at [970, 237] on input "E.L. DISEASE - EACH EMPLOYEE" at bounding box center [962, 238] width 78 height 10
type input "1,000,000"
click at [956, 255] on input "E.L. DISEASE - POLICY LIMIT" at bounding box center [962, 252] width 78 height 10
type input "2,000,000"
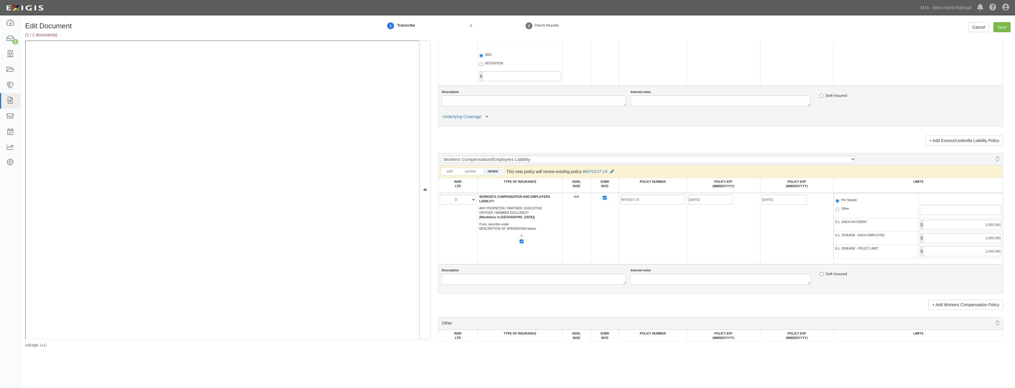
click at [707, 227] on td "09/01/2025" at bounding box center [722, 229] width 73 height 72
click at [1003, 30] on input "Save" at bounding box center [1001, 27] width 17 height 10
type input "1000000"
type input "2000000"
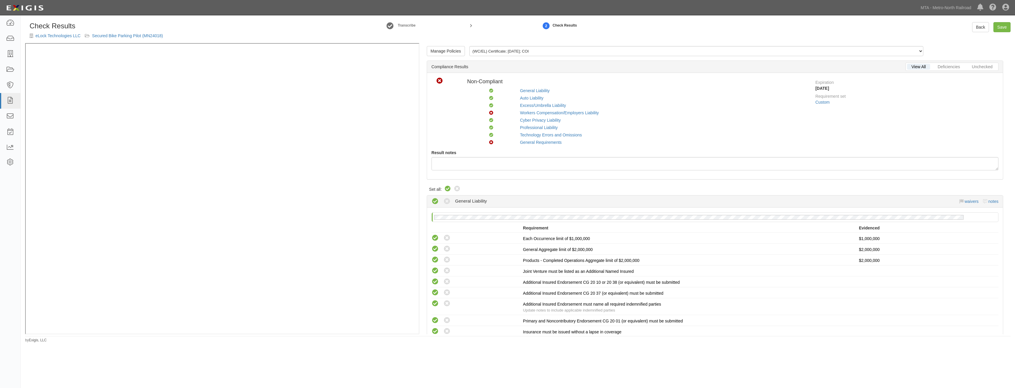
click at [450, 189] on icon at bounding box center [447, 189] width 7 height 7
radio input "true"
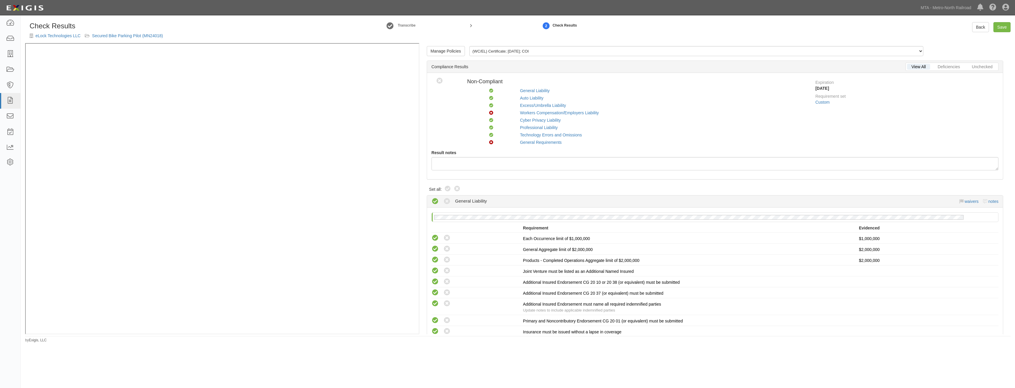
radio input "true"
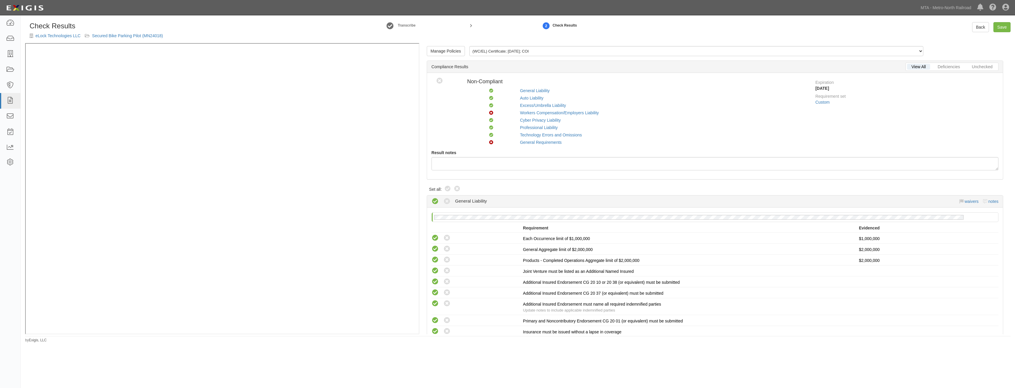
radio input "true"
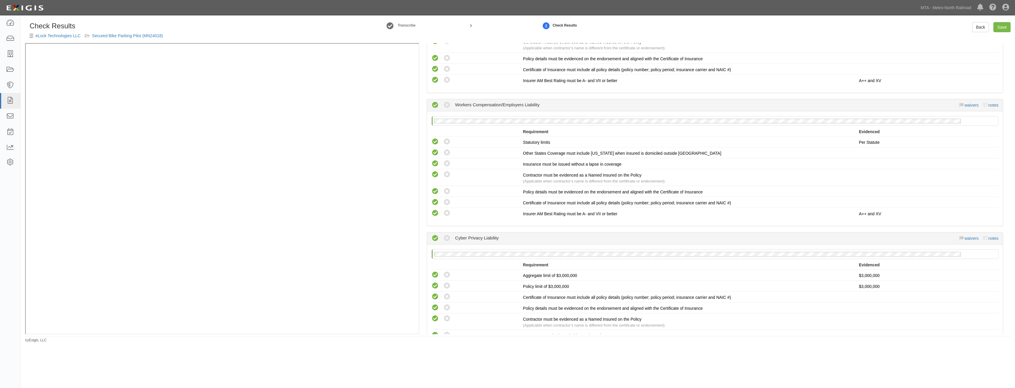
scroll to position [1301, 0]
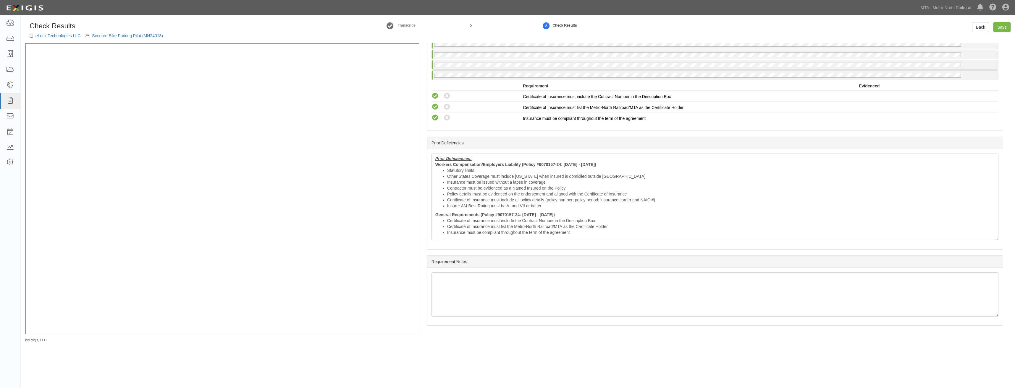
drag, startPoint x: 705, startPoint y: 103, endPoint x: 684, endPoint y: 265, distance: 163.3
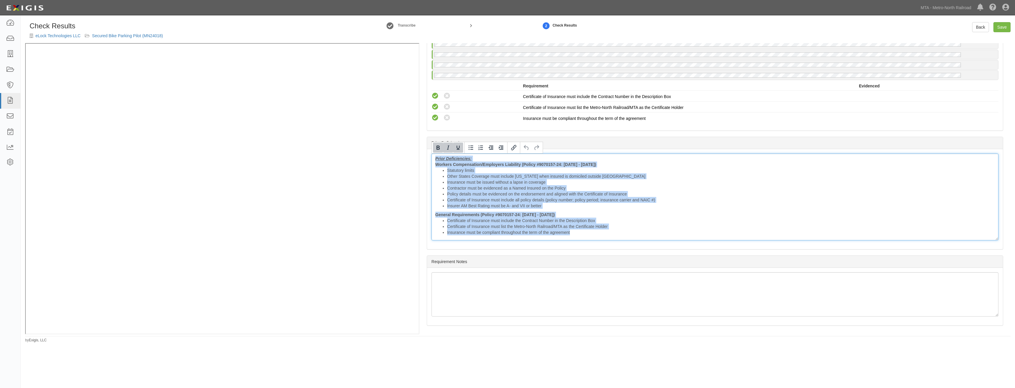
drag, startPoint x: 575, startPoint y: 237, endPoint x: 418, endPoint y: 150, distance: 179.0
click at [392, 106] on div "Manage Policies (WC/EL) Certificate; 9/17/2025; COI (GL) Endorsement; 7/30/2025…" at bounding box center [517, 189] width 985 height 292
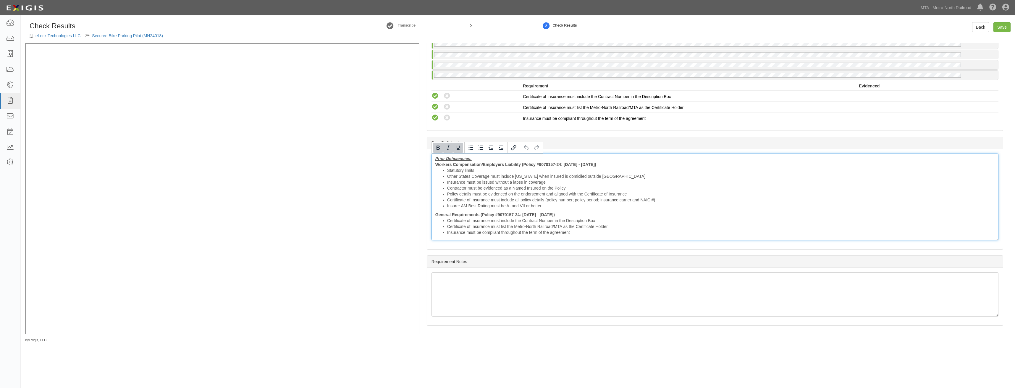
scroll to position [1258, 0]
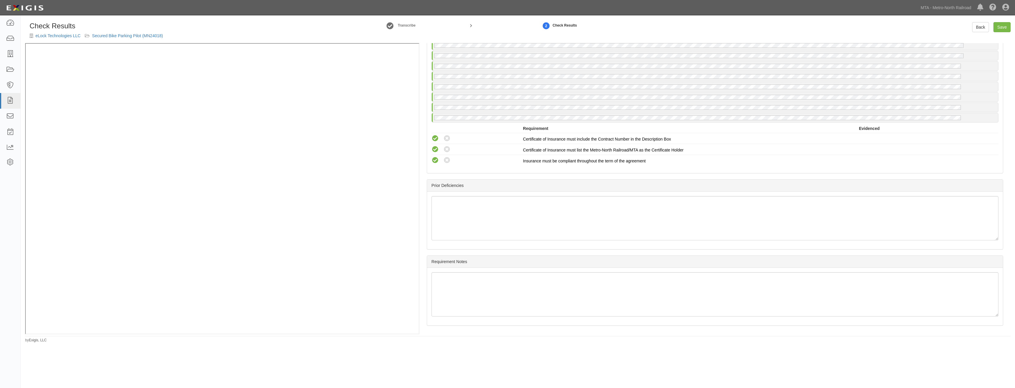
click at [889, 177] on div "Manage Policies (WC/EL) Certificate; 9/17/2025; COI (GL) Endorsement; 7/30/2025…" at bounding box center [714, 189] width 591 height 292
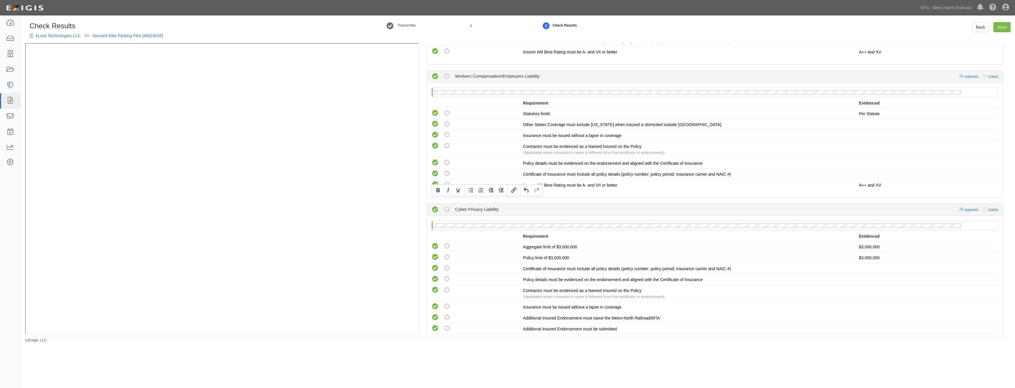
scroll to position [0, 0]
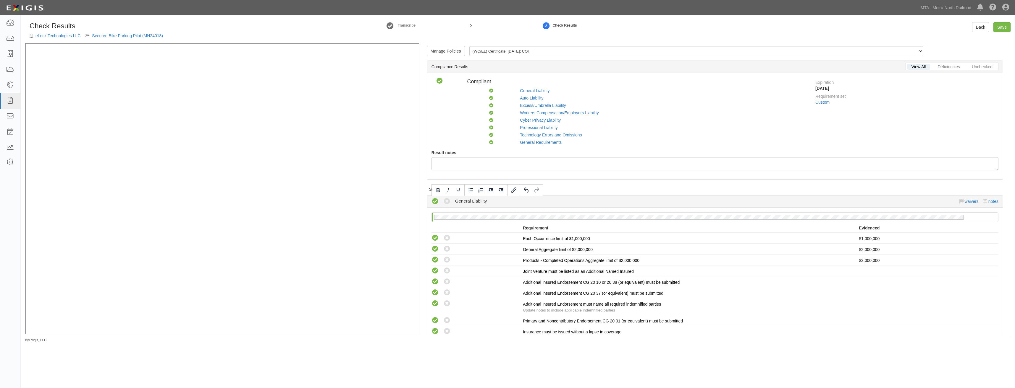
drag, startPoint x: 948, startPoint y: 202, endPoint x: 1016, endPoint y: -22, distance: 234.1
click at [998, 30] on link "Save" at bounding box center [1001, 27] width 17 height 10
radio input "true"
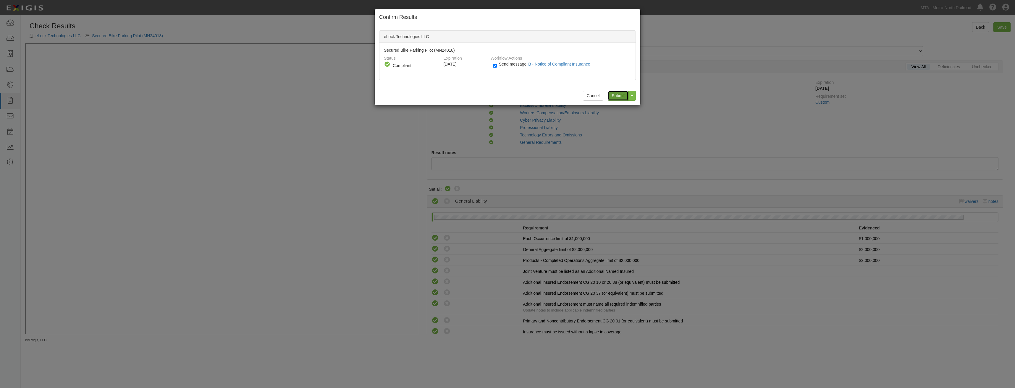
click at [617, 96] on input "Submit" at bounding box center [618, 96] width 21 height 10
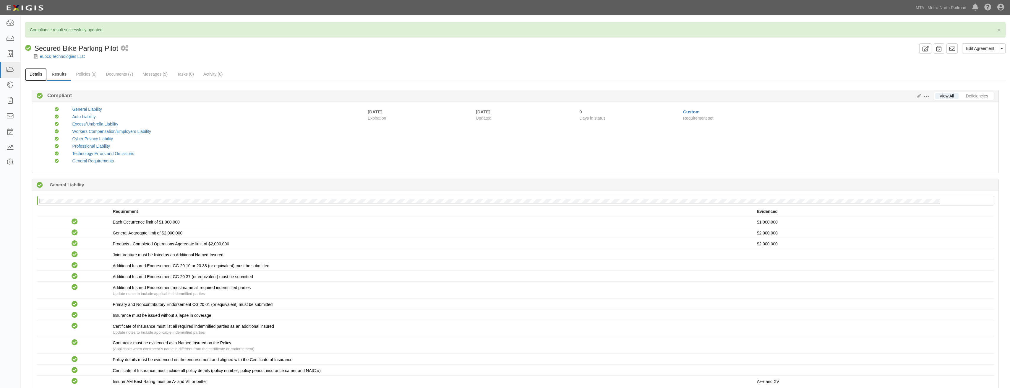
click at [37, 81] on link "Details" at bounding box center [36, 74] width 22 height 13
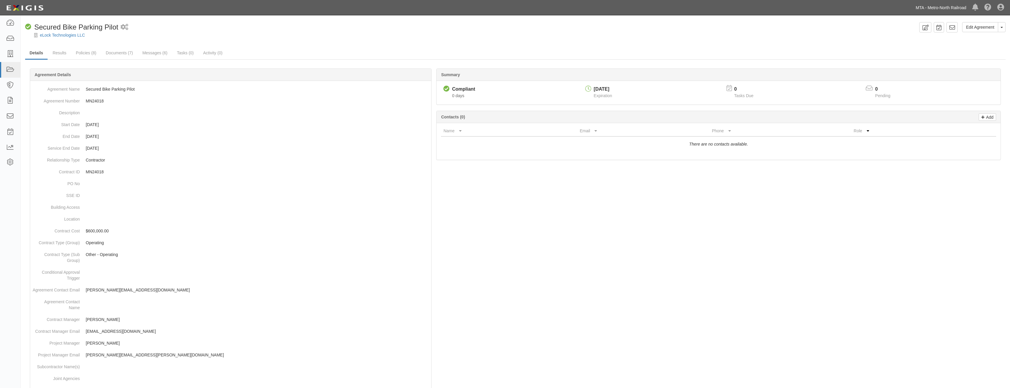
click at [928, 11] on link "MTA - Metro-North Railroad" at bounding box center [941, 8] width 56 height 12
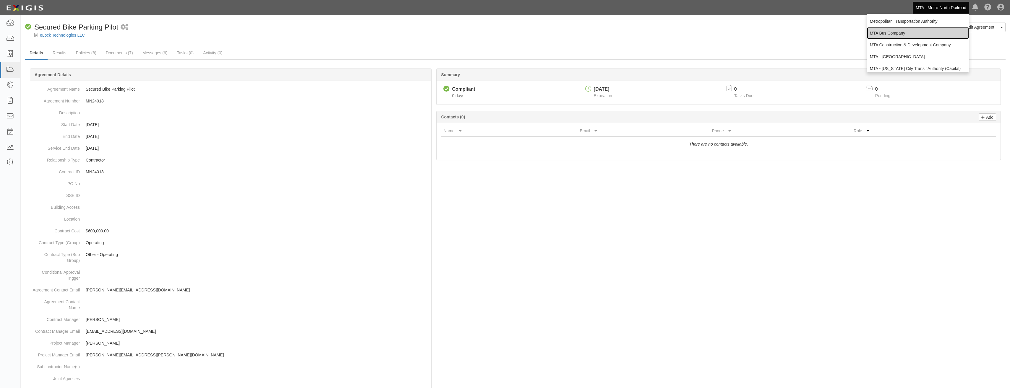
click at [936, 32] on link "MTA Bus Company" at bounding box center [918, 33] width 102 height 12
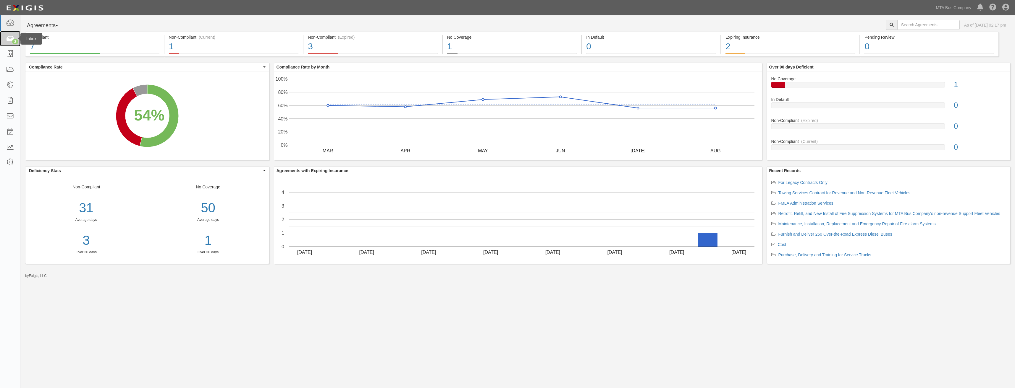
click at [11, 36] on icon at bounding box center [10, 38] width 8 height 7
